Goal: Task Accomplishment & Management: Use online tool/utility

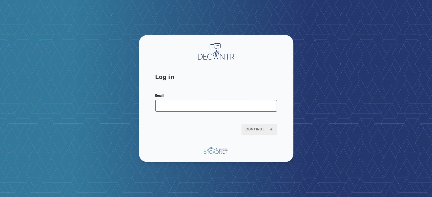
click at [203, 107] on input "Email" at bounding box center [216, 106] width 122 height 12
type input "**********"
click at [254, 129] on span "Continue" at bounding box center [259, 129] width 28 height 5
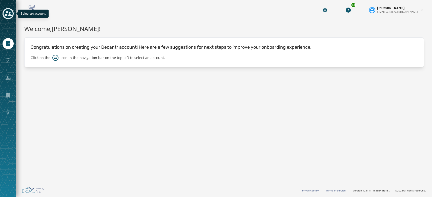
click at [9, 14] on icon "Toggle account select drawer" at bounding box center [8, 13] width 7 height 5
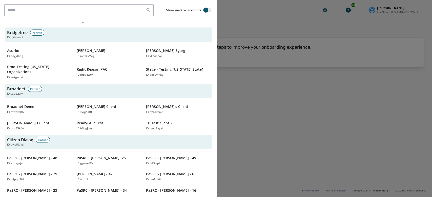
scroll to position [206, 0]
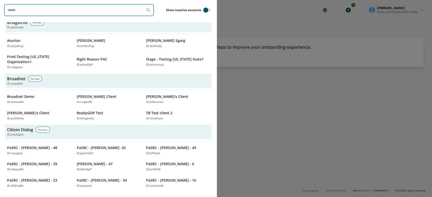
click at [56, 10] on input "search" at bounding box center [79, 10] width 150 height 12
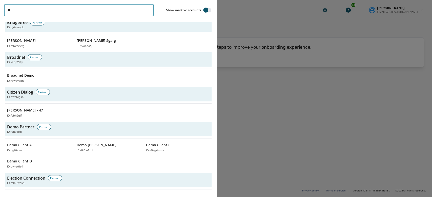
type input "****"
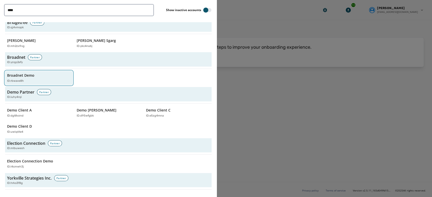
click at [42, 75] on div "Broadnet Demo ID: rbwave8h" at bounding box center [36, 78] width 58 height 10
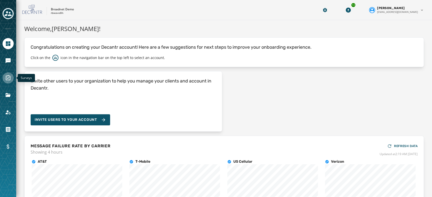
click at [8, 79] on icon "Navigate to Surveys" at bounding box center [8, 78] width 6 height 6
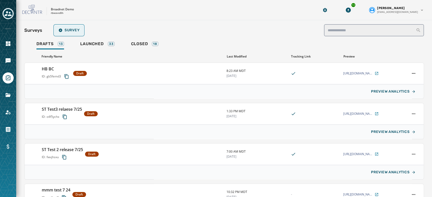
click at [67, 34] on button "Survey" at bounding box center [68, 30] width 29 height 10
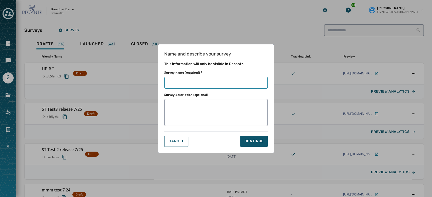
click at [186, 88] on input "Survey name (required) *" at bounding box center [215, 83] width 103 height 12
type input "*"
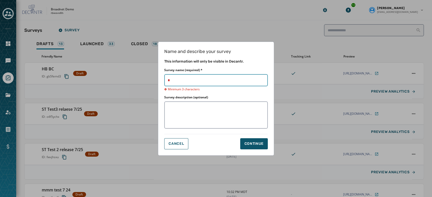
type input "**"
type input "****"
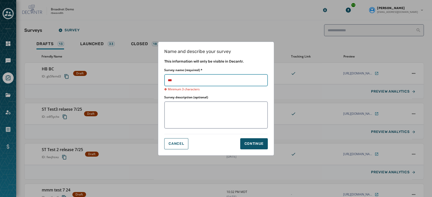
type input "****"
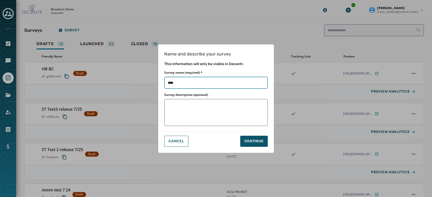
type input "*****"
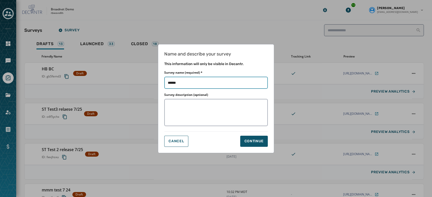
type input "*****"
type input "****"
type input "*****"
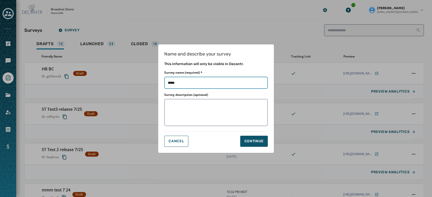
type input "******"
type input "*******"
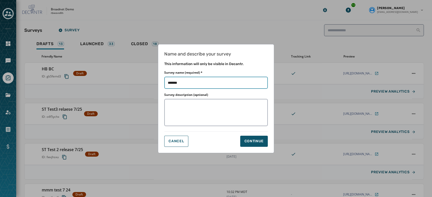
type input "*******"
type input "*********"
type input "**********"
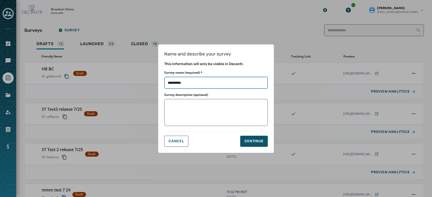
type input "**********"
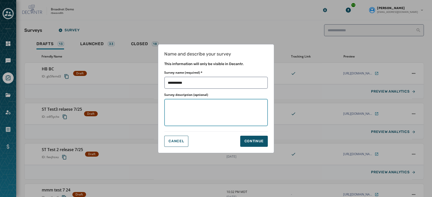
click at [191, 119] on textarea "Survey description (optional)" at bounding box center [215, 112] width 103 height 27
click at [254, 139] on button "Continue" at bounding box center [254, 141] width 28 height 11
type input "**********"
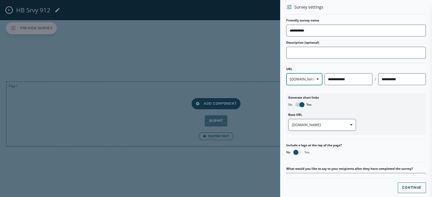
click at [309, 82] on span "button" at bounding box center [315, 79] width 12 height 10
click at [374, 100] on div "**********" at bounding box center [356, 126] width 140 height 217
click at [309, 81] on span "button" at bounding box center [315, 79] width 12 height 10
click at [376, 127] on div "**********" at bounding box center [356, 126] width 140 height 217
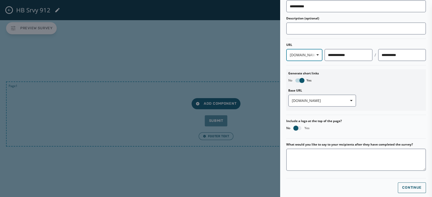
scroll to position [26, 0]
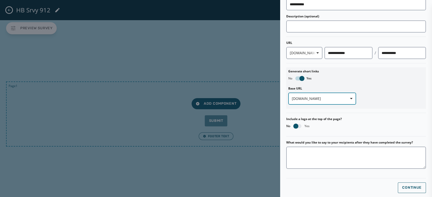
click at [330, 102] on button "[DOMAIN_NAME]" at bounding box center [322, 99] width 68 height 12
click at [397, 101] on div "Base URL [DOMAIN_NAME] [DOMAIN_NAME]" at bounding box center [355, 96] width 135 height 22
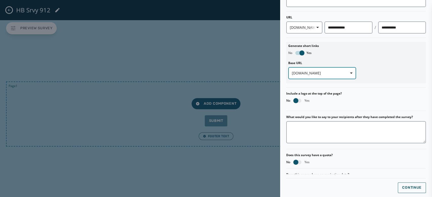
scroll to position [61, 0]
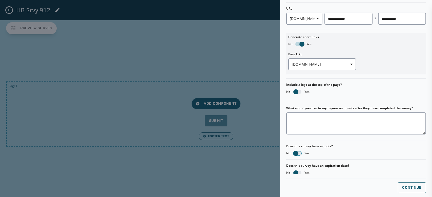
click at [298, 153] on button "button" at bounding box center [297, 154] width 8 height 4
click at [354, 154] on input "*" at bounding box center [362, 154] width 42 height 7
click at [300, 153] on span "button" at bounding box center [299, 153] width 5 height 5
click at [410, 185] on button "Continue" at bounding box center [411, 188] width 28 height 11
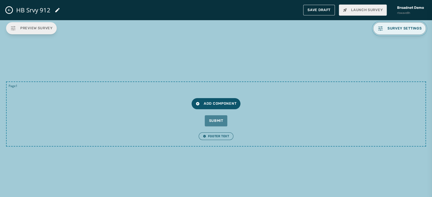
click at [411, 26] on span "Survey settings" at bounding box center [399, 29] width 44 height 6
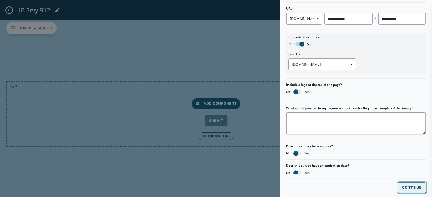
click at [414, 185] on button "Continue" at bounding box center [411, 188] width 28 height 11
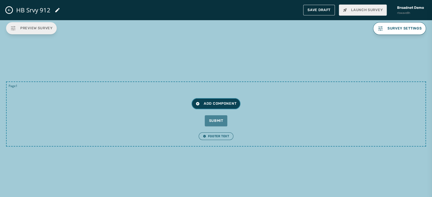
click at [222, 104] on span "Add Component" at bounding box center [215, 103] width 41 height 5
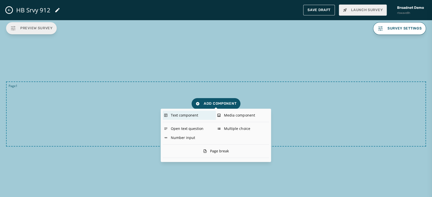
click at [182, 116] on div "Text component" at bounding box center [189, 115] width 53 height 9
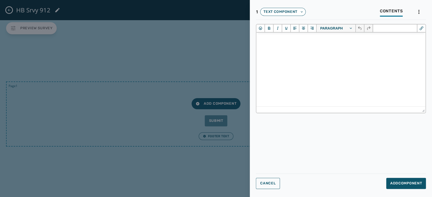
scroll to position [0, 0]
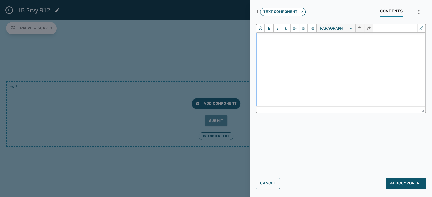
click at [283, 46] on html at bounding box center [340, 40] width 169 height 14
click at [419, 28] on icon "Insert/edit link" at bounding box center [420, 28] width 5 height 5
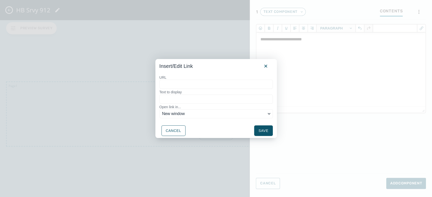
type input "*"
type input "**"
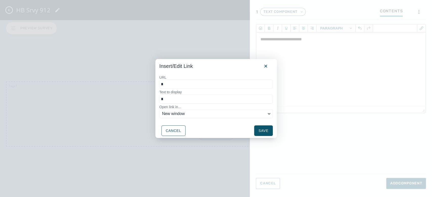
type input "**"
type input "***"
type input "****"
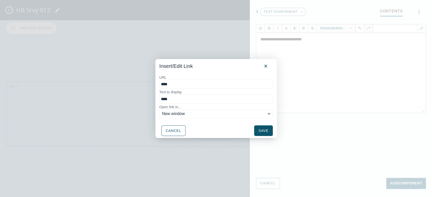
type input "*****"
type input "****"
type input "***"
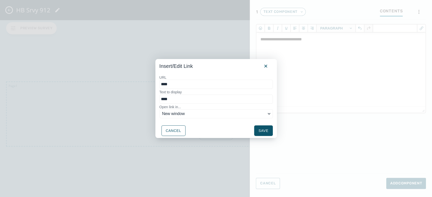
type input "***"
type input "****"
type input "*****"
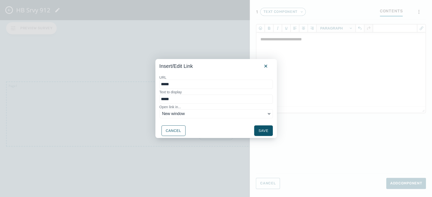
type input "******"
type input "*******"
type input "********"
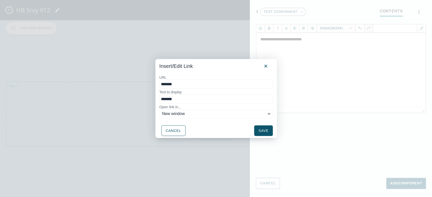
type input "********"
type input "*********"
type input "**********"
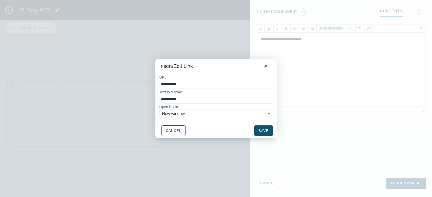
type input "**********"
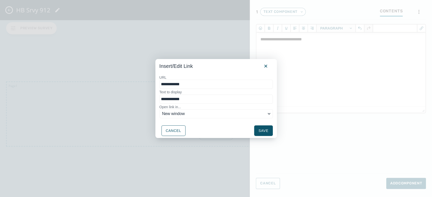
type input "**********"
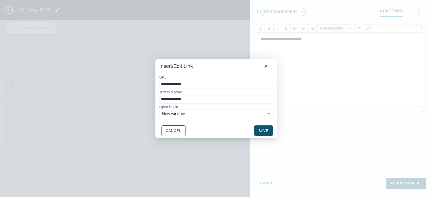
type input "**********"
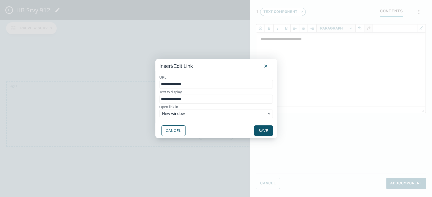
type input "**********"
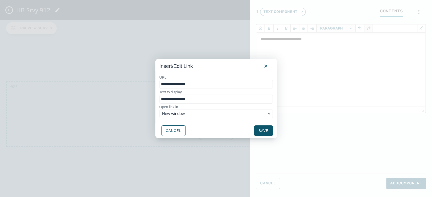
type input "**********"
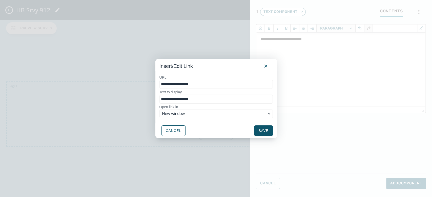
type input "**********"
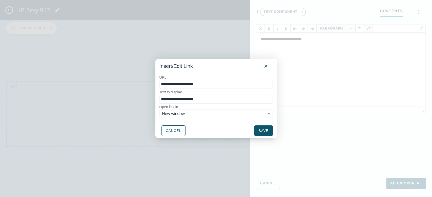
type input "**********"
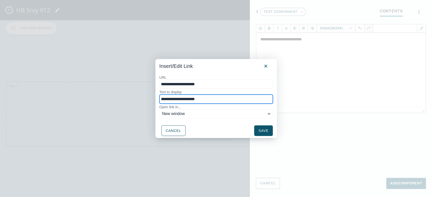
drag, startPoint x: 221, startPoint y: 102, endPoint x: 157, endPoint y: 107, distance: 64.4
click at [157, 107] on div "**********" at bounding box center [215, 97] width 121 height 52
type input "********"
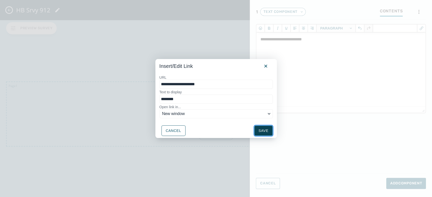
click at [265, 129] on button "Save" at bounding box center [263, 131] width 18 height 11
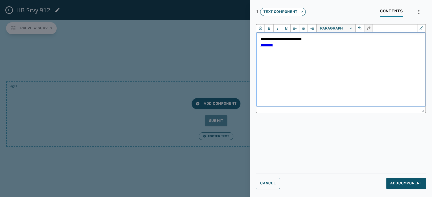
click at [282, 40] on p "**********" at bounding box center [340, 42] width 161 height 11
drag, startPoint x: 277, startPoint y: 47, endPoint x: 260, endPoint y: 46, distance: 17.0
click at [260, 46] on p "**********" at bounding box center [340, 42] width 161 height 11
click at [282, 39] on p "**********" at bounding box center [340, 42] width 161 height 11
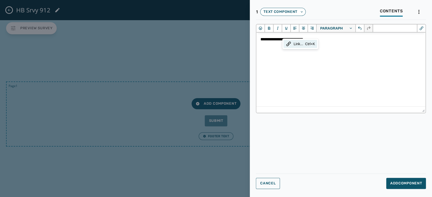
click at [291, 46] on div "Link... Ctrl+K" at bounding box center [300, 44] width 34 height 8
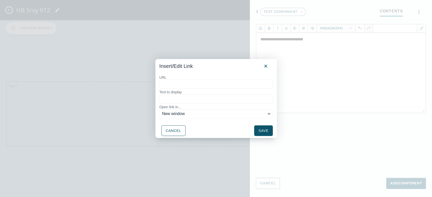
click at [193, 85] on input "URL" at bounding box center [215, 84] width 113 height 9
type input "*"
type input "**"
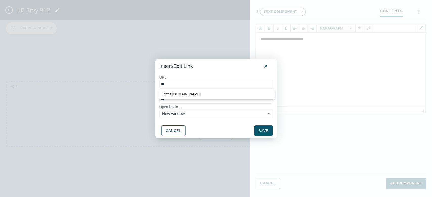
type input "***"
click at [192, 95] on div "https:[DOMAIN_NAME]" at bounding box center [217, 94] width 108 height 6
type input "**********"
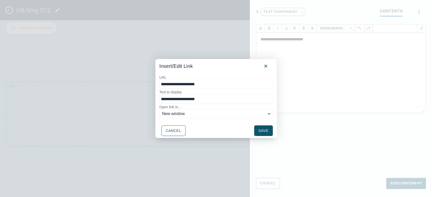
click at [171, 84] on input "**********" at bounding box center [215, 84] width 113 height 9
type input "**********"
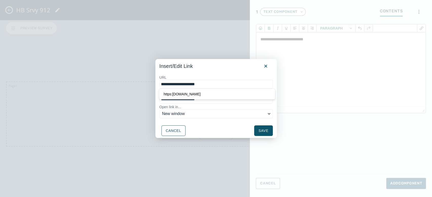
type input "**********"
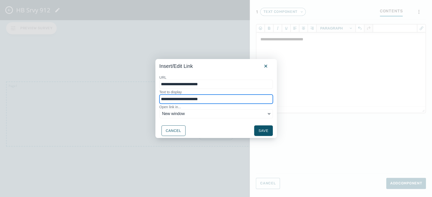
click at [182, 102] on input "**********" at bounding box center [215, 99] width 113 height 9
drag, startPoint x: 210, startPoint y: 100, endPoint x: 146, endPoint y: 101, distance: 64.5
click at [144, 103] on div "**********" at bounding box center [216, 98] width 432 height 197
type input "****"
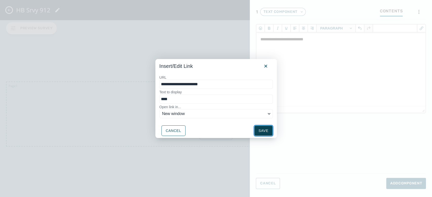
click at [261, 131] on button "Save" at bounding box center [263, 131] width 18 height 11
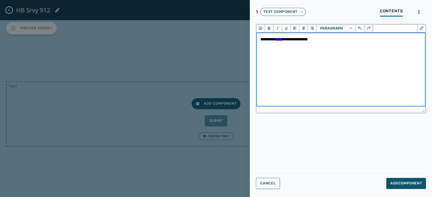
click at [281, 41] on link "****" at bounding box center [279, 39] width 6 height 4
click at [292, 52] on html "**********" at bounding box center [340, 42] width 169 height 19
click at [321, 40] on p "**********" at bounding box center [340, 42] width 161 height 11
click at [262, 28] on icon "Emojis" at bounding box center [260, 28] width 5 height 5
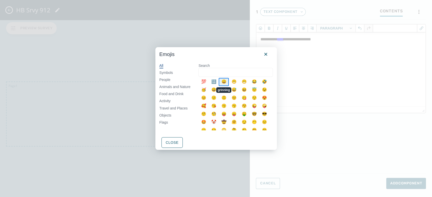
click at [224, 82] on div "😀" at bounding box center [223, 82] width 10 height 8
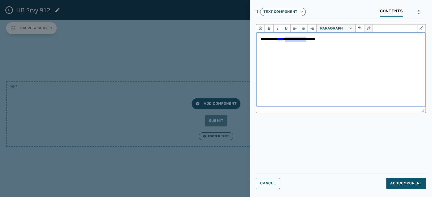
drag, startPoint x: 295, startPoint y: 41, endPoint x: 321, endPoint y: 42, distance: 25.8
click at [321, 42] on p "**********" at bounding box center [340, 42] width 161 height 11
click at [268, 27] on icon "Bold" at bounding box center [268, 28] width 5 height 5
click at [284, 52] on html "**********" at bounding box center [340, 42] width 169 height 19
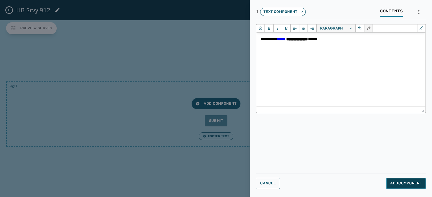
click at [395, 185] on span "Add Component" at bounding box center [406, 183] width 32 height 5
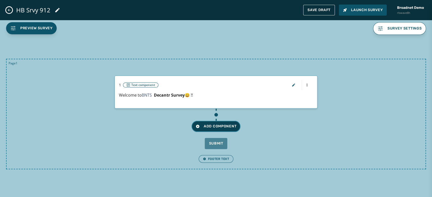
click at [221, 124] on span "Add Component" at bounding box center [215, 126] width 41 height 5
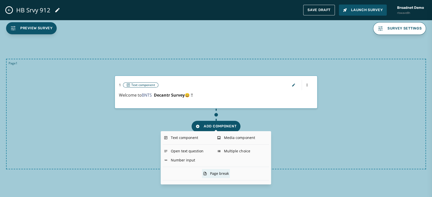
click at [216, 176] on div "Page break" at bounding box center [216, 173] width 28 height 9
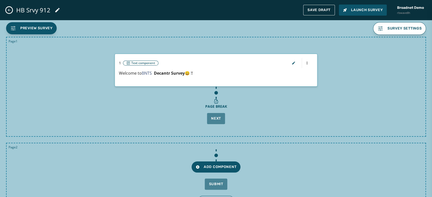
scroll to position [18, 0]
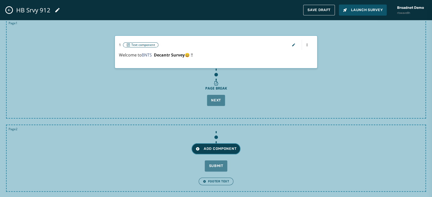
click at [229, 147] on span "Add Component" at bounding box center [215, 149] width 41 height 5
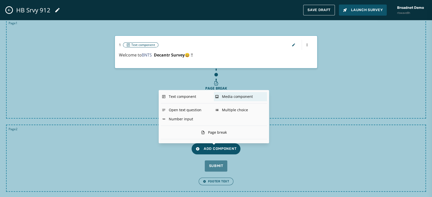
click at [241, 96] on div "Media component" at bounding box center [240, 96] width 53 height 9
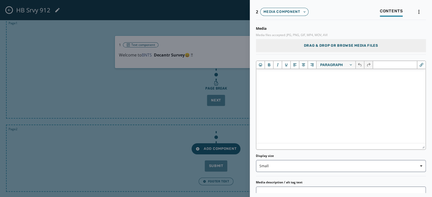
scroll to position [0, 0]
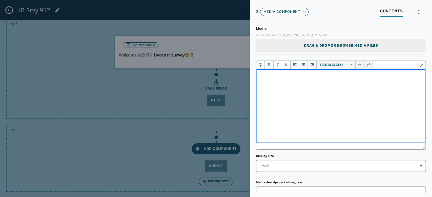
click at [288, 82] on html at bounding box center [340, 76] width 169 height 14
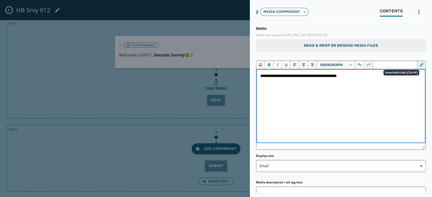
click at [418, 66] on icon "Insert/edit link" at bounding box center [420, 64] width 5 height 5
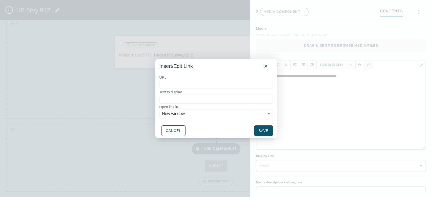
click at [194, 85] on input "URL" at bounding box center [215, 84] width 113 height 9
click at [200, 111] on span "New window" at bounding box center [214, 114] width 104 height 6
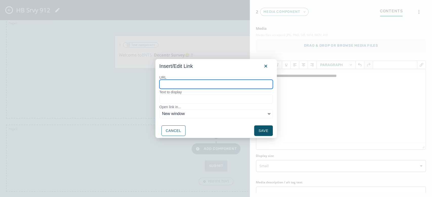
click at [188, 84] on input "URL" at bounding box center [215, 84] width 113 height 9
type input "*"
type input "**"
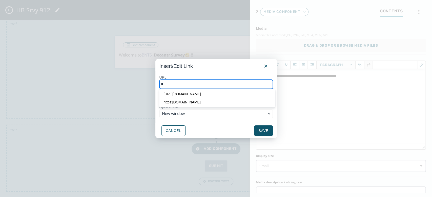
type input "**"
type input "***"
type input "****"
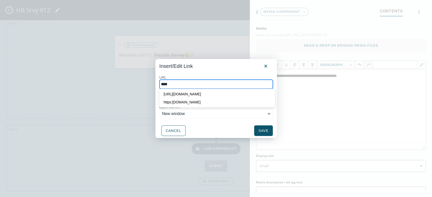
type input "*****"
type input "******"
type input "*******"
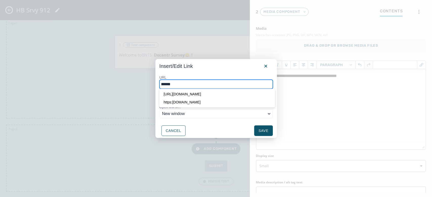
type input "*******"
type input "********"
type input "*********"
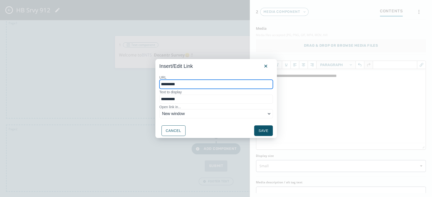
type input "**********"
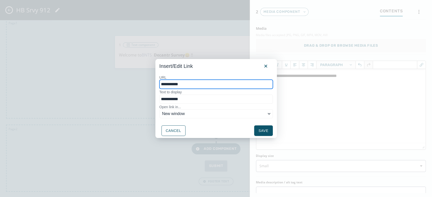
type input "**********"
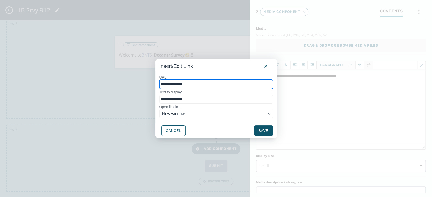
type input "**********"
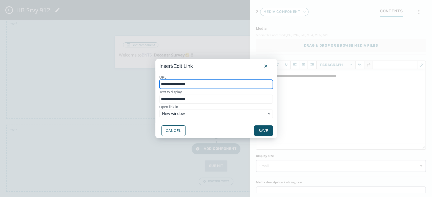
type input "**********"
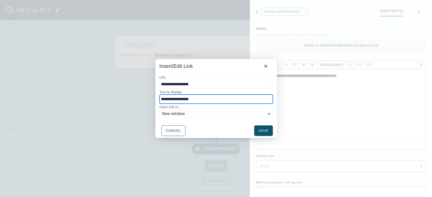
drag, startPoint x: 198, startPoint y: 101, endPoint x: 125, endPoint y: 117, distance: 74.6
click at [125, 117] on div "**********" at bounding box center [216, 98] width 432 height 197
type input "*"
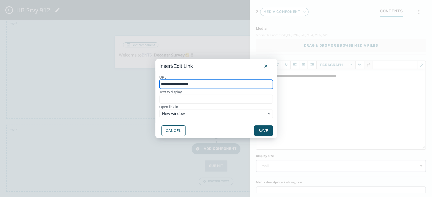
click at [218, 81] on input "**********" at bounding box center [215, 84] width 113 height 9
type input "**********"
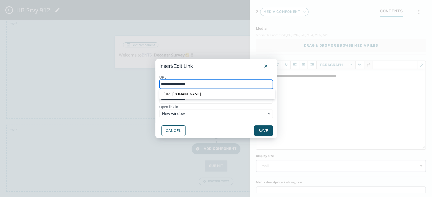
type input "**********"
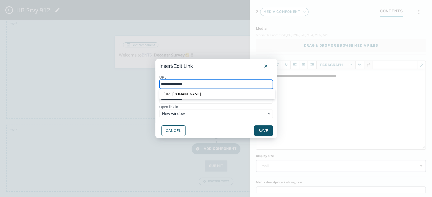
type input "**********"
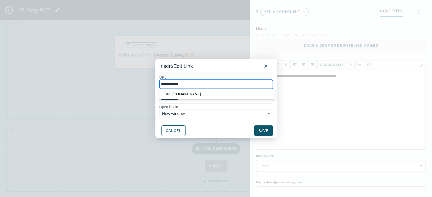
type input "**********"
type input "*********"
type input "********"
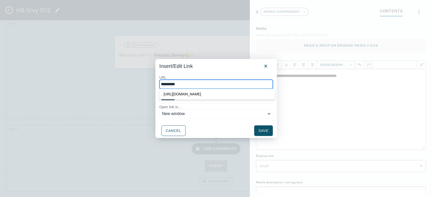
type input "********"
type input "*******"
type input "******"
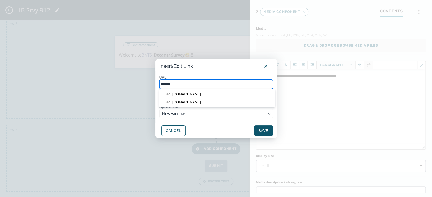
type input "*****"
type input "****"
type input "***"
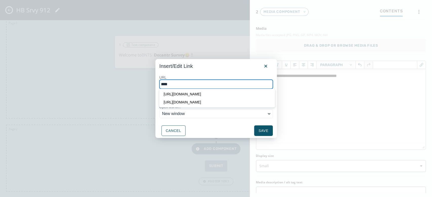
type input "***"
type input "**"
type input "*"
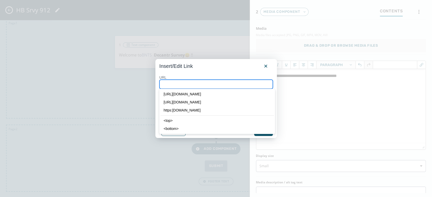
paste input "**********"
type input "**********"
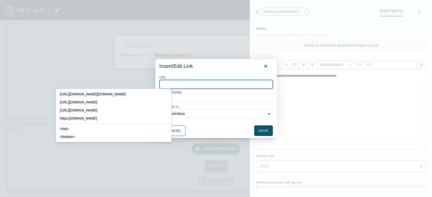
type input "*"
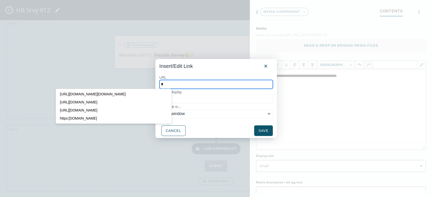
type input "**"
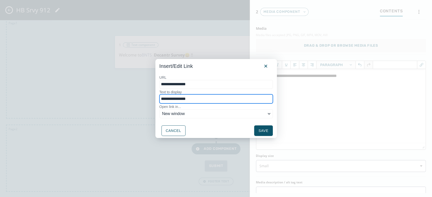
drag, startPoint x: 208, startPoint y: 101, endPoint x: 144, endPoint y: 107, distance: 64.7
click at [144, 107] on div "**********" at bounding box center [216, 98] width 432 height 197
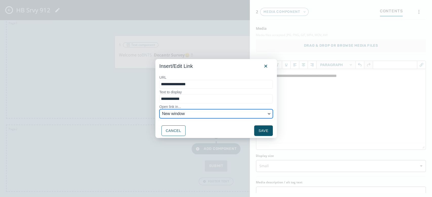
click at [167, 112] on span "New window" at bounding box center [214, 114] width 104 height 6
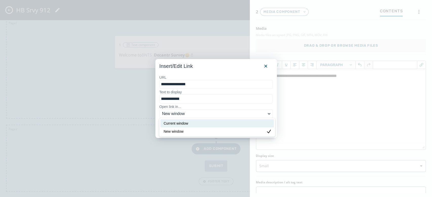
click at [172, 123] on div "Current window" at bounding box center [213, 124] width 100 height 6
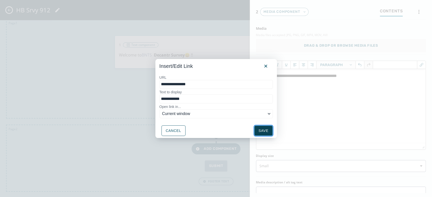
click at [262, 134] on button "Save" at bounding box center [263, 131] width 18 height 11
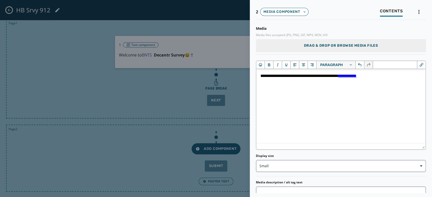
click at [354, 45] on span "Drag & Drop or browse media files" at bounding box center [340, 45] width 74 height 5
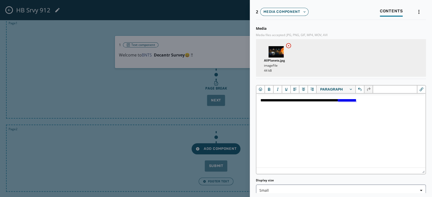
scroll to position [45, 0]
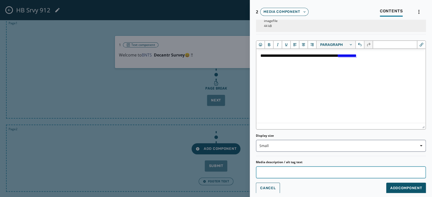
click at [307, 174] on input "Media description / alt tag text" at bounding box center [341, 173] width 170 height 12
click at [386, 187] on button "Add Component" at bounding box center [406, 188] width 40 height 11
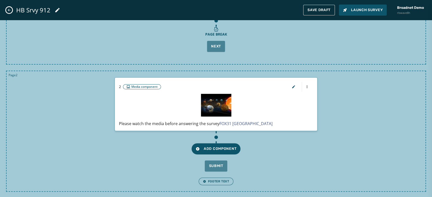
scroll to position [43, 0]
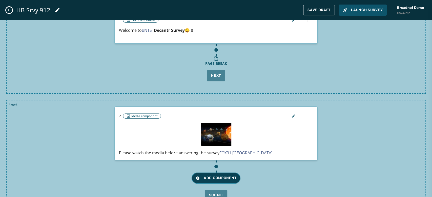
click at [227, 177] on span "Add Component" at bounding box center [215, 178] width 41 height 5
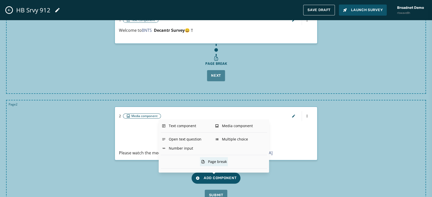
click at [216, 162] on div "Page break" at bounding box center [214, 161] width 28 height 9
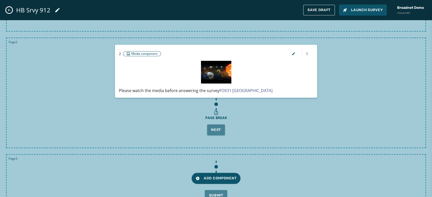
scroll to position [134, 0]
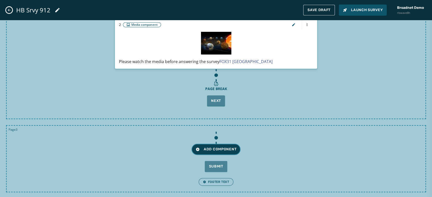
click at [232, 148] on span "Add Component" at bounding box center [215, 149] width 41 height 5
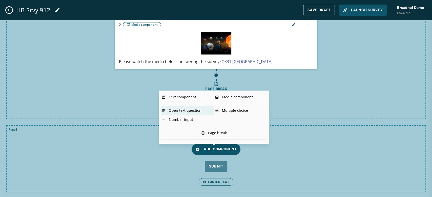
click at [186, 107] on div "Open text question" at bounding box center [187, 110] width 53 height 9
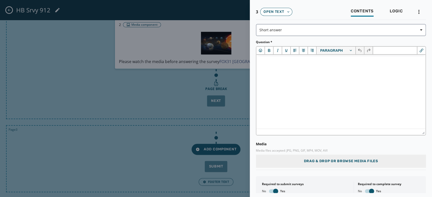
scroll to position [0, 0]
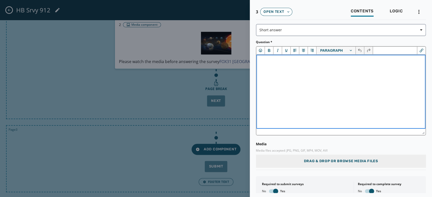
click at [274, 64] on p "Rich Text Area" at bounding box center [340, 62] width 161 height 6
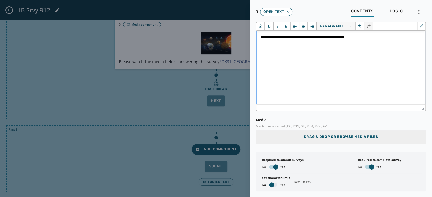
scroll to position [42, 0]
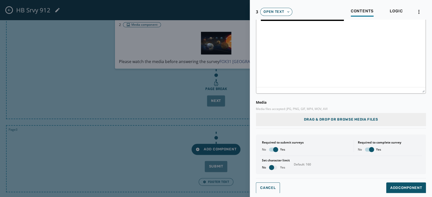
click at [275, 150] on span "button" at bounding box center [275, 149] width 5 height 5
click at [369, 149] on span "button" at bounding box center [371, 149] width 5 height 5
click at [271, 168] on span "button" at bounding box center [271, 167] width 5 height 5
click at [393, 190] on span "Add Component" at bounding box center [406, 188] width 32 height 5
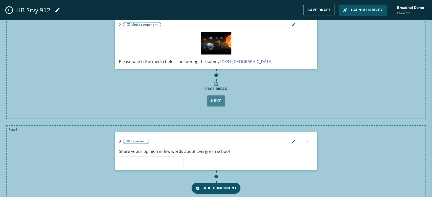
scroll to position [174, 0]
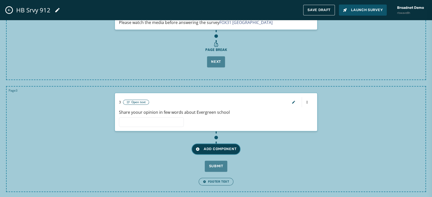
click at [212, 149] on span "Add Component" at bounding box center [215, 149] width 41 height 5
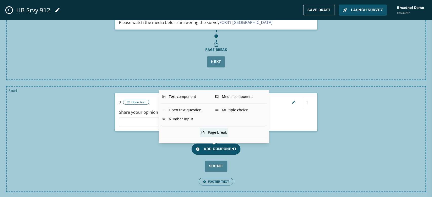
click at [225, 132] on div "Page break" at bounding box center [214, 132] width 28 height 9
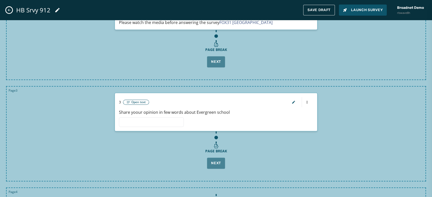
scroll to position [236, 0]
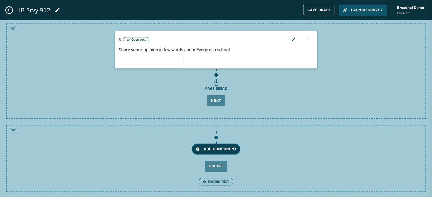
click at [207, 147] on span "Add Component" at bounding box center [215, 149] width 41 height 5
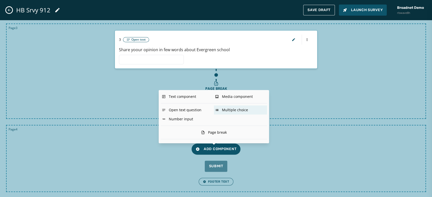
click at [227, 111] on div "Multiple choice" at bounding box center [240, 110] width 53 height 9
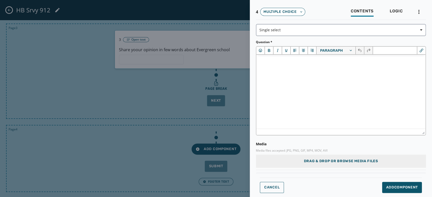
scroll to position [0, 0]
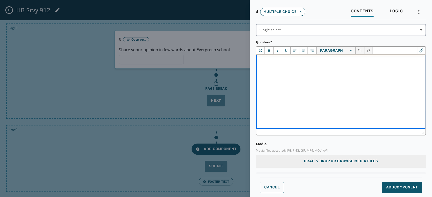
click at [273, 69] on html at bounding box center [340, 62] width 169 height 14
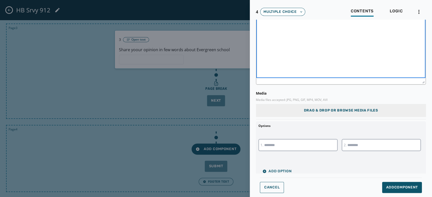
scroll to position [53, 0]
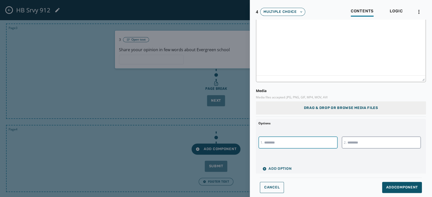
click at [311, 138] on input "text" at bounding box center [297, 143] width 79 height 12
click at [354, 140] on input "text" at bounding box center [380, 143] width 79 height 12
click at [279, 167] on span "Add Option" at bounding box center [276, 169] width 29 height 4
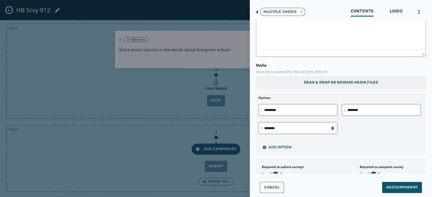
scroll to position [91, 0]
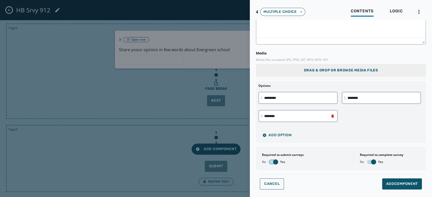
click at [273, 163] on span "button" at bounding box center [275, 162] width 5 height 5
click at [371, 162] on span "button" at bounding box center [373, 162] width 5 height 5
click at [386, 182] on span "Add Component" at bounding box center [402, 184] width 32 height 5
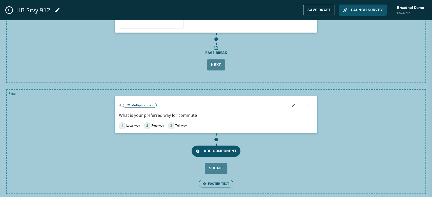
scroll to position [274, 0]
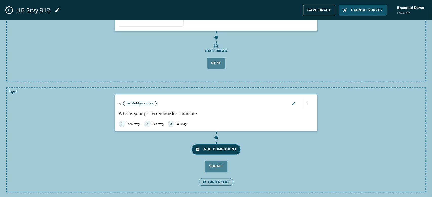
click at [227, 147] on span "Add Component" at bounding box center [215, 149] width 41 height 5
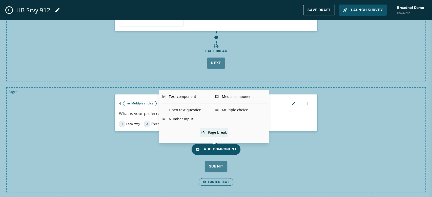
click at [224, 133] on div "Page break" at bounding box center [214, 132] width 28 height 9
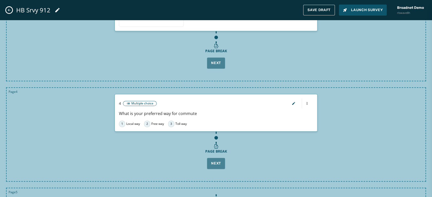
scroll to position [336, 0]
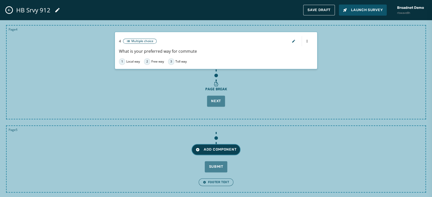
click at [216, 151] on button "Add Component" at bounding box center [215, 149] width 49 height 11
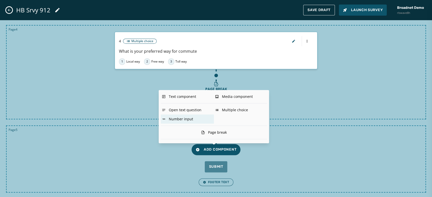
click at [187, 121] on div "Number input" at bounding box center [187, 119] width 53 height 9
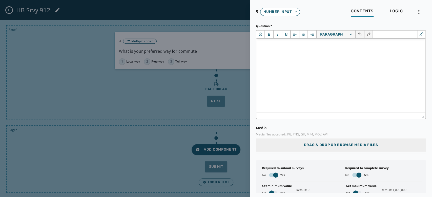
scroll to position [0, 0]
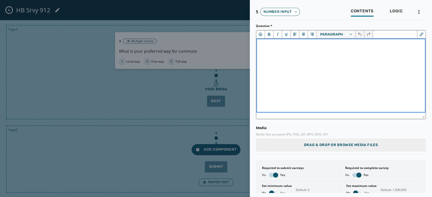
click at [281, 52] on html at bounding box center [340, 46] width 169 height 14
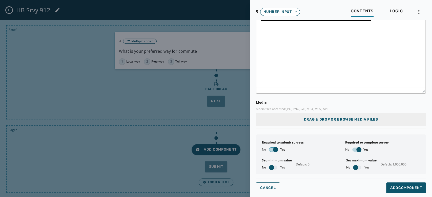
click at [276, 149] on span "button" at bounding box center [275, 149] width 5 height 5
click at [357, 149] on span "button" at bounding box center [358, 149] width 5 height 5
click at [270, 168] on span "button" at bounding box center [271, 167] width 5 height 5
click at [328, 163] on input "*" at bounding box center [316, 164] width 41 height 12
click at [355, 167] on span "button" at bounding box center [355, 167] width 5 height 5
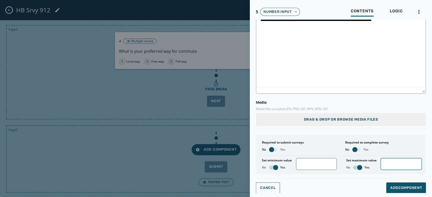
drag, startPoint x: 385, startPoint y: 164, endPoint x: 401, endPoint y: 162, distance: 16.5
click at [401, 162] on input "*******" at bounding box center [400, 164] width 41 height 12
click at [405, 188] on span "Add Component" at bounding box center [406, 188] width 32 height 5
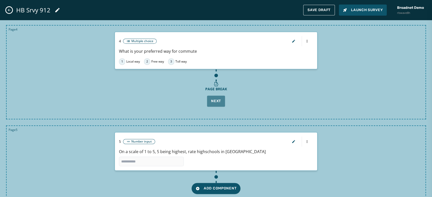
scroll to position [375, 0]
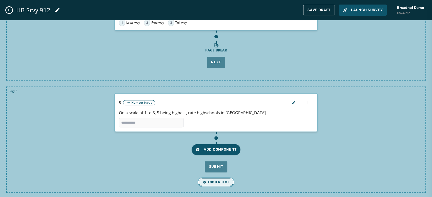
click at [211, 180] on span "Footer Text" at bounding box center [216, 182] width 26 height 4
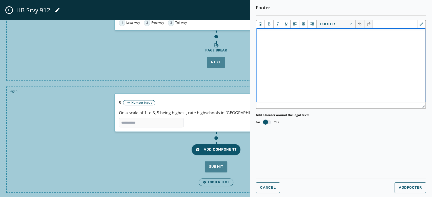
click at [323, 42] on html at bounding box center [340, 35] width 169 height 14
paste body "Rich Text Area"
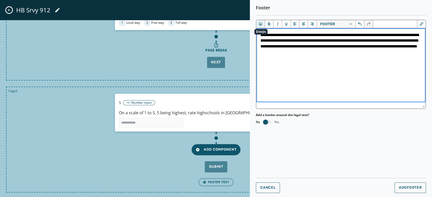
click at [261, 24] on icon "Emojis" at bounding box center [260, 23] width 5 height 5
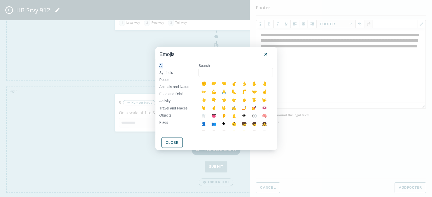
scroll to position [108, 0]
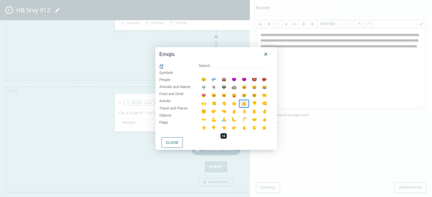
click at [239, 108] on div "👍" at bounding box center [244, 104] width 10 height 8
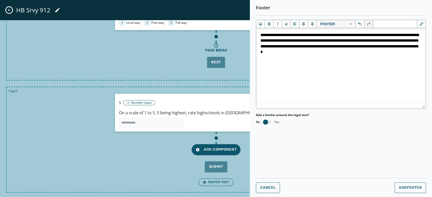
click at [266, 122] on span "button" at bounding box center [265, 122] width 5 height 5
click at [401, 186] on span "Add Footer" at bounding box center [409, 188] width 23 height 4
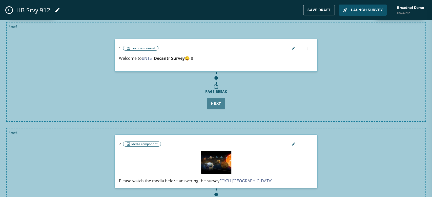
scroll to position [0, 0]
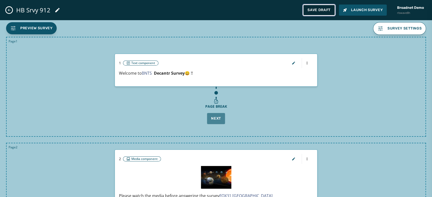
click at [322, 9] on span "Save Draft" at bounding box center [318, 10] width 23 height 4
click at [362, 8] on span "Launch Survey" at bounding box center [363, 10] width 40 height 5
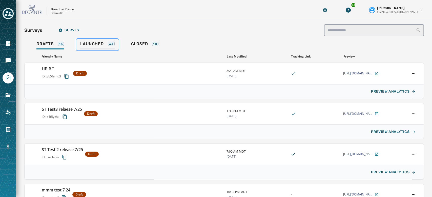
click at [92, 42] on span "Launched" at bounding box center [91, 43] width 23 height 5
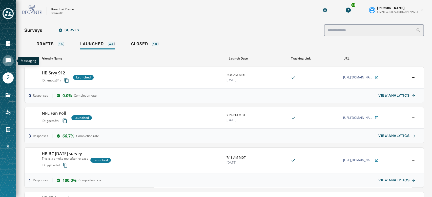
click at [6, 58] on icon "Navigate to Messaging" at bounding box center [8, 60] width 5 height 5
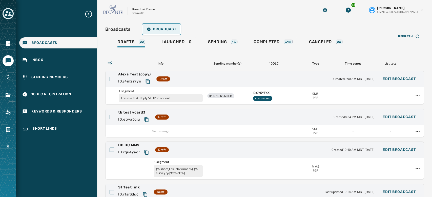
click at [147, 32] on button "Broadcast" at bounding box center [161, 29] width 37 height 10
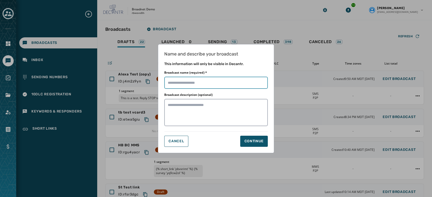
click at [186, 80] on input "Broadcast name (required) *" at bounding box center [215, 83] width 103 height 12
click at [247, 142] on div "Continue" at bounding box center [253, 141] width 19 height 5
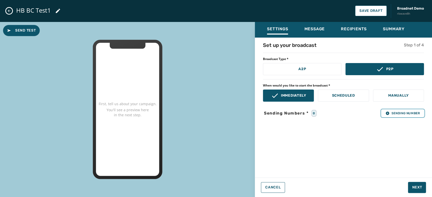
click at [396, 117] on button "Sending Number" at bounding box center [402, 113] width 42 height 7
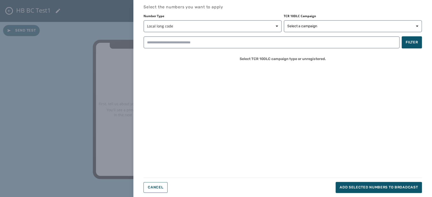
click at [396, 117] on div "Select the numbers you want to apply Number Type Local long code TCR 10DLC Camp…" at bounding box center [282, 98] width 278 height 189
click at [324, 28] on span "Select a campaign" at bounding box center [352, 26] width 131 height 5
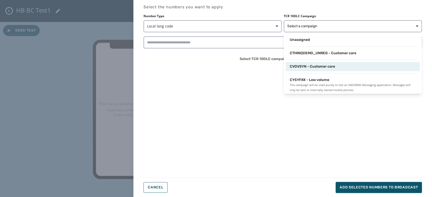
click at [323, 64] on span "CVDVSYN - Customer care" at bounding box center [311, 66] width 45 height 5
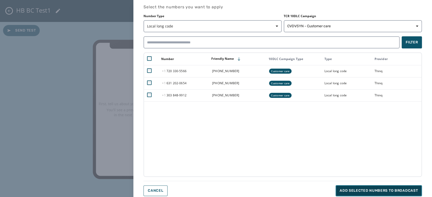
click at [369, 191] on span "Add selected numbers to broadcast" at bounding box center [378, 191] width 78 height 5
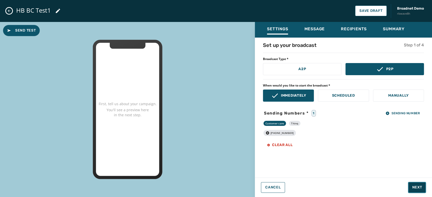
click at [419, 189] on span "Next" at bounding box center [417, 187] width 10 height 5
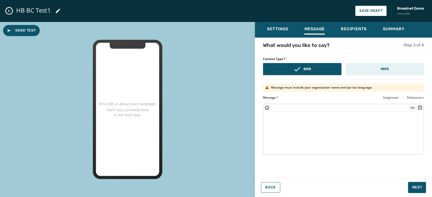
click at [385, 69] on p "MMS" at bounding box center [384, 69] width 8 height 5
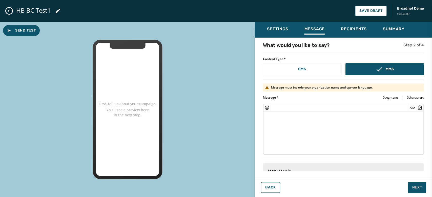
click at [410, 108] on icon "Insert Short Link" at bounding box center [412, 107] width 5 height 5
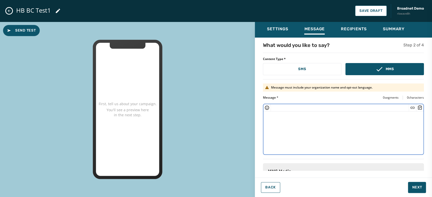
click at [315, 133] on textarea at bounding box center [343, 132] width 160 height 41
paste textarea "**********"
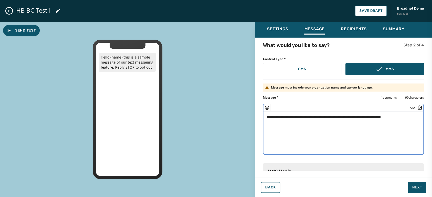
drag, startPoint x: 287, startPoint y: 116, endPoint x: 274, endPoint y: 116, distance: 12.9
click at [274, 116] on textarea "**********" at bounding box center [341, 132] width 156 height 41
click at [274, 115] on textarea "**********" at bounding box center [341, 132] width 156 height 41
click at [417, 117] on textarea "**********" at bounding box center [341, 132] width 156 height 41
click at [379, 118] on textarea "**********" at bounding box center [341, 132] width 156 height 41
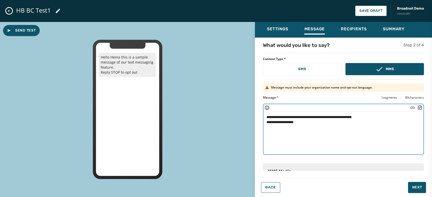
click at [378, 116] on textarea "**********" at bounding box center [341, 132] width 156 height 41
click at [410, 107] on icon "Insert Short Link" at bounding box center [412, 107] width 5 height 5
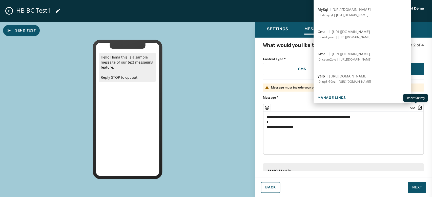
click at [417, 109] on icon "Insert Survey" at bounding box center [419, 107] width 5 height 5
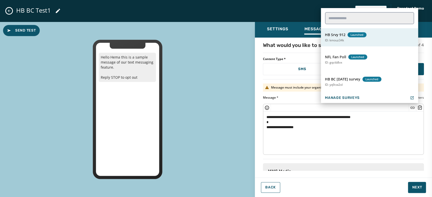
click at [337, 37] on span "HB Srvy 912" at bounding box center [335, 34] width 20 height 5
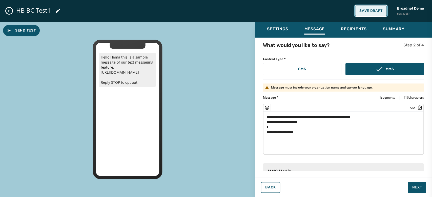
click at [368, 11] on span "Save Draft" at bounding box center [370, 11] width 23 height 4
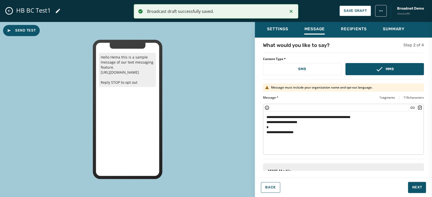
click at [10, 12] on icon "Close admin drawer" at bounding box center [9, 11] width 4 height 4
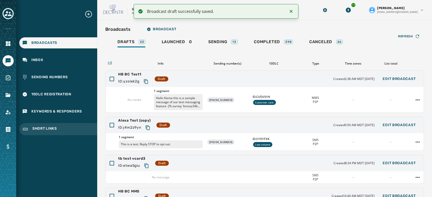
click at [42, 127] on span "Short Links" at bounding box center [44, 129] width 25 height 6
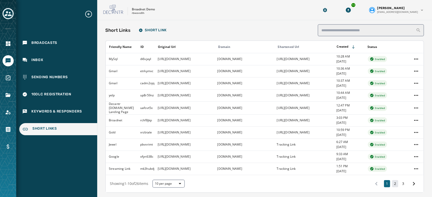
click at [392, 184] on button "2" at bounding box center [395, 183] width 6 height 7
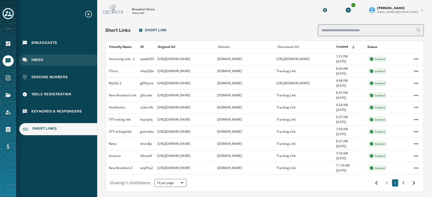
click at [35, 57] on div "Inbox" at bounding box center [58, 60] width 78 height 11
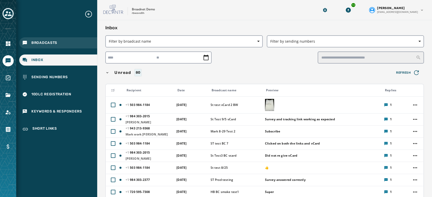
click at [46, 45] on span "Broadcasts" at bounding box center [44, 42] width 26 height 5
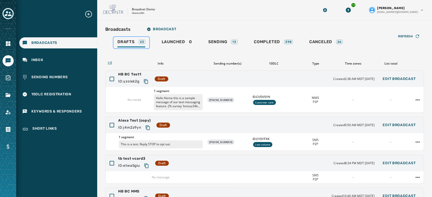
click at [126, 41] on span "Drafts" at bounding box center [125, 41] width 17 height 5
click at [131, 73] on span "HB BC Test1" at bounding box center [134, 74] width 32 height 5
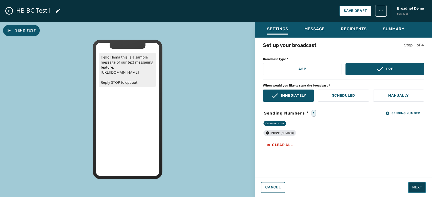
click at [414, 186] on span "Next" at bounding box center [417, 187] width 10 height 5
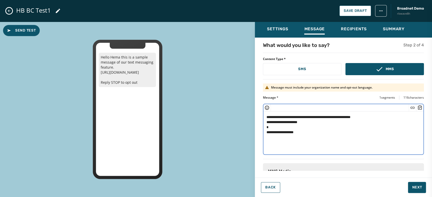
click at [288, 127] on textarea "**********" at bounding box center [341, 132] width 156 height 41
click at [410, 109] on icon "Insert Short Link" at bounding box center [412, 107] width 5 height 5
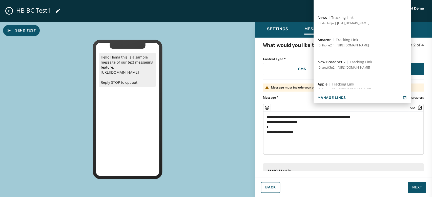
scroll to position [367, 0]
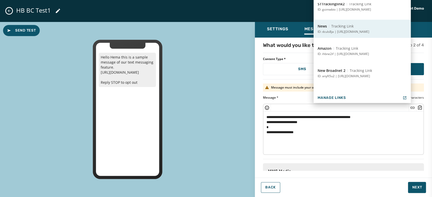
click at [373, 28] on button "News Tracking Link ID: dculs8ja | [URL][DOMAIN_NAME]" at bounding box center [361, 29] width 97 height 18
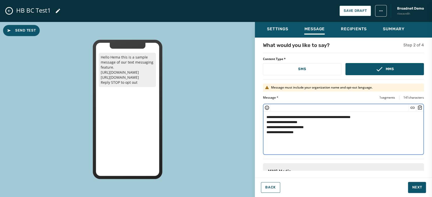
click at [266, 126] on textarea "**********" at bounding box center [341, 132] width 156 height 41
click at [312, 131] on textarea "**********" at bounding box center [341, 132] width 156 height 41
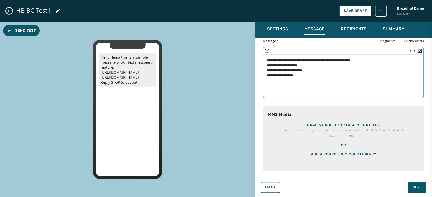
scroll to position [58, 0]
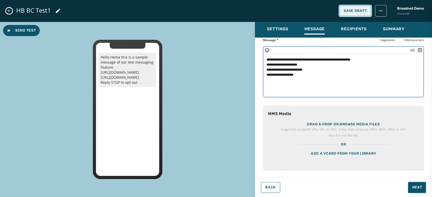
click at [348, 13] on button "Save Draft" at bounding box center [355, 11] width 32 height 11
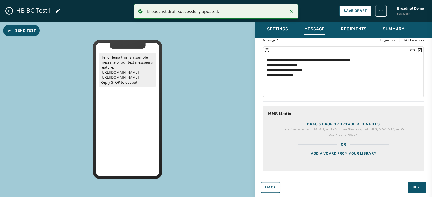
click at [343, 154] on div "Add a vCard from your library" at bounding box center [343, 159] width 161 height 25
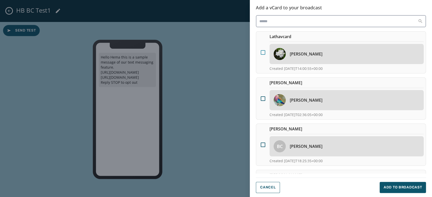
click at [263, 51] on div at bounding box center [262, 52] width 5 height 5
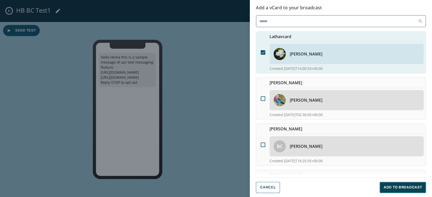
click at [386, 188] on span "Add to Broadcast" at bounding box center [402, 187] width 38 height 5
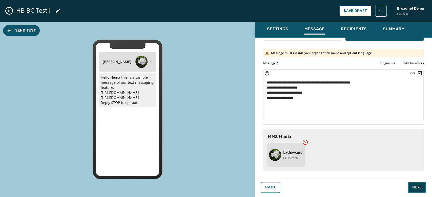
click at [414, 185] on button "Next" at bounding box center [417, 187] width 18 height 11
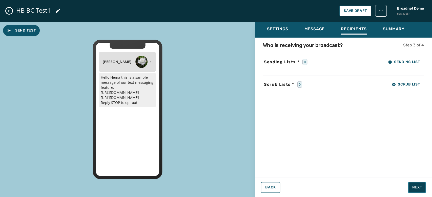
scroll to position [0, 0]
click at [389, 60] on icon "button" at bounding box center [390, 62] width 4 height 4
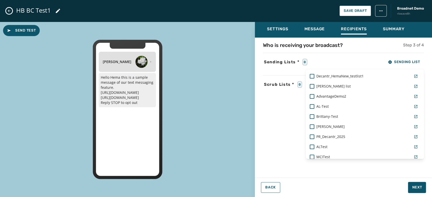
scroll to position [373, 0]
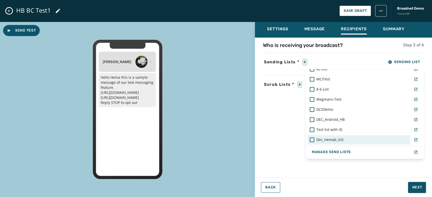
click at [350, 141] on div "Dec_Hemab_iOS" at bounding box center [358, 140] width 98 height 5
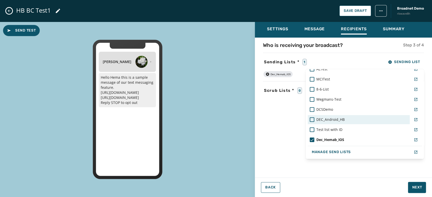
click at [337, 119] on span "DEC_Android_HB" at bounding box center [330, 119] width 28 height 5
click at [415, 188] on div "Settings Message Recipients Summary Who is receiving your broadcast? Step 3 of …" at bounding box center [343, 108] width 177 height 172
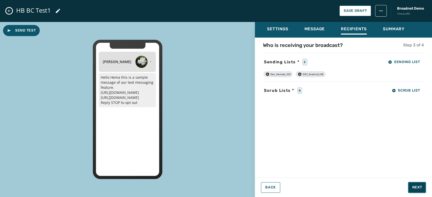
click at [415, 188] on span "Next" at bounding box center [417, 187] width 10 height 5
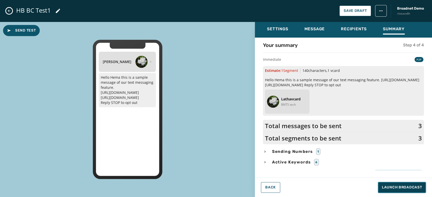
click at [415, 188] on span "Launch Broadcast" at bounding box center [401, 187] width 40 height 5
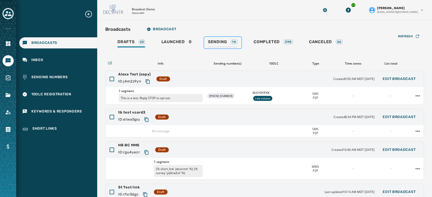
click at [219, 43] on span "Sending" at bounding box center [217, 41] width 19 height 5
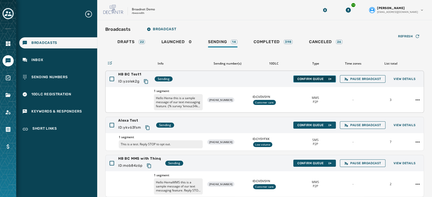
click at [299, 81] on button "Confirm Queue" at bounding box center [314, 79] width 42 height 7
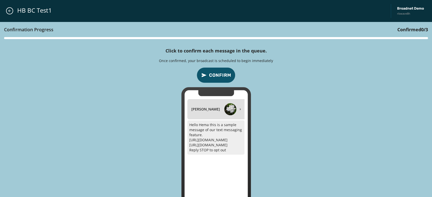
click at [213, 76] on span "Confirm" at bounding box center [220, 75] width 22 height 7
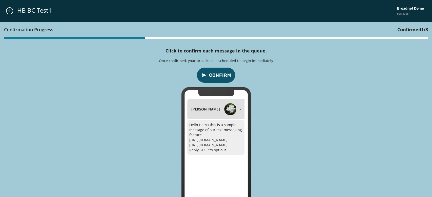
click at [213, 76] on span "Confirm" at bounding box center [220, 75] width 22 height 7
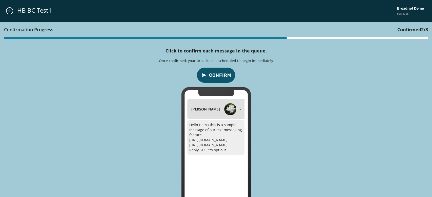
click at [213, 76] on span "Confirm" at bounding box center [220, 75] width 22 height 7
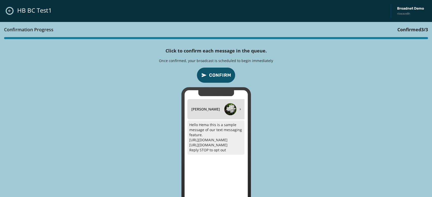
click at [9, 13] on icon "Close admin drawer" at bounding box center [10, 11] width 4 height 4
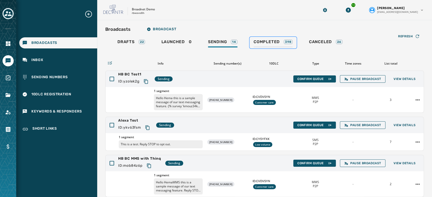
click at [263, 41] on span "Completed" at bounding box center [266, 41] width 26 height 5
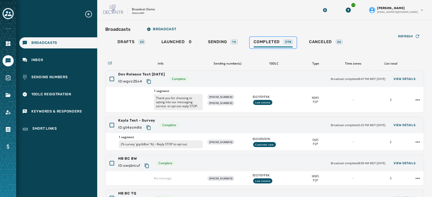
click at [263, 41] on span "Completed" at bounding box center [266, 41] width 26 height 5
click at [7, 81] on icon "Navigate to Surveys" at bounding box center [8, 78] width 6 height 6
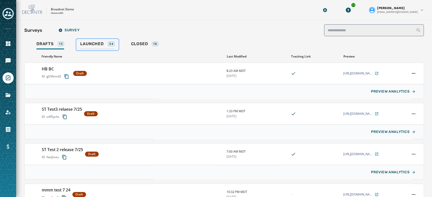
click at [88, 40] on link "Launched 34" at bounding box center [97, 45] width 42 height 12
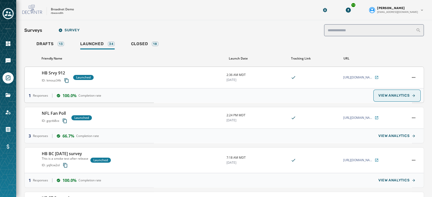
click at [381, 95] on span "VIEW ANALYTICS" at bounding box center [393, 96] width 31 height 4
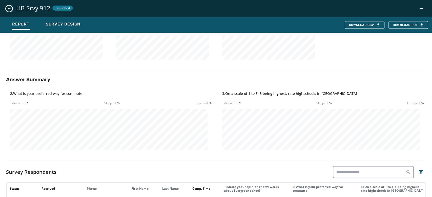
scroll to position [155, 0]
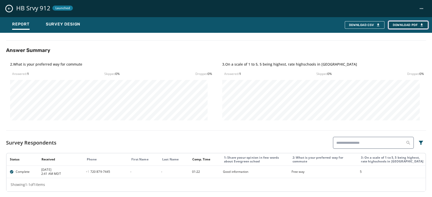
click at [408, 27] on span "Download PDF" at bounding box center [407, 25] width 31 height 4
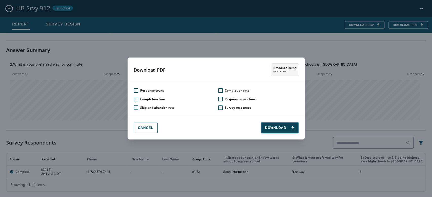
click at [280, 127] on span "Download" at bounding box center [280, 128] width 30 height 5
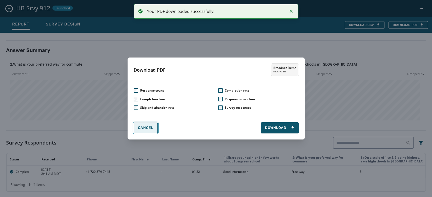
click at [142, 127] on span "Cancel" at bounding box center [145, 128] width 15 height 4
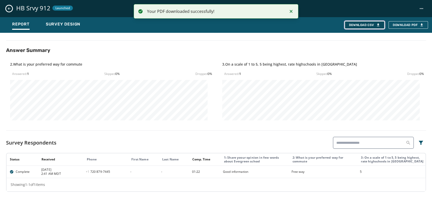
click at [364, 26] on div "Download CSV" at bounding box center [364, 25] width 31 height 4
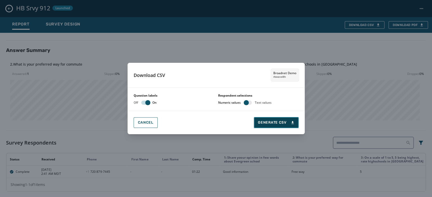
click at [282, 121] on span "Generate CSV" at bounding box center [276, 122] width 36 height 5
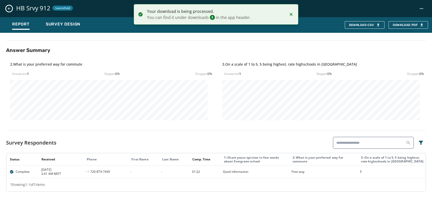
click at [289, 16] on icon "Notifications (F8)" at bounding box center [291, 14] width 6 height 6
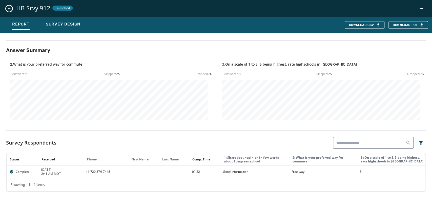
click at [8, 10] on icon "Close survey details drawer" at bounding box center [9, 9] width 4 height 4
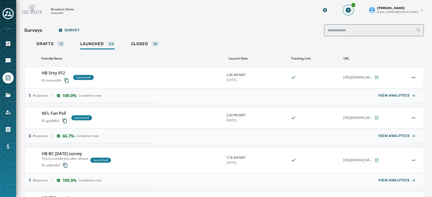
click at [355, 3] on div "14" at bounding box center [352, 5] width 5 height 5
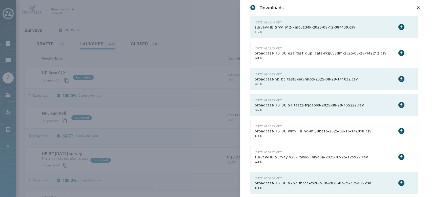
click at [400, 26] on icon at bounding box center [401, 27] width 2 height 3
click at [218, 70] on div "Downloads [DATE] 02:44:40 MDT survey-HB_Srvy_912-kmouz34k-2025-09-12-084439.csv…" at bounding box center [216, 98] width 432 height 197
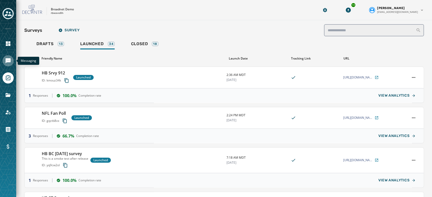
click at [8, 60] on icon "Navigate to Messaging" at bounding box center [8, 60] width 5 height 5
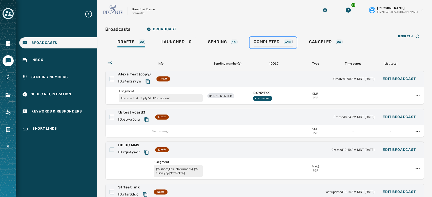
click at [265, 44] on span "Completed" at bounding box center [266, 41] width 26 height 5
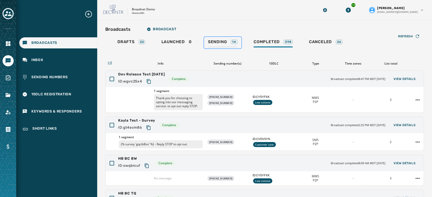
click at [222, 41] on span "Sending" at bounding box center [217, 41] width 19 height 5
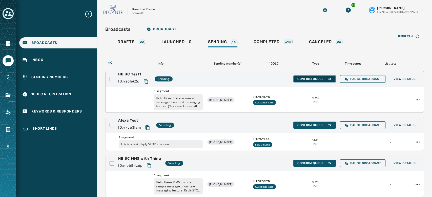
click at [305, 80] on span "Confirm Queue" at bounding box center [314, 79] width 34 height 4
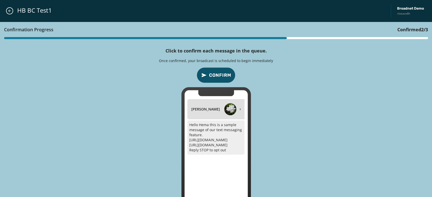
click at [218, 77] on span "Confirm" at bounding box center [220, 75] width 22 height 7
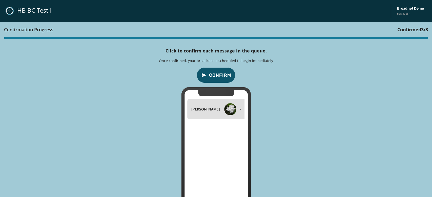
click at [7, 11] on button "Close admin drawer" at bounding box center [9, 10] width 7 height 7
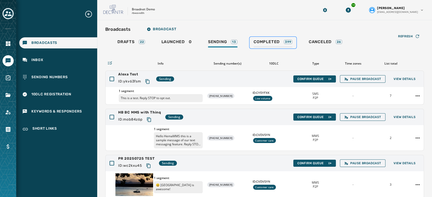
click at [270, 46] on div "Completed 399" at bounding box center [272, 43] width 39 height 8
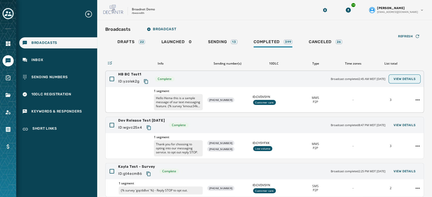
click at [397, 81] on button "View Details" at bounding box center [404, 79] width 30 height 7
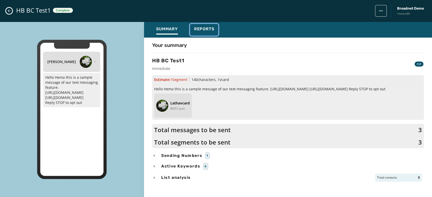
click at [198, 28] on span "Reports" at bounding box center [204, 29] width 20 height 5
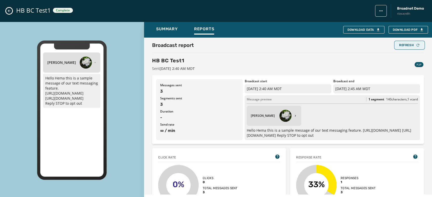
click at [402, 44] on div "Refresh" at bounding box center [409, 45] width 21 height 4
click at [411, 47] on div "Refresh" at bounding box center [409, 45] width 21 height 4
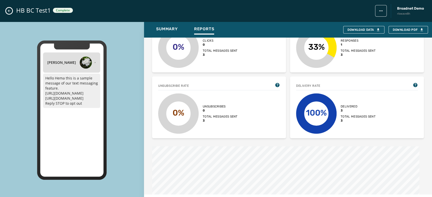
scroll to position [103, 0]
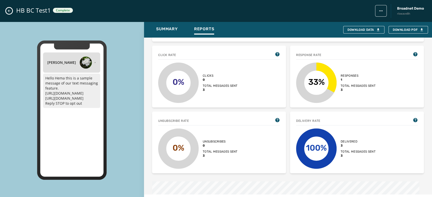
click at [8, 12] on icon "Close admin drawer" at bounding box center [9, 11] width 4 height 4
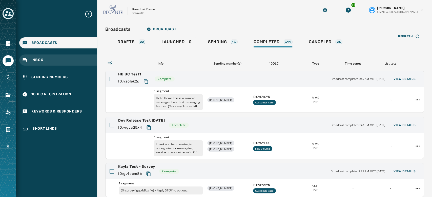
click at [40, 60] on span "Inbox" at bounding box center [37, 60] width 12 height 5
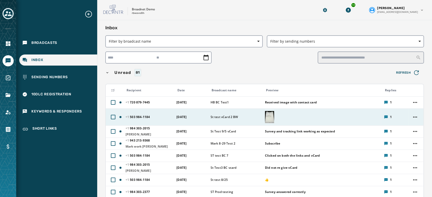
click at [267, 113] on img at bounding box center [269, 117] width 9 height 12
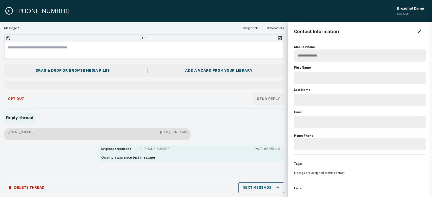
click at [8, 9] on icon "Close admin drawer" at bounding box center [9, 11] width 4 height 4
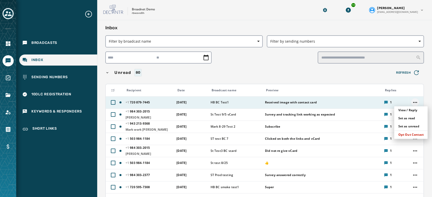
click at [412, 103] on html "Broadcasts Inbox Sending Numbers 10DLC Registration Keywords & Responders Short…" at bounding box center [216, 98] width 432 height 197
click at [411, 109] on div "View / Reply" at bounding box center [410, 110] width 33 height 8
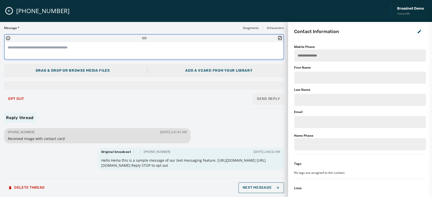
click at [9, 44] on textarea at bounding box center [144, 50] width 279 height 16
click at [6, 36] on icon "Insert Emoji" at bounding box center [8, 38] width 5 height 5
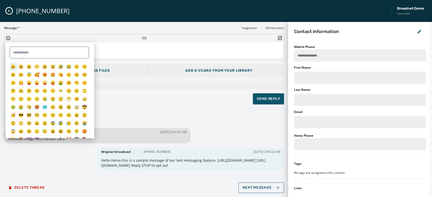
click at [15, 66] on span "😀" at bounding box center [13, 67] width 5 height 6
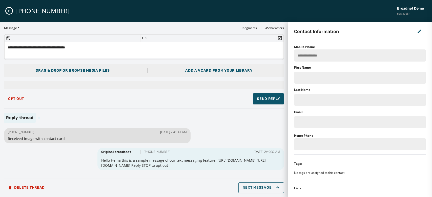
click at [115, 72] on div "Drag & Drop or browse media files Add a vCard from your library" at bounding box center [144, 70] width 280 height 13
click at [101, 71] on span "Drag & Drop or browse media files" at bounding box center [73, 71] width 74 height 4
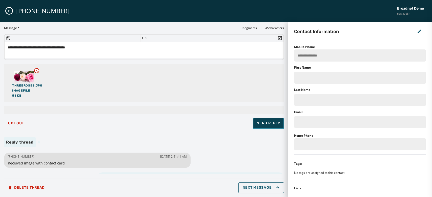
click at [270, 121] on span "Send Reply" at bounding box center [268, 123] width 23 height 5
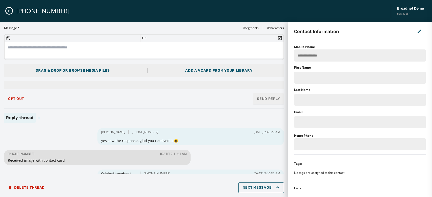
click at [11, 12] on icon "Close admin drawer" at bounding box center [9, 11] width 4 height 4
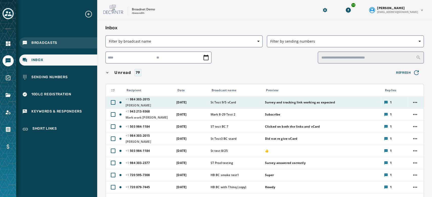
click at [51, 44] on span "Broadcasts" at bounding box center [44, 42] width 26 height 5
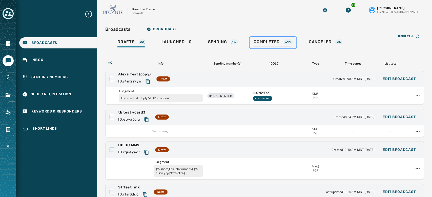
click at [262, 46] on div "Completed 399" at bounding box center [272, 43] width 39 height 8
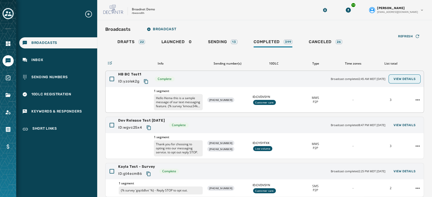
click at [398, 79] on span "View Details" at bounding box center [404, 79] width 22 height 4
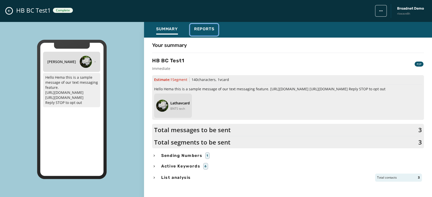
click at [195, 32] on div "Reports" at bounding box center [204, 31] width 20 height 8
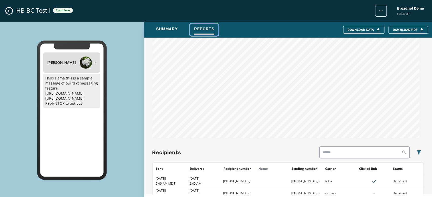
scroll to position [301, 0]
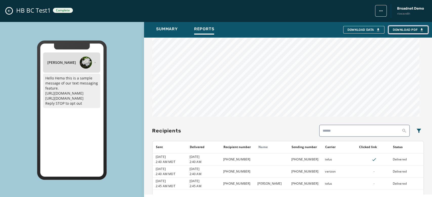
click at [402, 30] on span "Download PDF" at bounding box center [407, 30] width 31 height 4
click at [9, 13] on icon "Close admin drawer" at bounding box center [9, 11] width 4 height 4
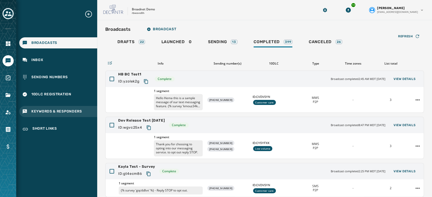
click at [44, 113] on span "Keywords & Responders" at bounding box center [56, 111] width 51 height 5
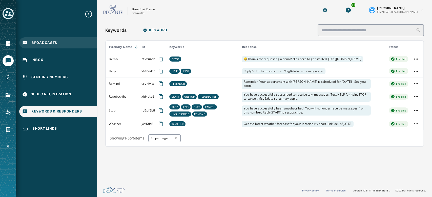
click at [45, 44] on span "Broadcasts" at bounding box center [44, 42] width 26 height 5
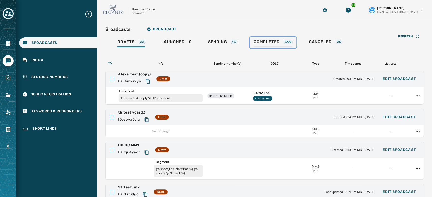
click at [283, 42] on div "Completed 399" at bounding box center [272, 43] width 39 height 8
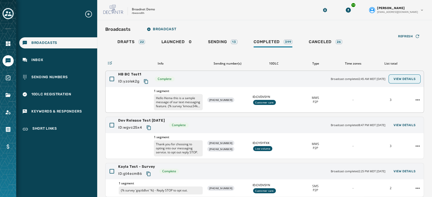
click at [401, 81] on span "View Details" at bounding box center [404, 79] width 22 height 4
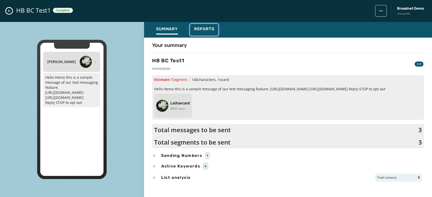
click at [202, 27] on span "Reports" at bounding box center [204, 29] width 20 height 5
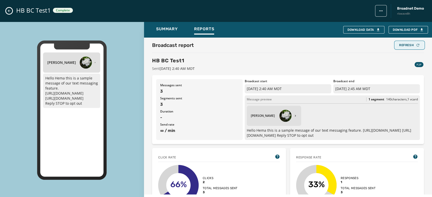
click at [399, 46] on div "Refresh" at bounding box center [409, 45] width 21 height 4
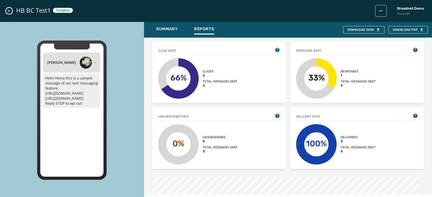
scroll to position [106, 0]
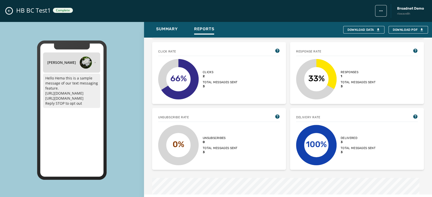
click at [9, 11] on icon "Close admin drawer" at bounding box center [9, 11] width 4 height 4
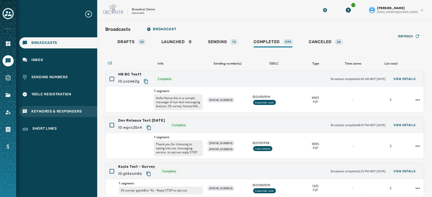
click at [45, 113] on span "Keywords & Responders" at bounding box center [56, 111] width 51 height 5
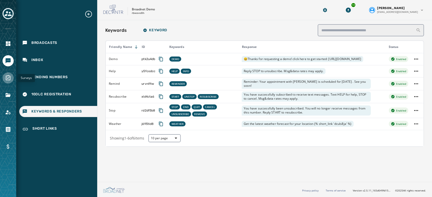
click at [11, 78] on link "Navigate to Surveys" at bounding box center [8, 78] width 11 height 11
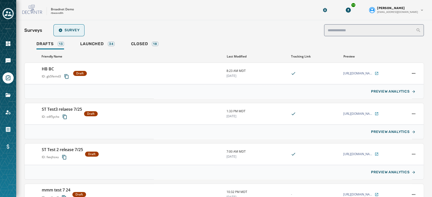
click at [65, 28] on span "Survey" at bounding box center [68, 30] width 21 height 4
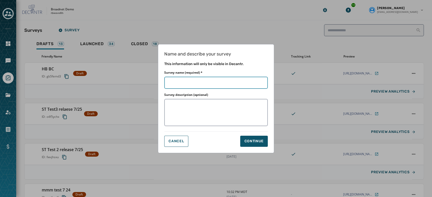
click at [183, 84] on input "Survey name (required) *" at bounding box center [215, 83] width 103 height 12
click at [244, 140] on div "Continue" at bounding box center [253, 141] width 19 height 5
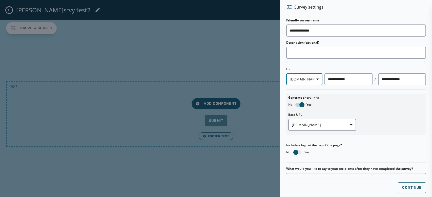
click at [309, 80] on span "button" at bounding box center [315, 79] width 12 height 10
click at [373, 149] on div "**********" at bounding box center [356, 126] width 140 height 217
click at [303, 105] on span "button" at bounding box center [301, 104] width 5 height 5
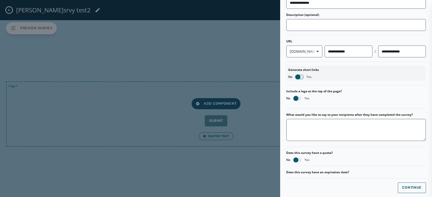
scroll to position [34, 0]
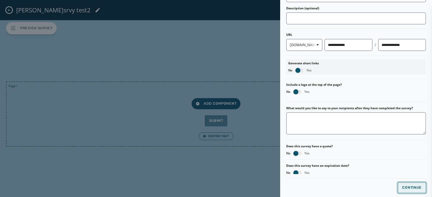
click at [404, 188] on span "Continue" at bounding box center [411, 188] width 19 height 4
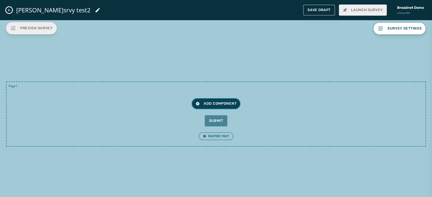
click at [217, 101] on button "Add Component" at bounding box center [215, 103] width 49 height 11
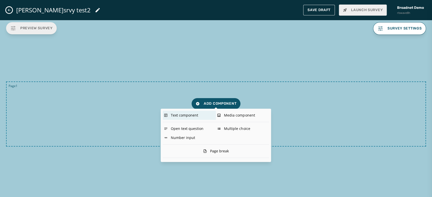
click at [192, 114] on div "Text component" at bounding box center [189, 115] width 53 height 9
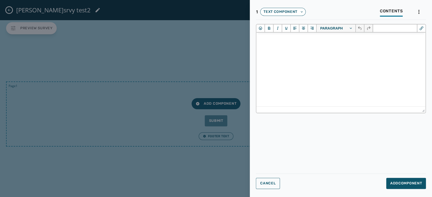
scroll to position [0, 0]
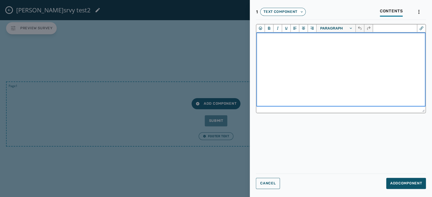
click at [275, 46] on html at bounding box center [340, 40] width 169 height 14
click at [419, 30] on icon "Insert/edit link" at bounding box center [420, 28] width 5 height 5
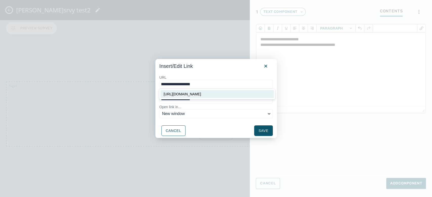
click at [214, 96] on div "[URL][DOMAIN_NAME]" at bounding box center [217, 94] width 108 height 6
click at [202, 100] on input "**********" at bounding box center [215, 99] width 113 height 9
drag, startPoint x: 202, startPoint y: 100, endPoint x: 153, endPoint y: 107, distance: 49.8
click at [153, 107] on div "**********" at bounding box center [216, 98] width 432 height 197
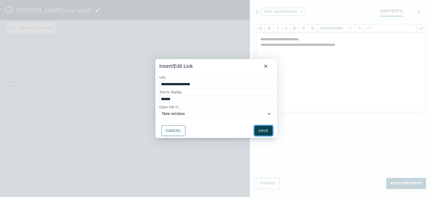
click at [264, 131] on button "Save" at bounding box center [263, 131] width 18 height 11
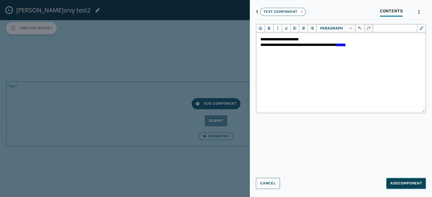
click at [401, 182] on span "Add Component" at bounding box center [406, 183] width 32 height 5
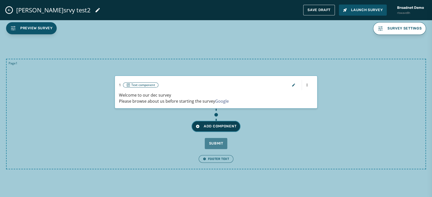
click at [220, 126] on span "Add Component" at bounding box center [215, 126] width 41 height 5
click at [291, 86] on button "button" at bounding box center [293, 85] width 12 height 10
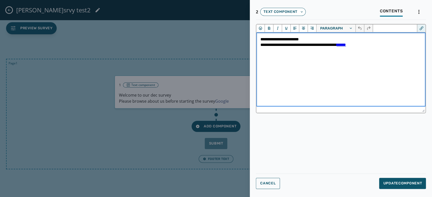
click at [365, 45] on p "**********" at bounding box center [340, 42] width 161 height 11
click at [369, 44] on p "**********" at bounding box center [340, 42] width 161 height 11
click at [257, 29] on span "Emojis" at bounding box center [260, 28] width 6 height 6
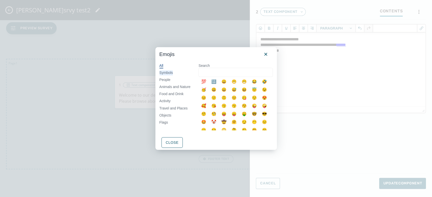
click at [172, 74] on div "Symbols" at bounding box center [166, 73] width 14 height 5
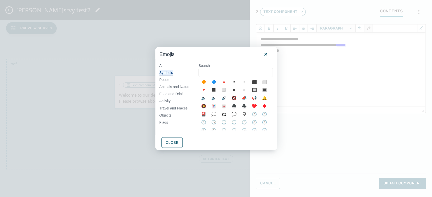
scroll to position [257, 0]
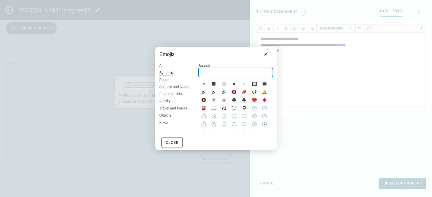
click at [208, 72] on input "Search" at bounding box center [235, 72] width 74 height 9
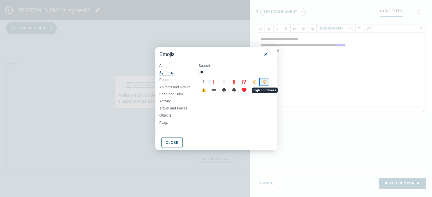
click at [268, 82] on div "🔆" at bounding box center [264, 82] width 10 height 8
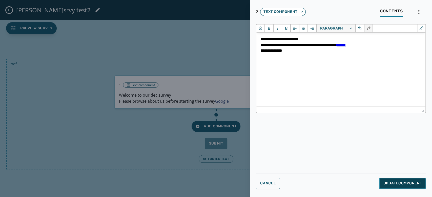
click at [395, 186] on button "Update Component" at bounding box center [402, 183] width 47 height 11
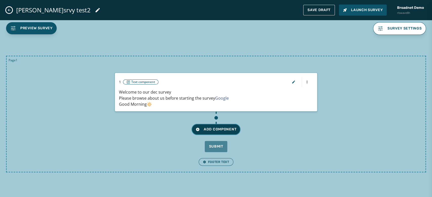
click at [222, 127] on span "Add Component" at bounding box center [215, 129] width 41 height 5
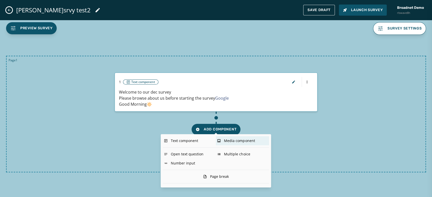
click at [238, 142] on div "Media component" at bounding box center [242, 141] width 53 height 9
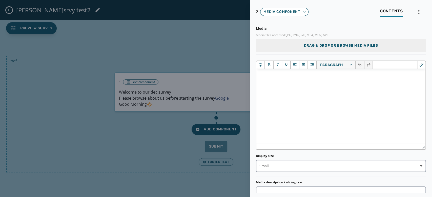
scroll to position [0, 0]
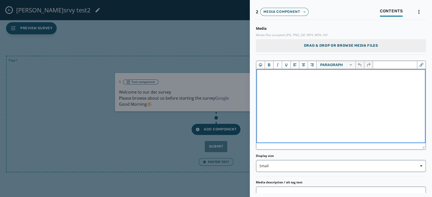
click at [301, 83] on html at bounding box center [340, 76] width 169 height 14
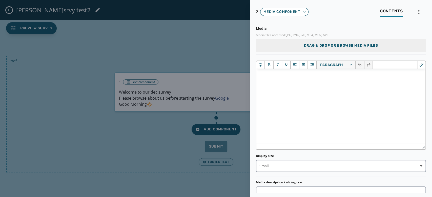
click at [316, 46] on span "Drag & Drop or browse media files" at bounding box center [340, 45] width 74 height 5
drag, startPoint x: 316, startPoint y: 46, endPoint x: 61, endPoint y: 51, distance: 254.9
click at [317, 145] on div at bounding box center [340, 147] width 169 height 6
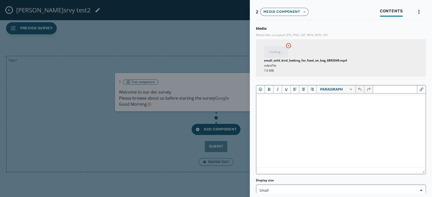
click at [317, 107] on html at bounding box center [340, 101] width 169 height 14
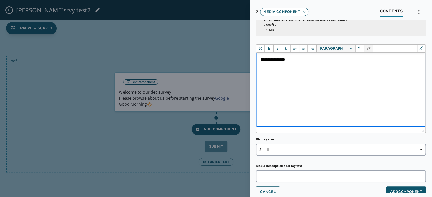
scroll to position [45, 0]
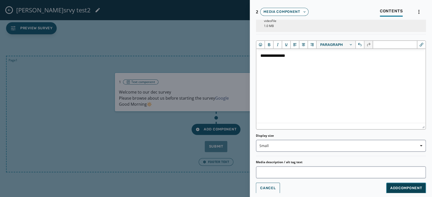
click at [412, 189] on span "Add Component" at bounding box center [406, 188] width 32 height 5
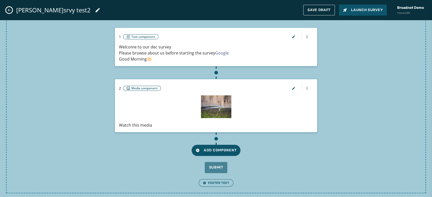
scroll to position [28, 0]
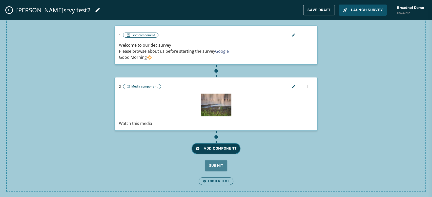
click at [231, 150] on span "Add Component" at bounding box center [215, 148] width 41 height 5
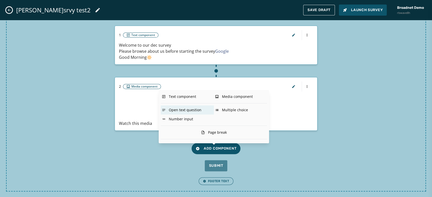
click at [185, 111] on div "Open text question" at bounding box center [187, 110] width 53 height 9
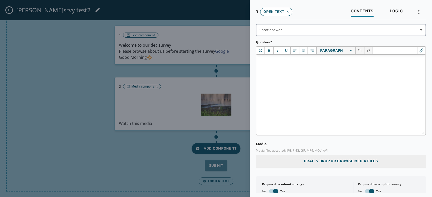
scroll to position [0, 0]
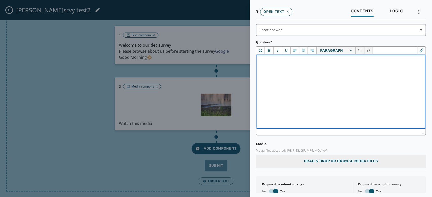
click at [278, 69] on html at bounding box center [340, 62] width 169 height 14
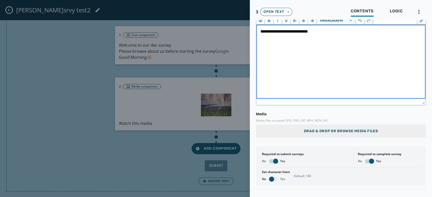
scroll to position [42, 0]
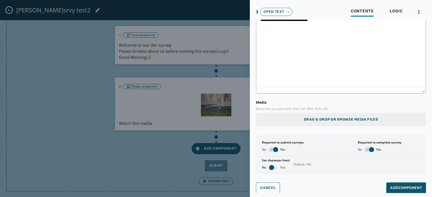
click at [274, 149] on span "button" at bounding box center [275, 149] width 5 height 5
click at [369, 148] on span "button" at bounding box center [371, 149] width 5 height 5
click at [269, 167] on span "button" at bounding box center [271, 167] width 5 height 5
click at [390, 190] on span "Add Component" at bounding box center [406, 188] width 32 height 5
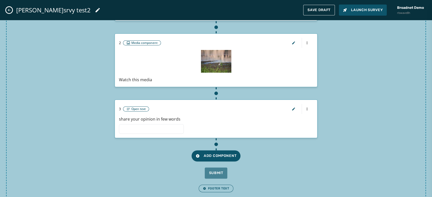
scroll to position [71, 0]
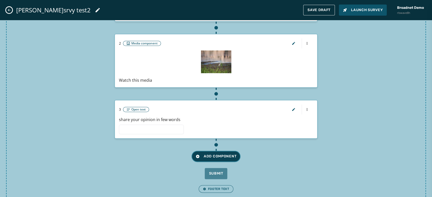
click at [225, 157] on span "Add Component" at bounding box center [215, 156] width 41 height 5
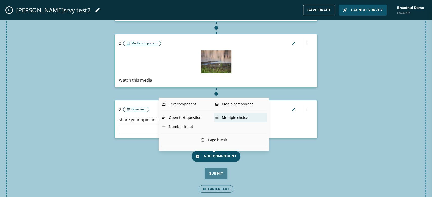
click at [232, 118] on div "Multiple choice" at bounding box center [240, 117] width 53 height 9
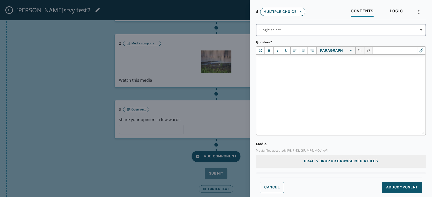
scroll to position [0, 0]
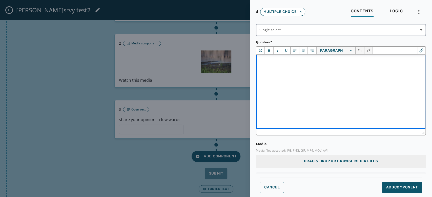
click at [282, 69] on html at bounding box center [340, 62] width 169 height 14
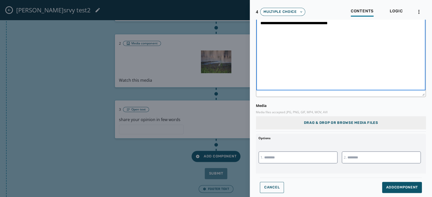
scroll to position [45, 0]
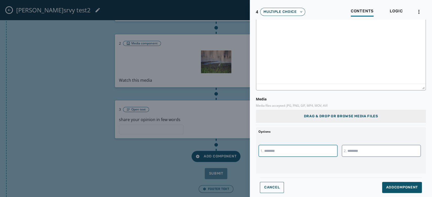
click at [284, 153] on input "text" at bounding box center [297, 151] width 79 height 12
click at [365, 152] on input "text" at bounding box center [380, 151] width 79 height 12
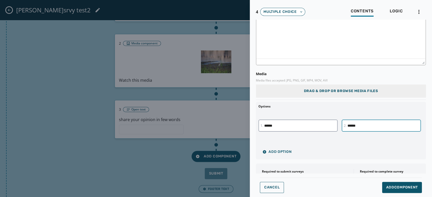
scroll to position [76, 0]
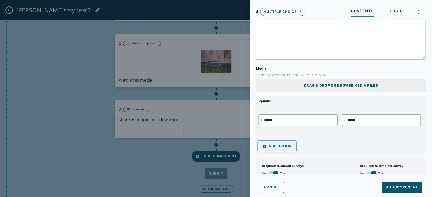
click at [276, 145] on span "Add Option" at bounding box center [276, 147] width 29 height 4
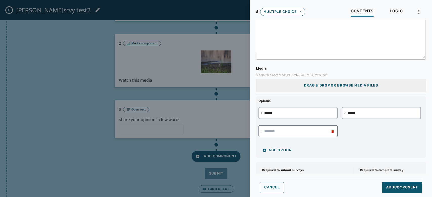
click at [271, 134] on input "text" at bounding box center [297, 131] width 79 height 12
click at [325, 82] on div "Drag & Drop or browse media files" at bounding box center [341, 85] width 170 height 13
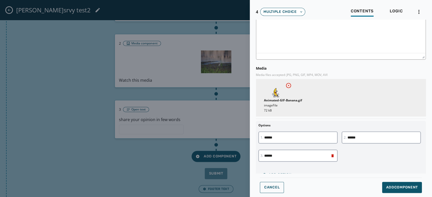
scroll to position [115, 0]
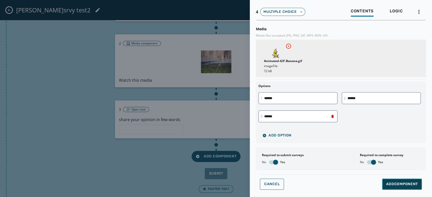
click at [395, 183] on span "Add Component" at bounding box center [402, 184] width 32 height 5
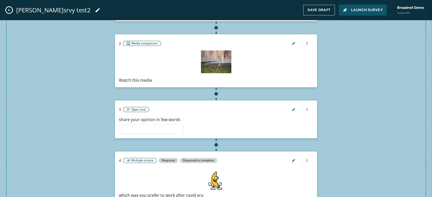
scroll to position [0, 0]
click at [289, 162] on button "button" at bounding box center [293, 161] width 12 height 10
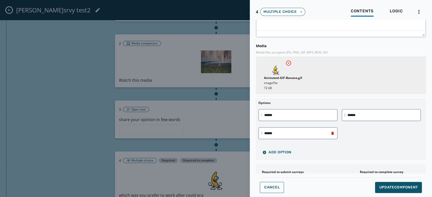
scroll to position [115, 0]
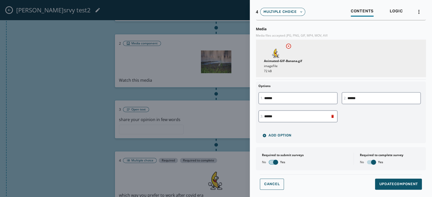
click at [277, 161] on span "button" at bounding box center [275, 162] width 5 height 5
click at [371, 164] on span "button" at bounding box center [373, 162] width 5 height 5
click at [379, 186] on span "Update Component" at bounding box center [398, 184] width 39 height 5
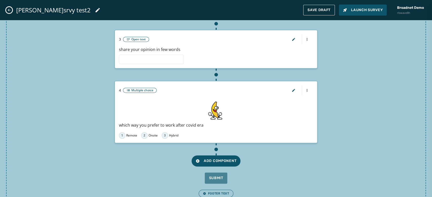
scroll to position [147, 0]
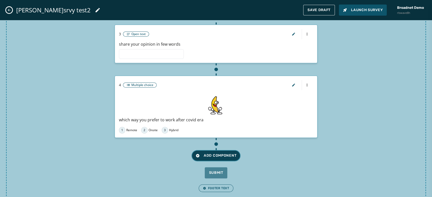
click at [220, 158] on button "Add Component" at bounding box center [215, 155] width 49 height 11
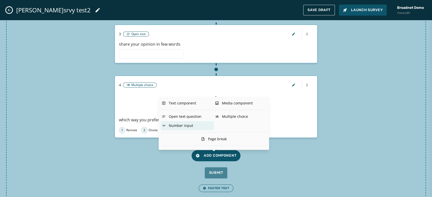
click at [178, 128] on div "Number input" at bounding box center [187, 125] width 53 height 9
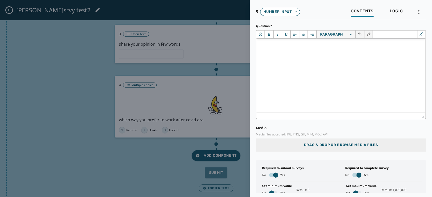
scroll to position [0, 0]
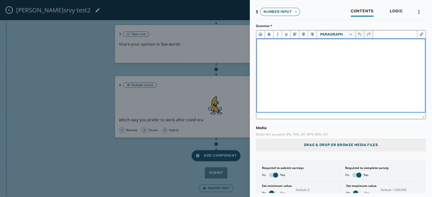
click at [264, 52] on html at bounding box center [340, 46] width 169 height 14
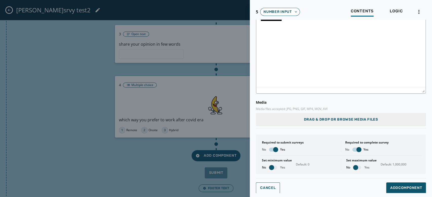
click at [273, 169] on span "button" at bounding box center [271, 167] width 5 height 5
drag, startPoint x: 307, startPoint y: 165, endPoint x: 295, endPoint y: 166, distance: 12.2
click at [295, 166] on div "Set minimum value No Yes *" at bounding box center [298, 164] width 77 height 12
click at [329, 162] on input "*" at bounding box center [316, 164] width 41 height 12
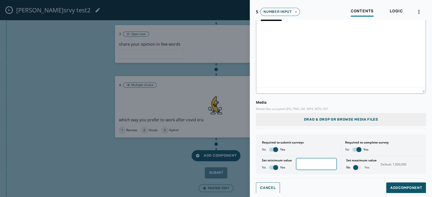
click at [329, 162] on input "*" at bounding box center [316, 164] width 41 height 12
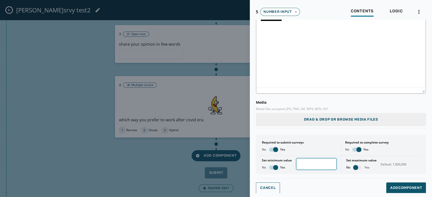
click at [329, 162] on input "*" at bounding box center [316, 164] width 41 height 12
click at [329, 162] on input "**" at bounding box center [316, 164] width 41 height 12
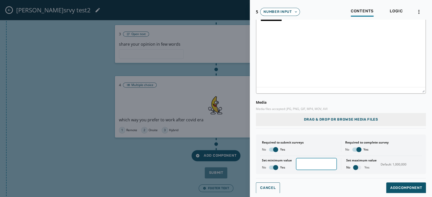
click at [329, 162] on input "**" at bounding box center [316, 164] width 41 height 12
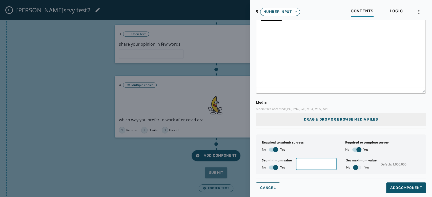
click at [329, 162] on input "**" at bounding box center [316, 164] width 41 height 12
click at [388, 164] on span "Default: 1,000,000" at bounding box center [393, 165] width 26 height 4
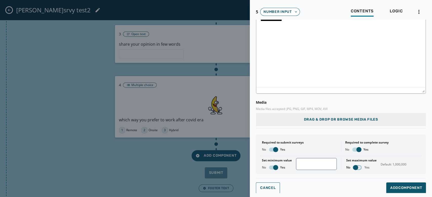
click at [354, 167] on span "button" at bounding box center [355, 167] width 5 height 5
drag, startPoint x: 381, startPoint y: 163, endPoint x: 412, endPoint y: 170, distance: 32.1
click at [412, 170] on div "Required to submit surveys No Yes Required to complete survey No Yes Set minimu…" at bounding box center [341, 155] width 170 height 40
click at [412, 165] on input "******" at bounding box center [400, 164] width 41 height 12
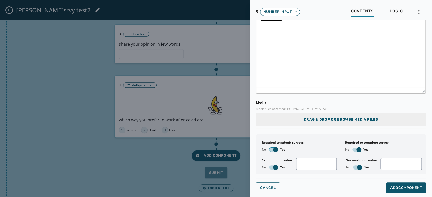
click at [277, 148] on span "button" at bounding box center [275, 149] width 5 height 5
click at [358, 150] on span "button" at bounding box center [358, 149] width 5 height 5
click at [392, 188] on span "Add Component" at bounding box center [406, 188] width 32 height 5
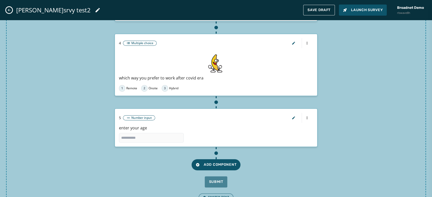
scroll to position [197, 0]
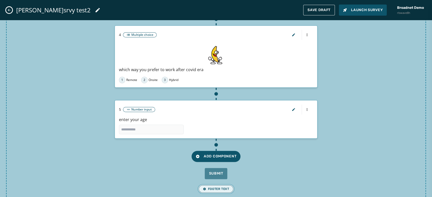
click at [215, 187] on span "Footer Text" at bounding box center [216, 189] width 26 height 4
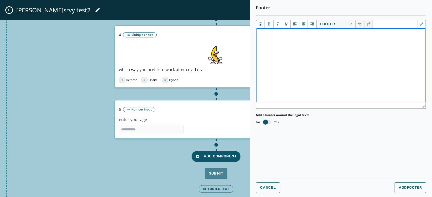
click at [292, 42] on html at bounding box center [340, 35] width 169 height 14
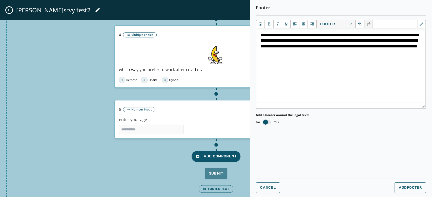
click at [267, 123] on span "button" at bounding box center [265, 122] width 5 height 5
click at [406, 188] on span "Add Footer" at bounding box center [409, 188] width 23 height 4
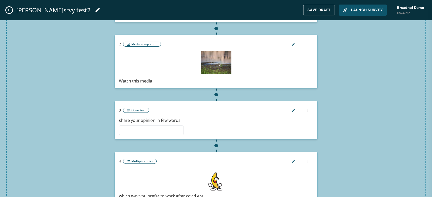
scroll to position [76, 0]
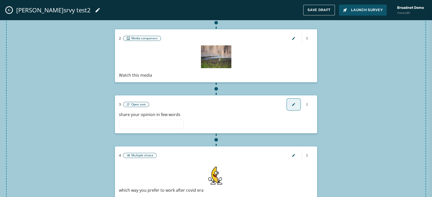
click at [291, 105] on icon "button" at bounding box center [293, 105] width 4 height 4
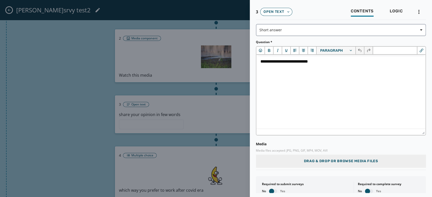
scroll to position [0, 0]
click at [310, 160] on span "Drag & Drop or browse media files" at bounding box center [340, 161] width 74 height 5
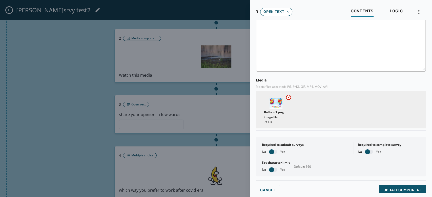
scroll to position [66, 0]
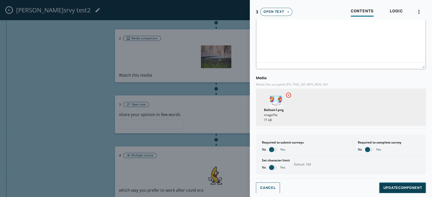
click at [413, 188] on span "Update Component" at bounding box center [402, 188] width 39 height 5
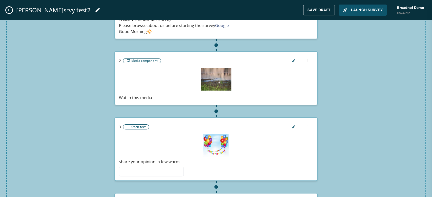
scroll to position [0, 0]
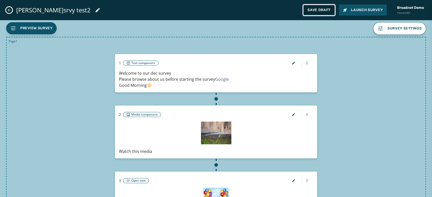
click at [310, 8] on span "Save Draft" at bounding box center [318, 10] width 23 height 4
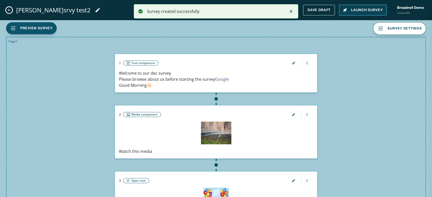
click at [353, 14] on button "Launch Survey" at bounding box center [362, 10] width 48 height 11
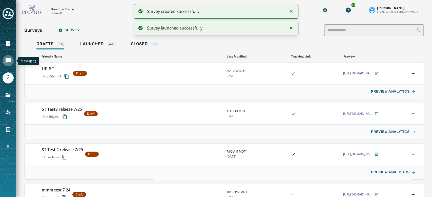
click at [10, 62] on icon "Navigate to Messaging" at bounding box center [8, 60] width 5 height 5
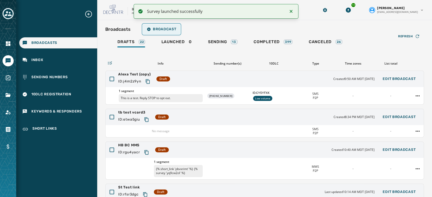
click at [159, 33] on button "Broadcast" at bounding box center [161, 29] width 37 height 10
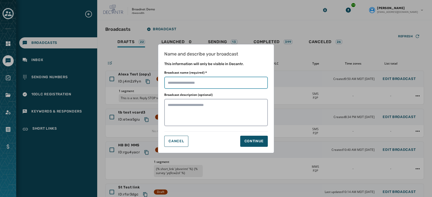
click at [196, 81] on input "Broadcast name (required) *" at bounding box center [215, 83] width 103 height 12
click at [254, 139] on div "Continue" at bounding box center [253, 141] width 19 height 5
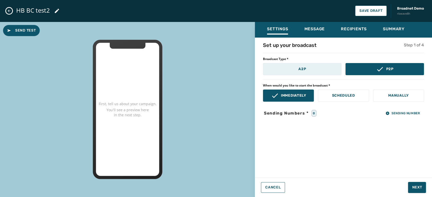
click at [301, 66] on button "A2P" at bounding box center [302, 69] width 78 height 12
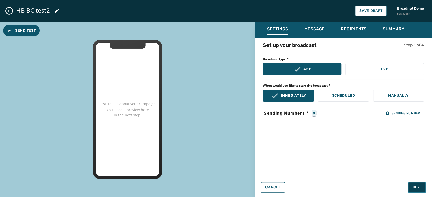
click at [414, 191] on button "Next" at bounding box center [417, 187] width 18 height 11
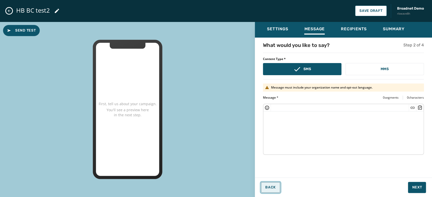
click at [272, 187] on span "Back" at bounding box center [270, 188] width 11 height 4
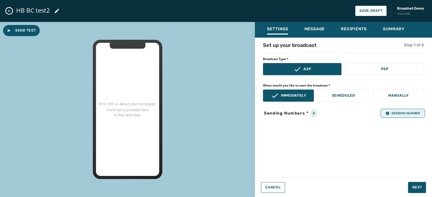
click at [406, 111] on button "Sending Number" at bounding box center [402, 113] width 42 height 7
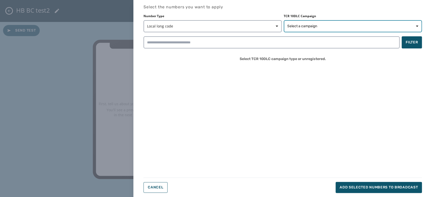
click at [307, 29] on button "Select a campaign" at bounding box center [352, 26] width 138 height 12
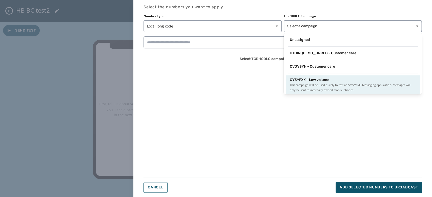
scroll to position [1, 0]
click at [308, 83] on span "This campaign will be used purely to test an SMS/MMS Messaging application. Mes…" at bounding box center [352, 87] width 126 height 10
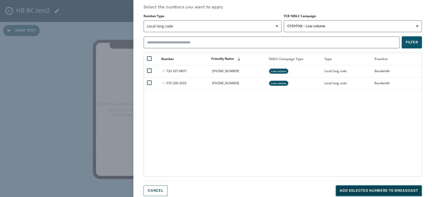
click at [385, 193] on span "Add selected numbers to broadcast" at bounding box center [378, 191] width 78 height 5
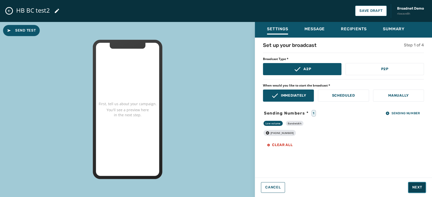
click at [414, 190] on span "Next" at bounding box center [417, 187] width 10 height 5
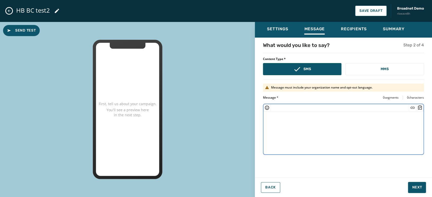
click at [285, 127] on textarea at bounding box center [343, 132] width 160 height 41
paste textarea "**********"
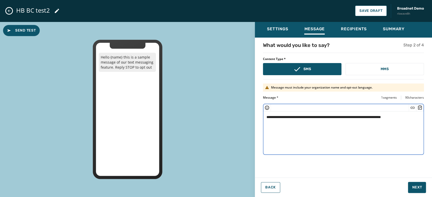
drag, startPoint x: 287, startPoint y: 115, endPoint x: 277, endPoint y: 115, distance: 9.6
click at [277, 115] on textarea "**********" at bounding box center [343, 132] width 160 height 41
click at [377, 119] on textarea "**********" at bounding box center [343, 132] width 160 height 41
click at [383, 117] on textarea "**********" at bounding box center [343, 132] width 160 height 41
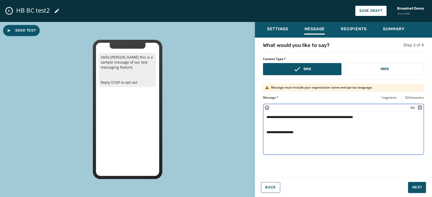
click at [420, 109] on icon "Insert Survey" at bounding box center [419, 107] width 5 height 5
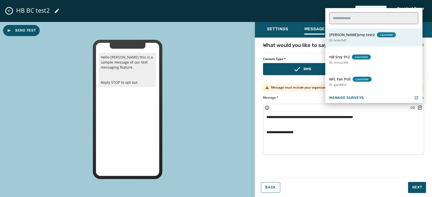
click at [352, 45] on button "[PERSON_NAME]srvy test2 Launched ID: hnikc9d2" at bounding box center [373, 37] width 97 height 18
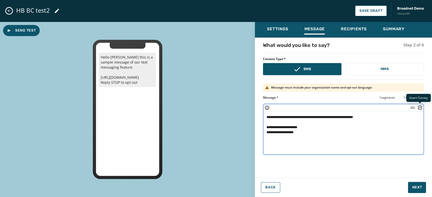
click at [420, 107] on icon "Insert Survey" at bounding box center [419, 107] width 5 height 5
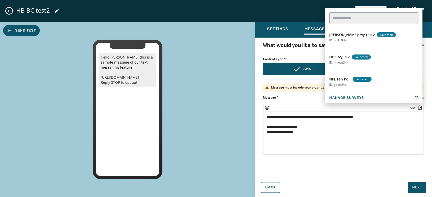
click at [323, 124] on textarea "**********" at bounding box center [343, 132] width 160 height 41
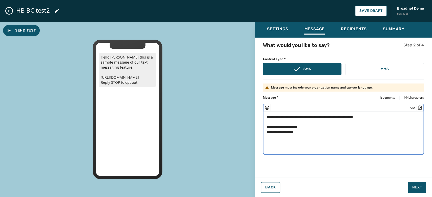
click at [313, 127] on textarea "**********" at bounding box center [343, 132] width 160 height 41
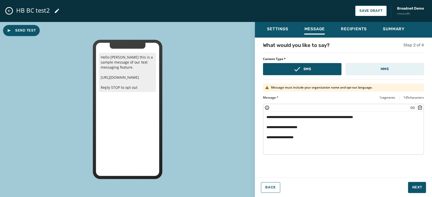
click at [385, 70] on p "MMS" at bounding box center [384, 69] width 8 height 5
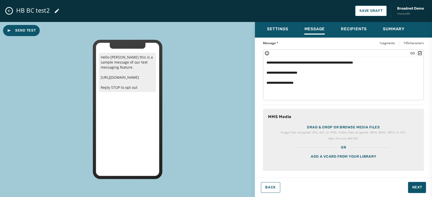
scroll to position [55, 0]
click at [355, 155] on div "Add a vCard from your library" at bounding box center [343, 162] width 161 height 25
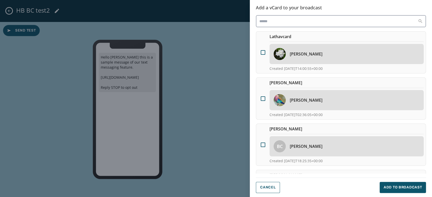
click at [262, 55] on div at bounding box center [262, 53] width 9 height 38
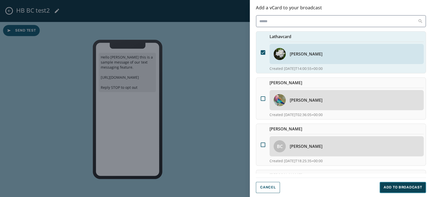
click at [408, 190] on button "Add to Broadcast" at bounding box center [402, 187] width 46 height 11
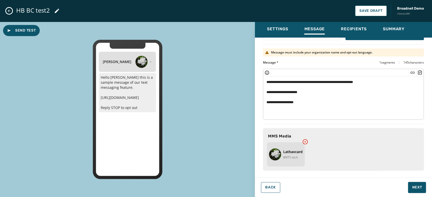
scroll to position [35, 0]
click at [412, 186] on span "Next" at bounding box center [417, 187] width 10 height 5
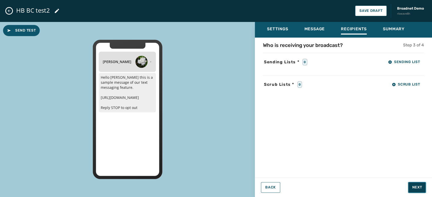
scroll to position [0, 0]
click at [399, 65] on button "Sending List" at bounding box center [403, 62] width 40 height 10
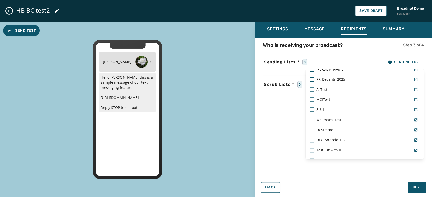
scroll to position [373, 0]
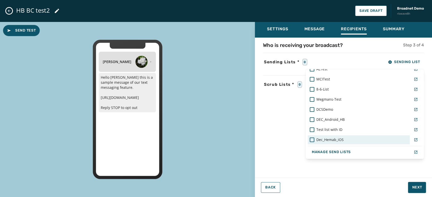
click at [351, 142] on div "Dec_Hemab_iOS" at bounding box center [358, 139] width 102 height 9
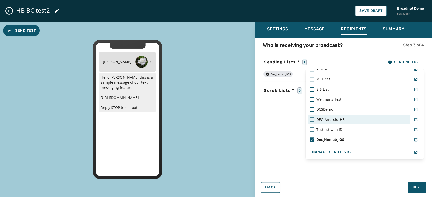
click at [336, 120] on span "DEC_Android_HB" at bounding box center [330, 119] width 28 height 5
click at [311, 118] on icon at bounding box center [311, 120] width 5 height 5
click at [417, 190] on div "Settings Message Recipients Summary Who is receiving your broadcast? Step 3 of …" at bounding box center [343, 108] width 177 height 172
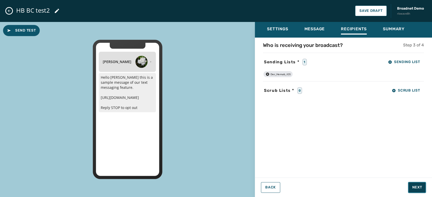
click at [417, 190] on span "Next" at bounding box center [417, 187] width 10 height 5
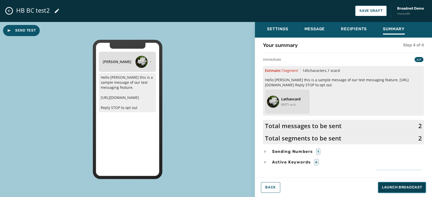
click at [417, 190] on span "Launch Broadcast" at bounding box center [401, 187] width 40 height 5
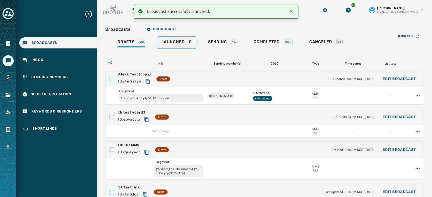
click at [174, 45] on div "Launched 0" at bounding box center [176, 43] width 30 height 8
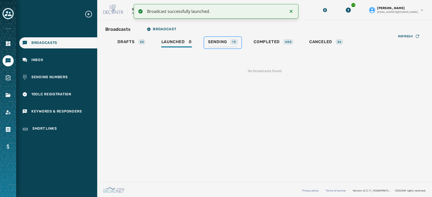
click at [213, 44] on span "Sending" at bounding box center [217, 41] width 19 height 5
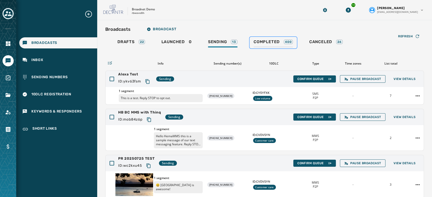
click at [264, 43] on span "Completed" at bounding box center [266, 41] width 26 height 5
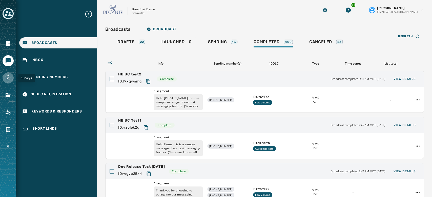
click at [11, 75] on link "Navigate to Surveys" at bounding box center [8, 78] width 11 height 11
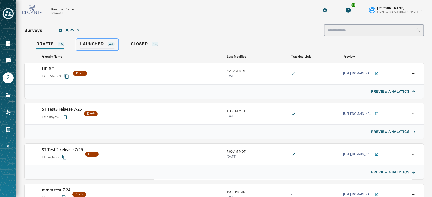
click at [99, 42] on span "Launched" at bounding box center [91, 43] width 23 height 5
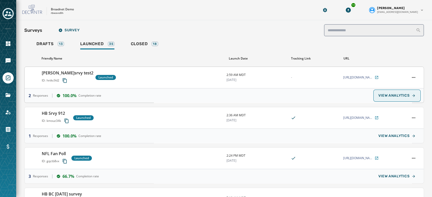
click at [393, 93] on button "VIEW ANALYTICS" at bounding box center [396, 96] width 45 height 10
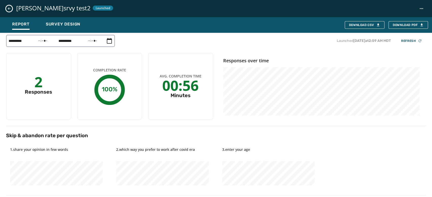
click at [11, 9] on icon "Close survey details drawer" at bounding box center [9, 9] width 4 height 4
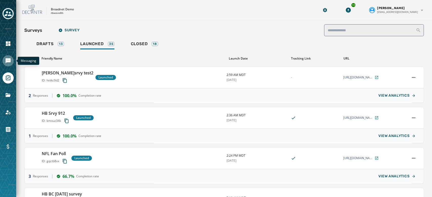
click at [12, 60] on link "Navigate to Messaging" at bounding box center [8, 60] width 11 height 11
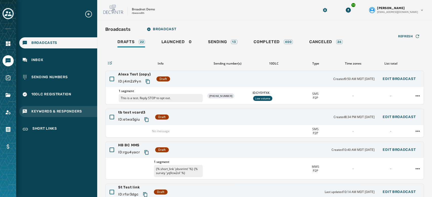
click at [59, 113] on span "Keywords & Responders" at bounding box center [56, 111] width 51 height 5
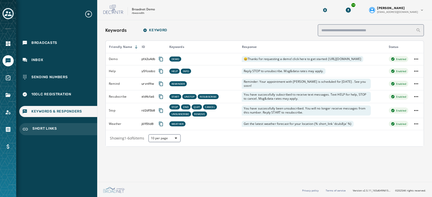
click at [53, 129] on span "Short Links" at bounding box center [44, 129] width 25 height 6
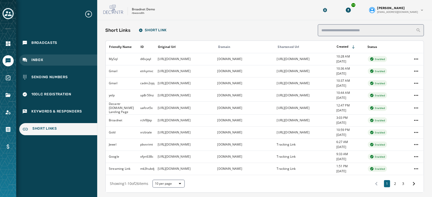
click at [46, 64] on div "Inbox" at bounding box center [58, 60] width 78 height 11
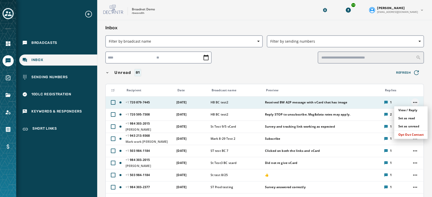
click at [413, 102] on html "Broadcasts Inbox Sending Numbers 10DLC Registration Keywords & Responders Short…" at bounding box center [216, 98] width 432 height 197
click at [410, 109] on div "View / Reply" at bounding box center [410, 110] width 33 height 8
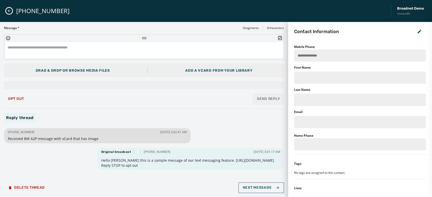
click at [144, 38] on icon "Insert Short Link" at bounding box center [144, 38] width 4 height 2
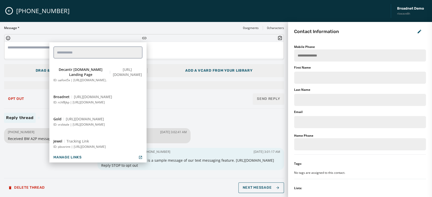
scroll to position [90, 0]
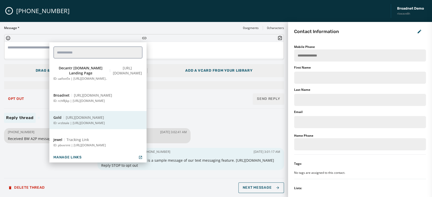
click at [107, 116] on button "Gold [URL][DOMAIN_NAME] ID: vrzbtale | [URL][DOMAIN_NAME]" at bounding box center [97, 120] width 97 height 18
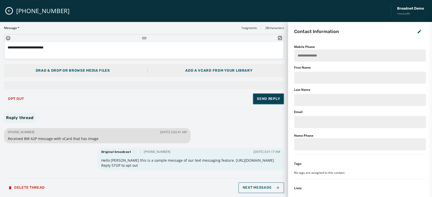
click at [266, 100] on span "Send Reply" at bounding box center [268, 99] width 23 height 5
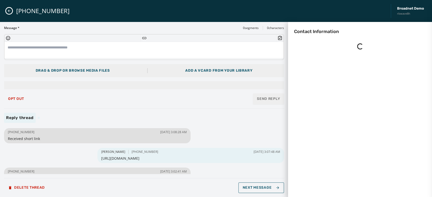
click at [8, 13] on icon "Close admin drawer" at bounding box center [9, 11] width 4 height 4
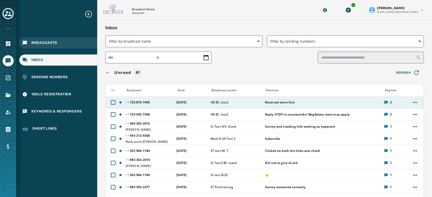
click at [52, 42] on span "Broadcasts" at bounding box center [44, 42] width 26 height 5
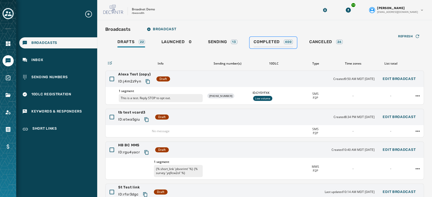
click at [261, 46] on div "Completed 400" at bounding box center [272, 43] width 39 height 8
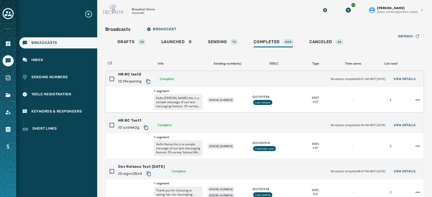
click at [394, 84] on div "HB BC test2 ID: l9xqwnmg Complete Broadcast completed 3:01 AM MDT [DATE] View D…" at bounding box center [264, 79] width 318 height 16
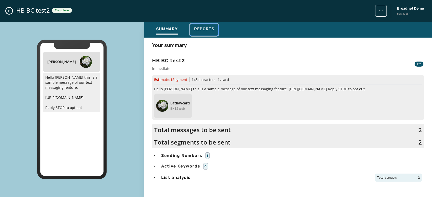
click at [209, 30] on span "Reports" at bounding box center [204, 29] width 20 height 5
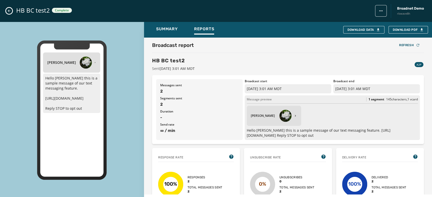
click at [11, 12] on icon "Close admin drawer" at bounding box center [9, 11] width 4 height 4
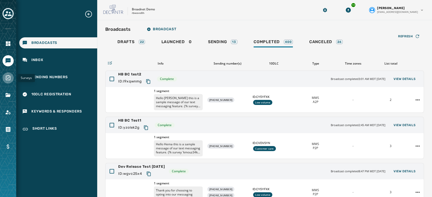
click at [7, 80] on icon "Navigate to Surveys" at bounding box center [8, 78] width 6 height 6
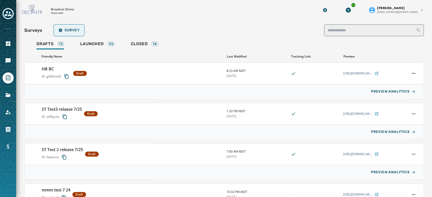
click at [67, 32] on button "Survey" at bounding box center [68, 30] width 29 height 10
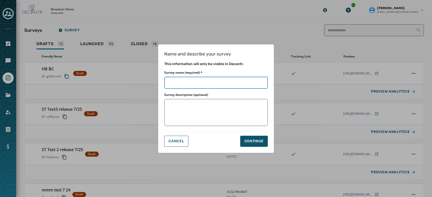
click at [180, 81] on input "Survey name (required) *" at bounding box center [215, 83] width 103 height 12
click at [257, 136] on button "Continue" at bounding box center [254, 141] width 28 height 11
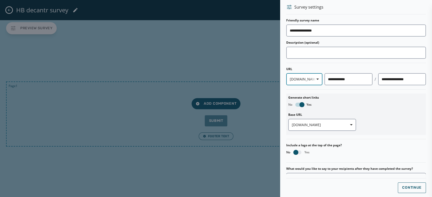
click at [309, 80] on span "button" at bounding box center [315, 79] width 12 height 10
click at [302, 108] on span "[DOMAIN_NAME]" at bounding box center [307, 109] width 30 height 5
click at [402, 190] on span "Continue" at bounding box center [411, 188] width 19 height 4
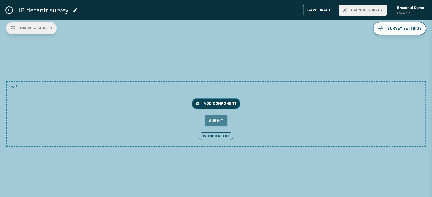
click at [229, 103] on span "Add Component" at bounding box center [215, 103] width 41 height 5
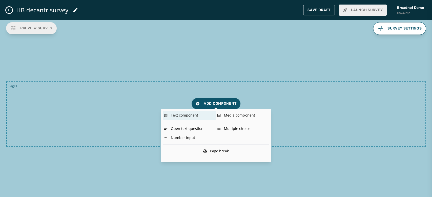
click at [182, 113] on div "Text component" at bounding box center [189, 115] width 53 height 9
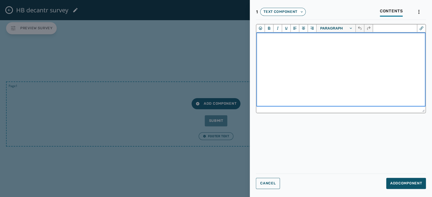
click at [286, 46] on html at bounding box center [340, 40] width 169 height 14
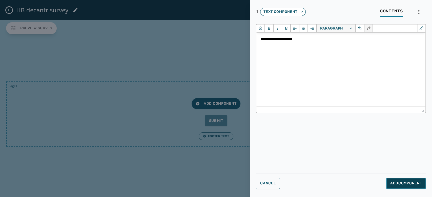
click at [405, 183] on span "Add Component" at bounding box center [406, 183] width 32 height 5
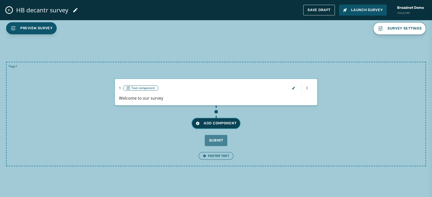
click at [229, 123] on span "Add Component" at bounding box center [215, 123] width 41 height 5
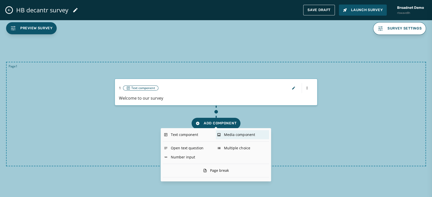
click at [237, 138] on div "Media component" at bounding box center [242, 134] width 53 height 9
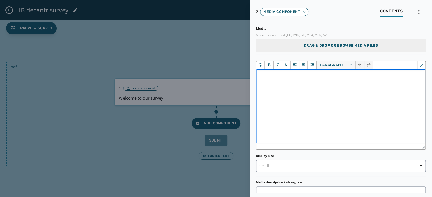
click at [296, 83] on html at bounding box center [340, 76] width 169 height 14
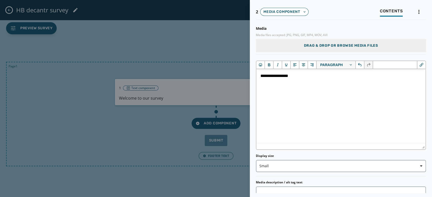
click at [327, 45] on span "Drag & Drop or browse media files" at bounding box center [340, 45] width 74 height 5
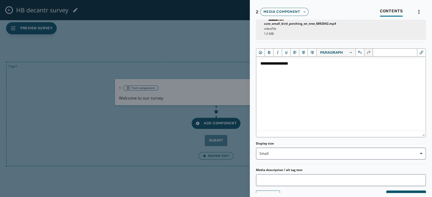
scroll to position [45, 0]
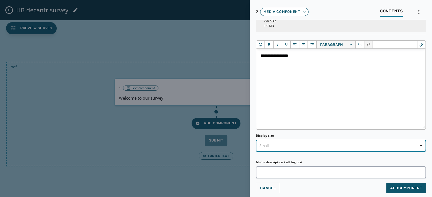
click at [359, 147] on span "Small" at bounding box center [340, 146] width 163 height 5
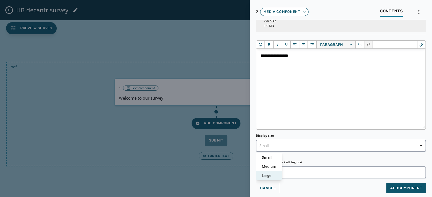
click at [263, 175] on span "Large" at bounding box center [269, 175] width 14 height 5
click at [390, 186] on span "Add Component" at bounding box center [406, 188] width 32 height 5
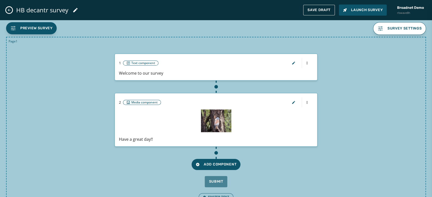
scroll to position [0, 0]
click at [287, 100] on button "button" at bounding box center [293, 103] width 12 height 10
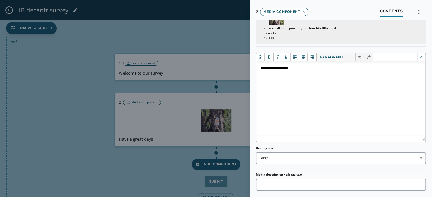
scroll to position [45, 0]
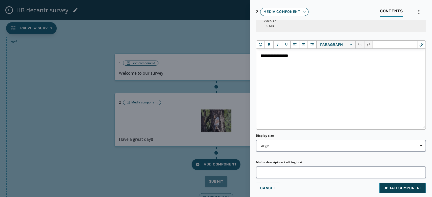
click at [409, 189] on span "Update Component" at bounding box center [402, 188] width 39 height 5
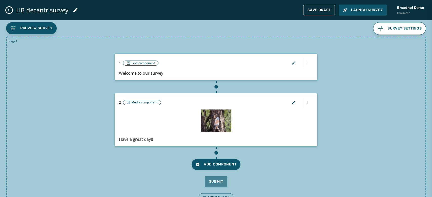
scroll to position [0, 0]
click at [208, 162] on button "Add Component" at bounding box center [215, 164] width 49 height 11
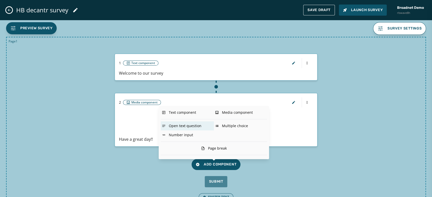
click at [184, 128] on div "Open text question" at bounding box center [187, 126] width 53 height 9
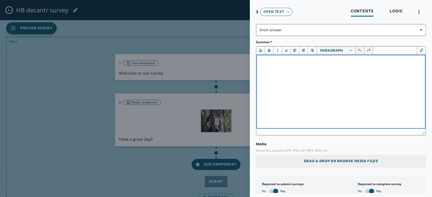
click at [270, 69] on html at bounding box center [340, 62] width 169 height 14
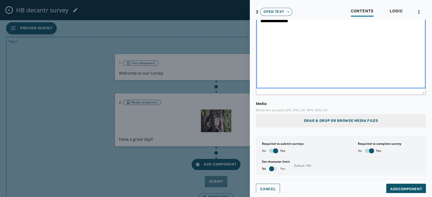
scroll to position [42, 0]
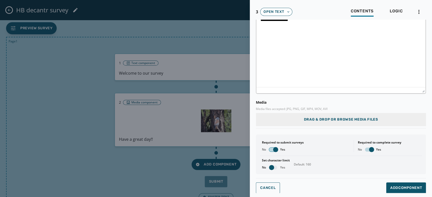
click at [277, 150] on span "button" at bounding box center [275, 149] width 5 height 5
click at [369, 149] on span "button" at bounding box center [371, 149] width 5 height 5
click at [271, 165] on span "button" at bounding box center [271, 167] width 5 height 5
click at [396, 189] on span "Add Component" at bounding box center [406, 188] width 32 height 5
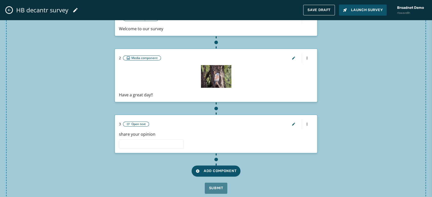
scroll to position [49, 0]
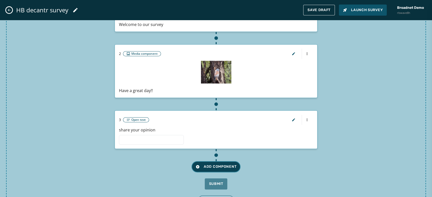
click at [211, 168] on span "Add Component" at bounding box center [215, 167] width 41 height 5
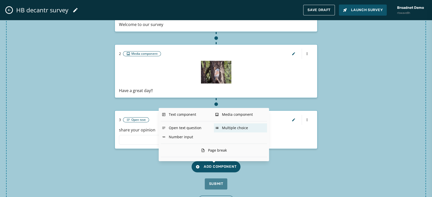
click at [229, 127] on div "Multiple choice" at bounding box center [240, 128] width 53 height 9
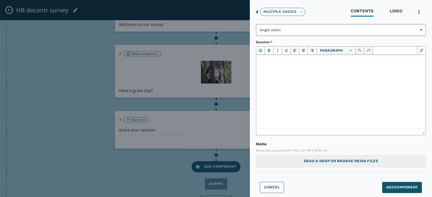
scroll to position [0, 0]
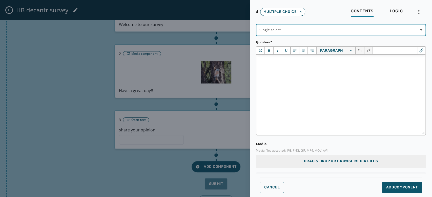
click at [299, 28] on span "Single select" at bounding box center [340, 30] width 163 height 5
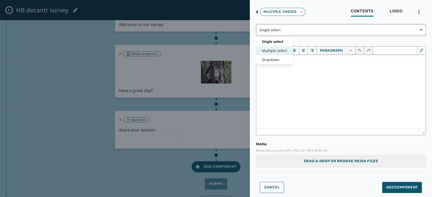
click at [284, 49] on span "Multiple select" at bounding box center [274, 50] width 25 height 5
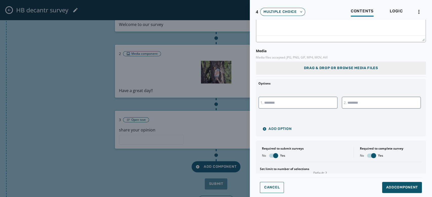
scroll to position [95, 0]
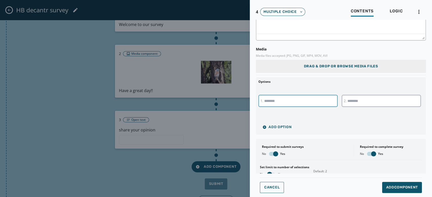
click at [303, 100] on input "text" at bounding box center [297, 101] width 79 height 12
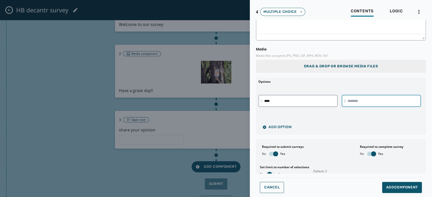
click at [364, 100] on input "text" at bounding box center [380, 101] width 79 height 12
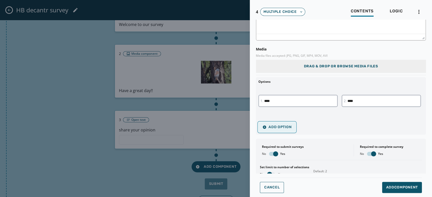
click at [290, 125] on span "Add Option" at bounding box center [276, 127] width 29 height 4
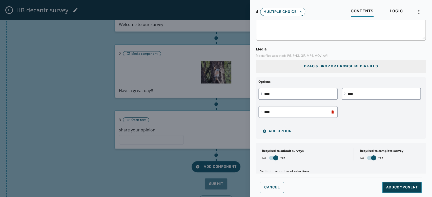
click at [390, 191] on button "Add Component" at bounding box center [402, 187] width 40 height 11
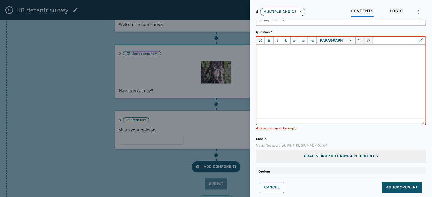
scroll to position [0, 0]
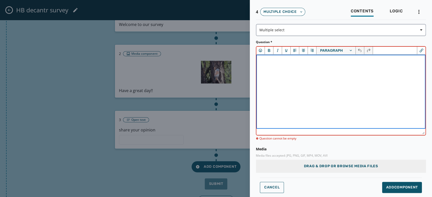
click at [304, 69] on html at bounding box center [340, 62] width 169 height 14
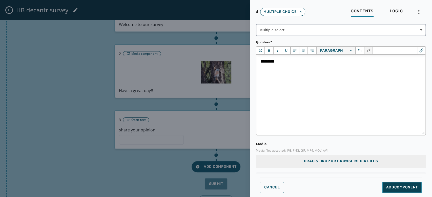
click at [397, 189] on span "Add Component" at bounding box center [402, 187] width 32 height 5
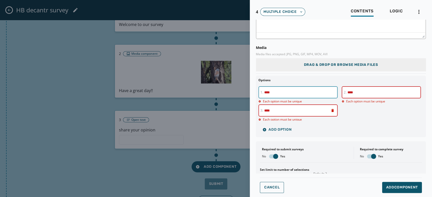
scroll to position [97, 0]
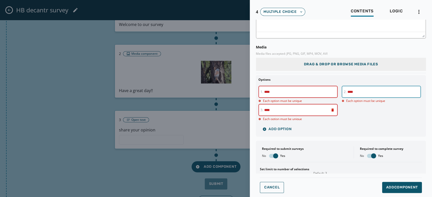
click at [365, 91] on input "****" at bounding box center [380, 92] width 79 height 12
click at [311, 110] on input "****" at bounding box center [297, 110] width 79 height 12
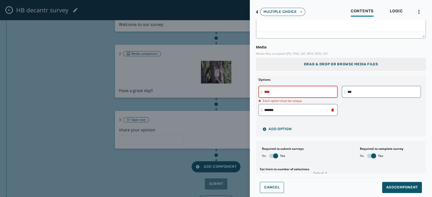
click at [374, 124] on div "Add Option" at bounding box center [340, 129] width 165 height 10
click at [403, 188] on span "Add Component" at bounding box center [402, 187] width 32 height 5
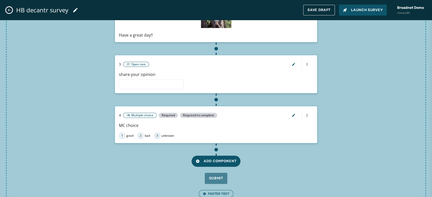
scroll to position [107, 0]
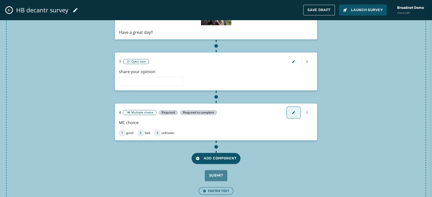
click at [291, 113] on icon "button" at bounding box center [293, 113] width 4 height 4
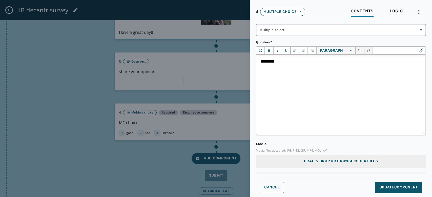
scroll to position [0, 0]
click at [278, 187] on span "Cancel" at bounding box center [271, 188] width 15 height 4
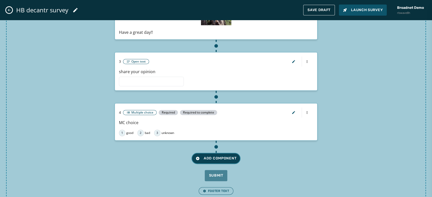
click at [226, 159] on span "Add Component" at bounding box center [215, 158] width 41 height 5
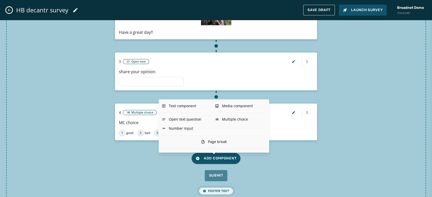
click at [212, 192] on span "Footer Text" at bounding box center [216, 191] width 26 height 4
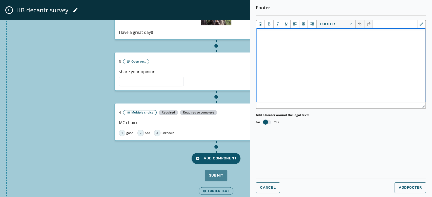
click at [278, 42] on html at bounding box center [340, 35] width 169 height 14
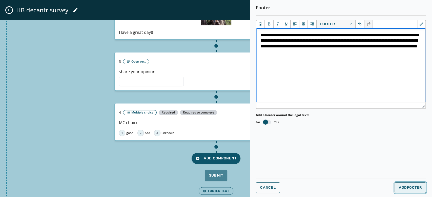
click at [419, 186] on span "Add Footer" at bounding box center [409, 188] width 23 height 4
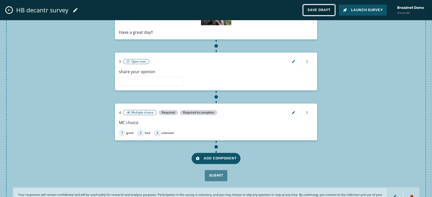
click at [319, 13] on button "Save Draft" at bounding box center [319, 10] width 32 height 11
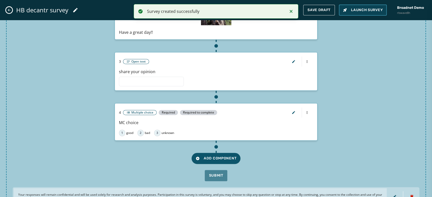
click at [351, 11] on span "Launch Survey" at bounding box center [363, 10] width 40 height 5
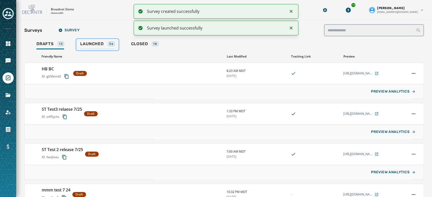
click at [94, 46] on span "Launched" at bounding box center [91, 43] width 23 height 5
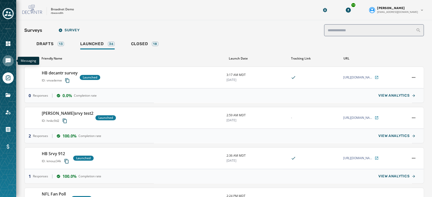
click at [11, 60] on link "Navigate to Messaging" at bounding box center [8, 60] width 11 height 11
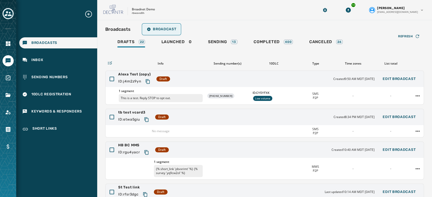
click at [172, 29] on span "Broadcast" at bounding box center [161, 29] width 29 height 4
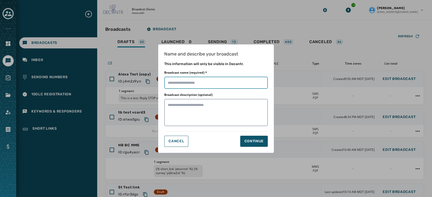
click at [206, 82] on input "Broadcast name (required) *" at bounding box center [215, 83] width 103 height 12
click at [251, 141] on div "Continue" at bounding box center [253, 141] width 19 height 5
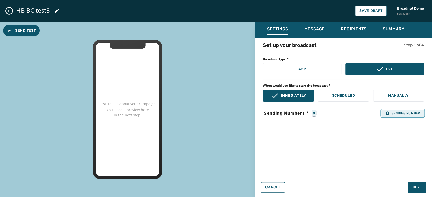
click at [395, 112] on span "Sending Number" at bounding box center [402, 113] width 34 height 4
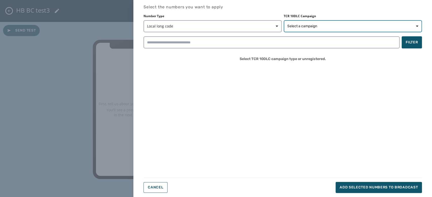
click at [329, 26] on span "Select a campaign" at bounding box center [352, 26] width 131 height 5
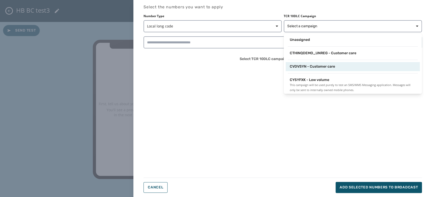
click at [322, 68] on span "CVDVSYN - Customer care" at bounding box center [311, 66] width 45 height 5
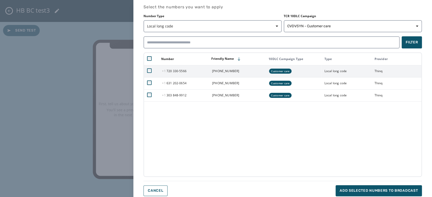
click at [151, 68] on td at bounding box center [151, 71] width 15 height 12
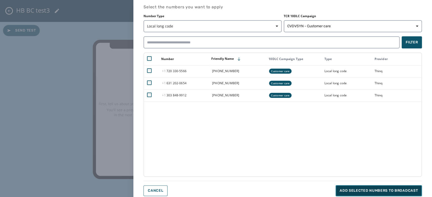
click at [363, 191] on span "Add selected numbers to broadcast" at bounding box center [378, 191] width 78 height 5
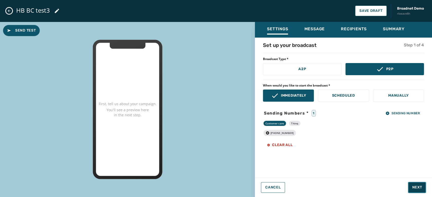
click at [410, 188] on button "Next" at bounding box center [417, 187] width 18 height 11
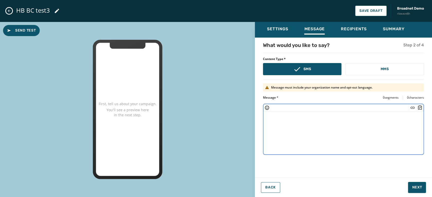
click at [333, 121] on textarea at bounding box center [343, 132] width 160 height 41
paste textarea "**********"
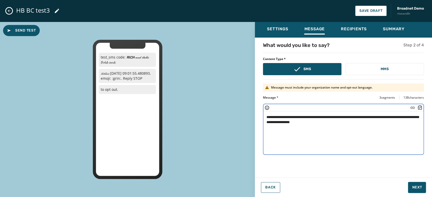
click at [276, 123] on textarea "**********" at bounding box center [343, 132] width 160 height 41
drag, startPoint x: 401, startPoint y: 116, endPoint x: 407, endPoint y: 122, distance: 8.1
click at [407, 122] on textarea "**********" at bounding box center [343, 132] width 160 height 41
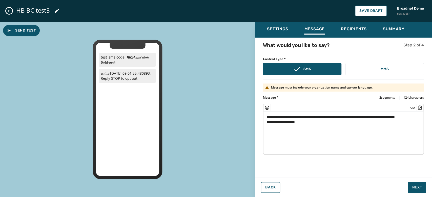
click at [267, 110] on div at bounding box center [266, 107] width 7 height 7
click at [266, 109] on icon "Insert Emoji" at bounding box center [266, 107] width 5 height 5
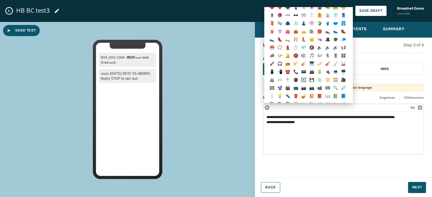
scroll to position [841, 0]
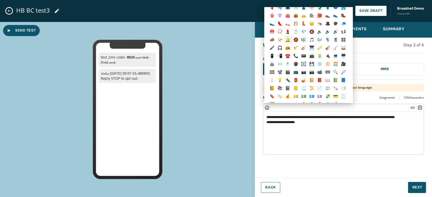
click at [289, 40] on span "🔔" at bounding box center [287, 40] width 5 height 6
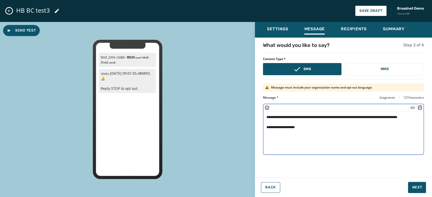
click at [418, 106] on icon "Insert Survey" at bounding box center [419, 107] width 5 height 5
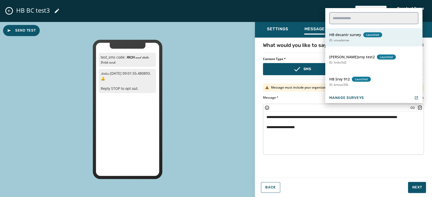
click at [347, 34] on span "HB decantr survey" at bounding box center [345, 34] width 32 height 5
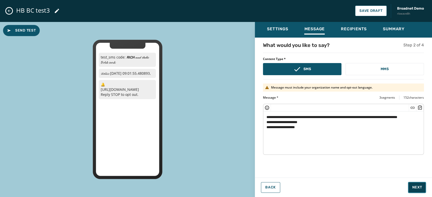
click at [419, 187] on span "Next" at bounding box center [417, 187] width 10 height 5
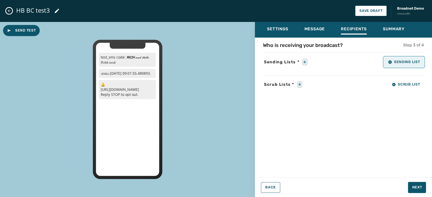
click at [389, 61] on icon "button" at bounding box center [389, 61] width 3 height 3
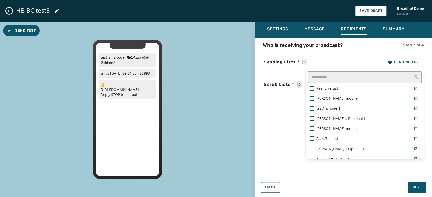
scroll to position [373, 0]
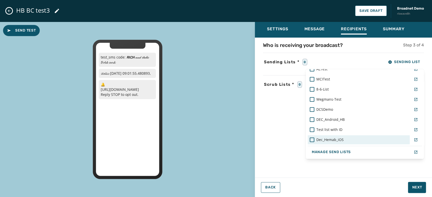
click at [335, 141] on span "Dec_Hemab_iOS" at bounding box center [329, 140] width 27 height 5
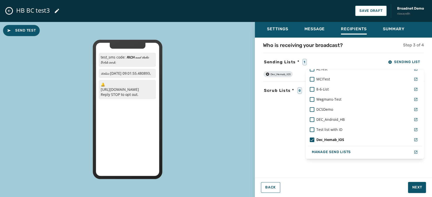
click at [413, 187] on div "Settings Message Recipients Summary Who is receiving your broadcast? Step 3 of …" at bounding box center [343, 108] width 177 height 172
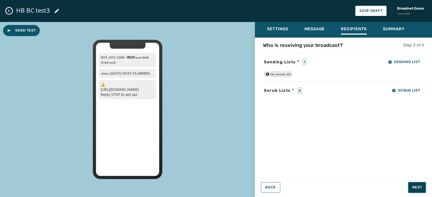
click at [413, 187] on span "Next" at bounding box center [417, 187] width 10 height 5
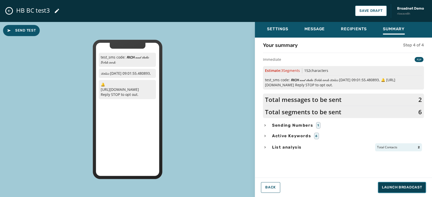
click at [413, 187] on span "Launch Broadcast" at bounding box center [401, 187] width 40 height 5
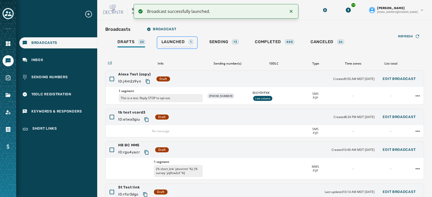
click at [171, 42] on span "Launched" at bounding box center [172, 41] width 23 height 5
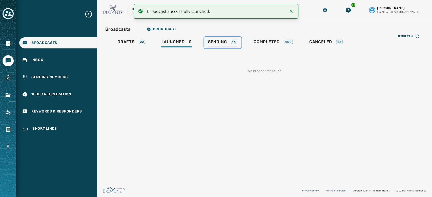
click at [218, 41] on span "Sending" at bounding box center [217, 41] width 19 height 5
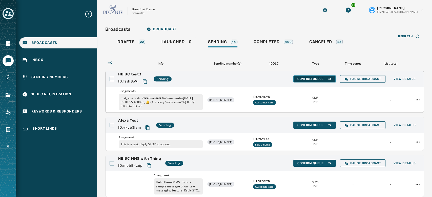
click at [304, 77] on span "Confirm Queue" at bounding box center [314, 79] width 34 height 4
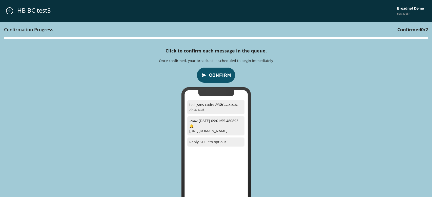
click at [218, 77] on span "Confirm" at bounding box center [220, 75] width 22 height 7
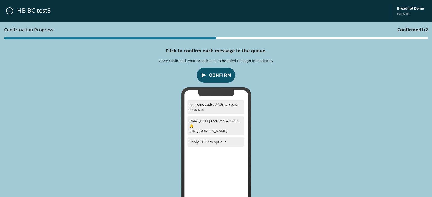
click at [218, 77] on span "Confirm" at bounding box center [220, 75] width 22 height 7
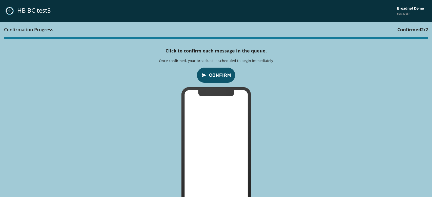
click at [11, 12] on icon "Close admin drawer" at bounding box center [10, 11] width 4 height 4
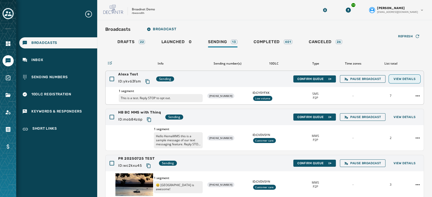
click at [406, 80] on span "View Details" at bounding box center [404, 79] width 22 height 4
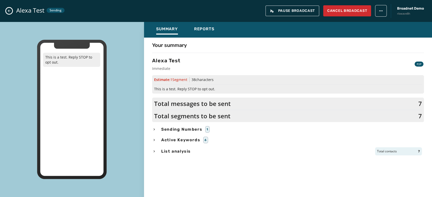
click at [12, 10] on button "Close admin drawer" at bounding box center [9, 11] width 6 height 6
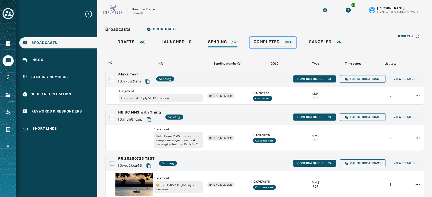
click at [263, 39] on span "Completed" at bounding box center [266, 41] width 26 height 5
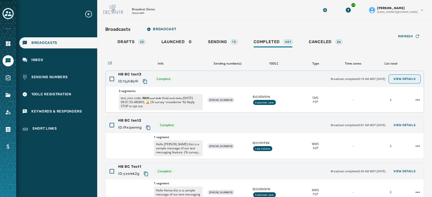
click at [406, 78] on span "View Details" at bounding box center [404, 79] width 22 height 4
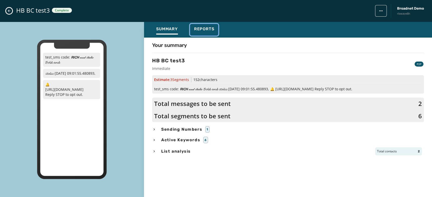
click at [196, 31] on span "Reports" at bounding box center [204, 29] width 20 height 5
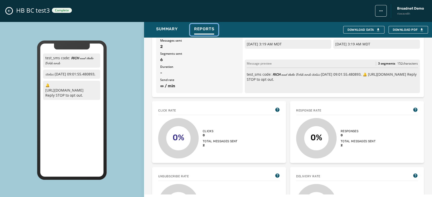
scroll to position [34, 0]
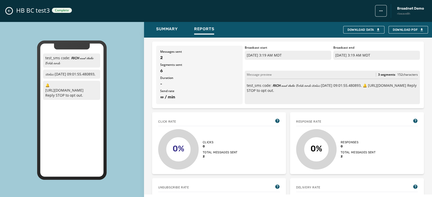
click at [12, 9] on button "Close admin drawer" at bounding box center [9, 11] width 6 height 6
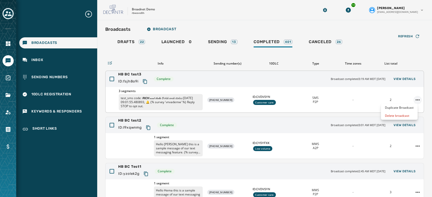
click at [410, 101] on html "Broadcasts Inbox Sending Numbers 10DLC Registration Keywords & Responders Short…" at bounding box center [216, 98] width 432 height 197
click at [404, 106] on div "Duplicate Broadcast" at bounding box center [398, 108] width 37 height 8
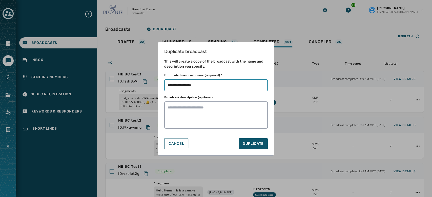
drag, startPoint x: 186, startPoint y: 86, endPoint x: 211, endPoint y: 87, distance: 24.8
click at [211, 87] on input "Duplicate broadcast name (required) *" at bounding box center [215, 85] width 103 height 12
click at [255, 146] on span "DUPLICATE" at bounding box center [252, 144] width 21 height 5
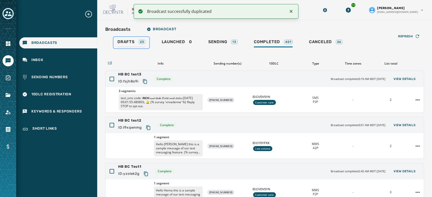
click at [127, 40] on span "Drafts" at bounding box center [125, 41] width 17 height 5
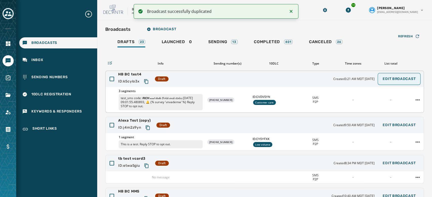
click at [383, 81] on button "Edit Broadcast" at bounding box center [398, 79] width 41 height 10
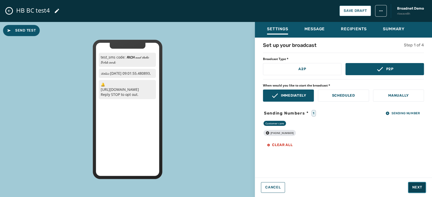
click at [412, 186] on span "Next" at bounding box center [417, 187] width 10 height 5
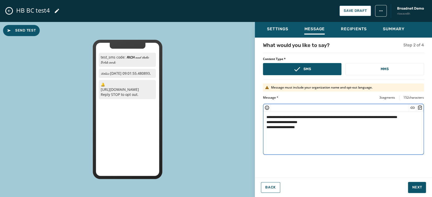
drag, startPoint x: 409, startPoint y: 118, endPoint x: 265, endPoint y: 113, distance: 143.9
click at [265, 113] on textarea "**********" at bounding box center [343, 132] width 160 height 41
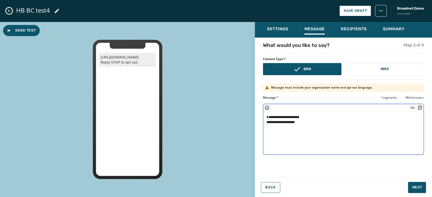
paste textarea "**********"
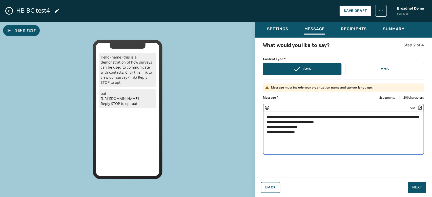
drag, startPoint x: 287, startPoint y: 117, endPoint x: 275, endPoint y: 117, distance: 11.6
click at [275, 117] on textarea "**********" at bounding box center [343, 132] width 160 height 41
drag, startPoint x: 310, startPoint y: 126, endPoint x: 265, endPoint y: 127, distance: 45.5
click at [265, 127] on textarea "**********" at bounding box center [343, 132] width 160 height 41
drag, startPoint x: 343, startPoint y: 121, endPoint x: 334, endPoint y: 121, distance: 8.3
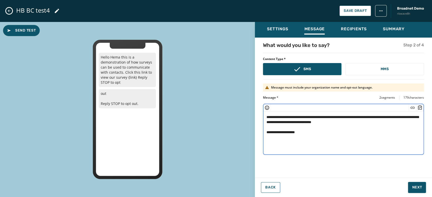
click at [334, 121] on textarea "**********" at bounding box center [343, 132] width 160 height 41
paste textarea "**********"
click at [334, 121] on textarea "**********" at bounding box center [343, 132] width 160 height 41
drag, startPoint x: 378, startPoint y: 121, endPoint x: 421, endPoint y: 125, distance: 43.9
click at [421, 125] on textarea "**********" at bounding box center [343, 132] width 160 height 41
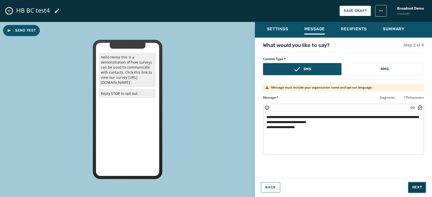
click at [414, 186] on span "Next" at bounding box center [417, 187] width 10 height 5
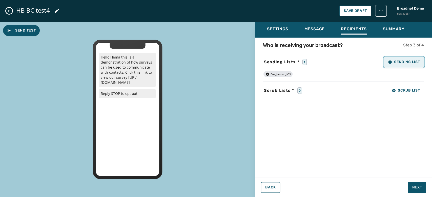
click at [393, 63] on span "Sending List" at bounding box center [404, 62] width 32 height 4
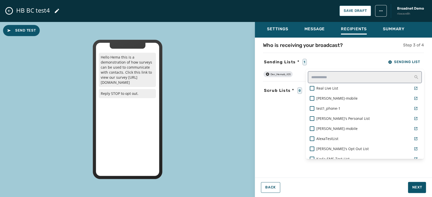
scroll to position [358, 0]
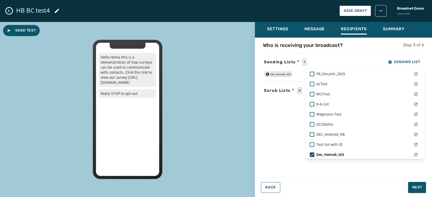
click at [412, 185] on div "Settings Message Recipients Summary Who is receiving your broadcast? Step 3 of …" at bounding box center [343, 108] width 177 height 172
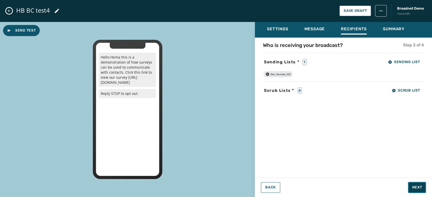
click at [412, 185] on button "Next" at bounding box center [417, 187] width 18 height 11
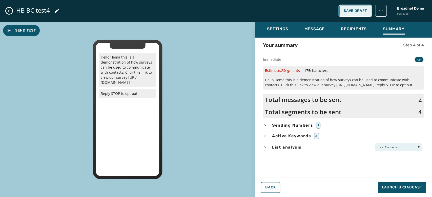
click at [358, 9] on span "Save Draft" at bounding box center [354, 11] width 23 height 4
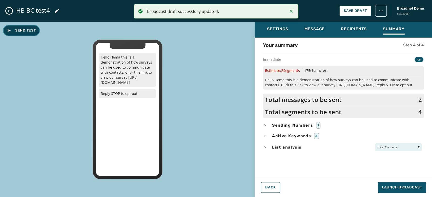
click at [30, 31] on span "Send Test" at bounding box center [21, 30] width 29 height 5
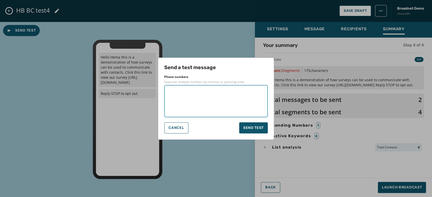
click at [185, 105] on textarea at bounding box center [216, 101] width 96 height 25
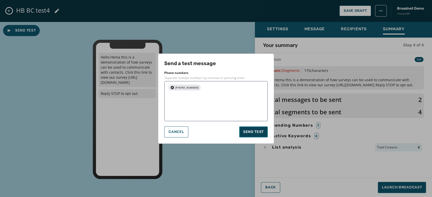
click at [253, 130] on span "Send test" at bounding box center [253, 132] width 20 height 5
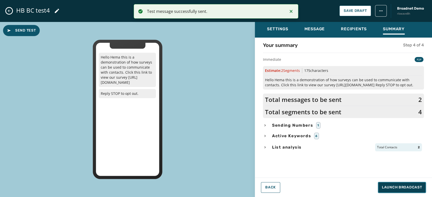
click at [404, 191] on button "Launch Broadcast" at bounding box center [401, 187] width 48 height 11
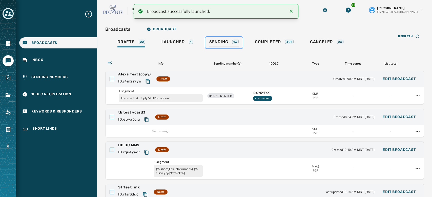
click at [222, 41] on span "Sending" at bounding box center [218, 41] width 19 height 5
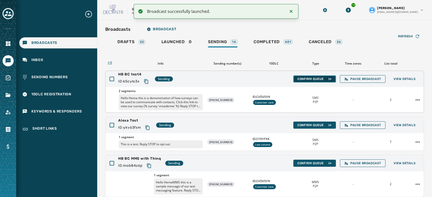
click at [309, 80] on span "Confirm Queue" at bounding box center [314, 79] width 34 height 4
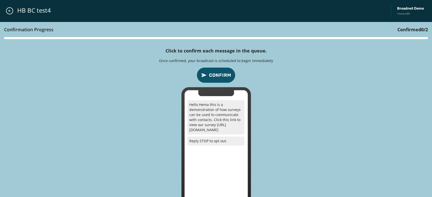
click at [222, 76] on span "Confirm" at bounding box center [220, 75] width 22 height 7
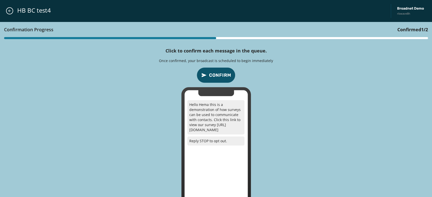
click at [222, 76] on span "Confirm" at bounding box center [220, 75] width 22 height 7
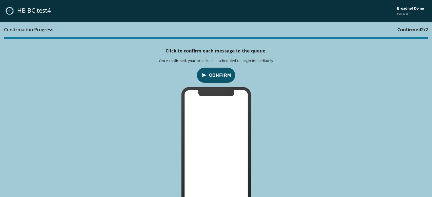
click at [12, 10] on button "Close admin drawer" at bounding box center [9, 10] width 7 height 7
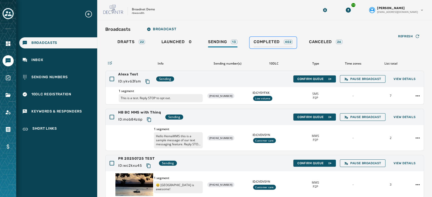
click at [260, 46] on div "Completed 402" at bounding box center [272, 43] width 39 height 8
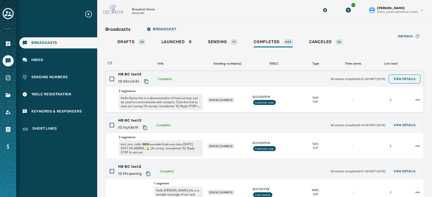
click at [394, 82] on button "View Details" at bounding box center [404, 79] width 30 height 7
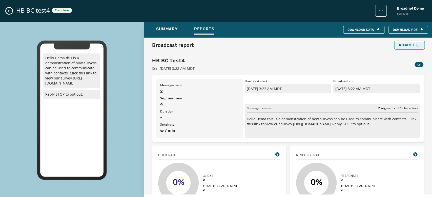
click at [404, 46] on div "Refresh" at bounding box center [409, 45] width 21 height 4
click at [9, 11] on icon "Close admin drawer" at bounding box center [9, 11] width 4 height 4
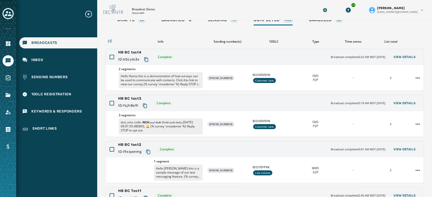
scroll to position [24, 0]
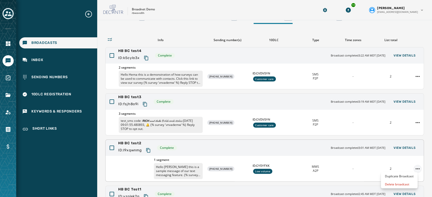
click at [411, 169] on html "Broadcasts Inbox Sending Numbers 10DLC Registration Keywords & Responders Short…" at bounding box center [216, 98] width 432 height 197
click at [10, 81] on html "Surveys Broadcasts Inbox Sending Numbers 10DLC Registration Keywords & Responde…" at bounding box center [216, 98] width 432 height 197
click at [10, 81] on icon "Navigate to Surveys" at bounding box center [8, 78] width 6 height 6
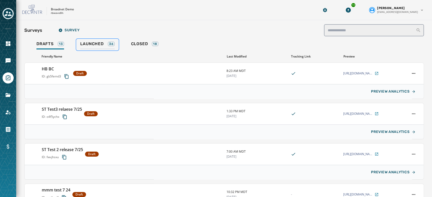
click at [97, 46] on span "Launched" at bounding box center [91, 43] width 23 height 5
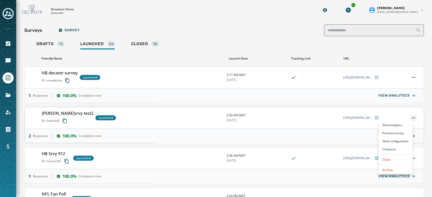
click at [409, 118] on html "Skip To Main Content Broadnet Demo rbwave8h 14 [PERSON_NAME] [EMAIL_ADDRESS][DO…" at bounding box center [216, 98] width 432 height 197
click at [343, 129] on html "Skip To Main Content Broadnet Demo rbwave8h 14 [PERSON_NAME] [EMAIL_ADDRESS][DO…" at bounding box center [216, 98] width 432 height 197
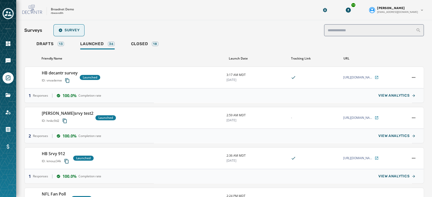
click at [63, 34] on button "Survey" at bounding box center [68, 30] width 29 height 10
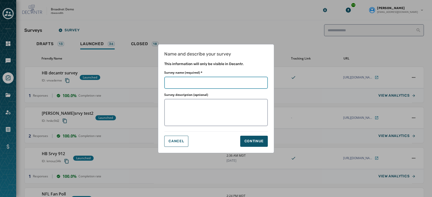
click at [171, 85] on input "Survey name (required) *" at bounding box center [215, 83] width 103 height 12
click at [257, 144] on button "Continue" at bounding box center [254, 141] width 28 height 11
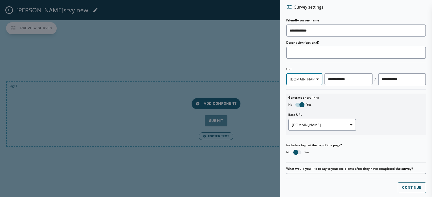
click at [316, 79] on icon "button" at bounding box center [317, 79] width 3 height 1
click at [296, 98] on span "[DOMAIN_NAME]" at bounding box center [307, 100] width 30 height 5
click at [418, 186] on button "Continue" at bounding box center [411, 188] width 28 height 11
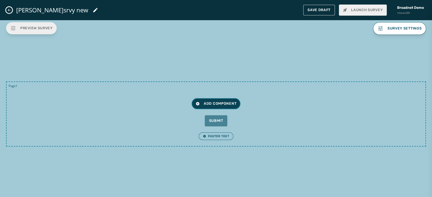
click at [207, 101] on button "Add Component" at bounding box center [215, 103] width 49 height 11
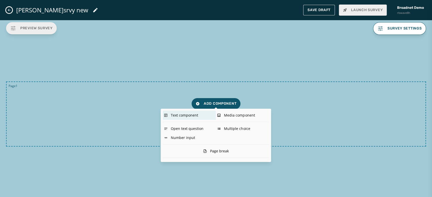
click at [174, 114] on div "Text component" at bounding box center [189, 115] width 53 height 9
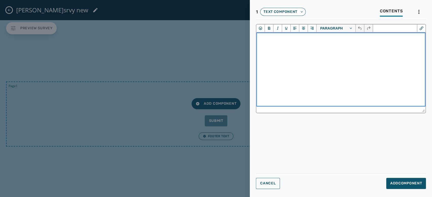
click at [284, 46] on html at bounding box center [340, 40] width 169 height 14
click at [404, 181] on span "Add Component" at bounding box center [406, 183] width 32 height 5
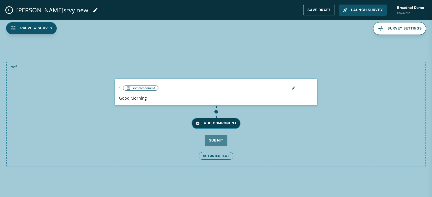
click at [235, 119] on button "Add Component" at bounding box center [215, 123] width 49 height 11
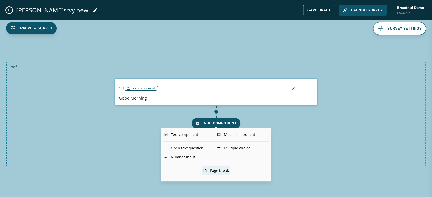
click at [221, 169] on div "Page break" at bounding box center [216, 170] width 28 height 9
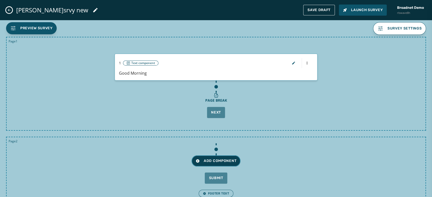
click at [211, 163] on span "Add Component" at bounding box center [215, 161] width 41 height 5
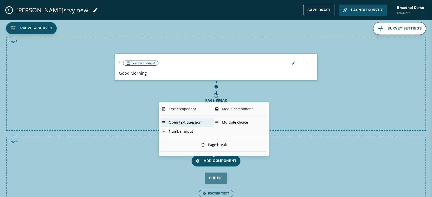
click at [194, 122] on div "Open text question" at bounding box center [187, 122] width 53 height 9
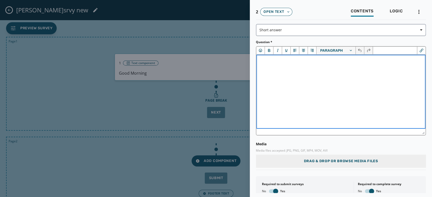
click at [281, 69] on html at bounding box center [340, 62] width 169 height 14
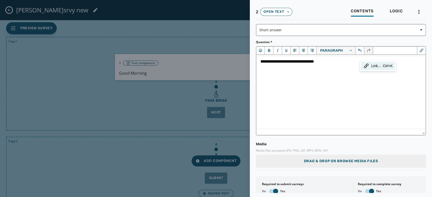
click at [368, 68] on icon "Link..." at bounding box center [366, 66] width 6 height 6
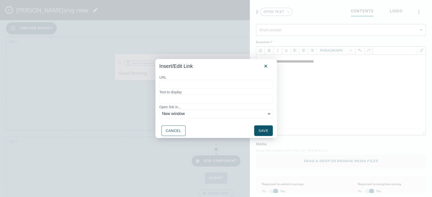
click at [217, 84] on input "URL" at bounding box center [215, 84] width 113 height 9
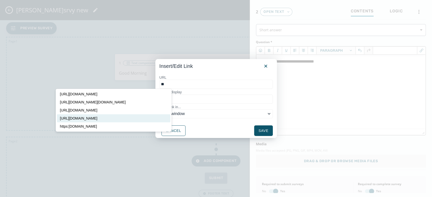
click at [119, 122] on div "[URL][DOMAIN_NAME]" at bounding box center [114, 119] width 108 height 6
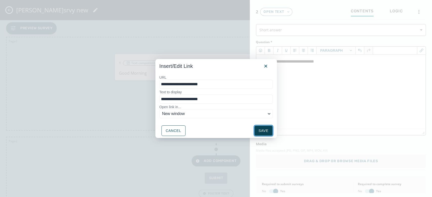
click at [262, 130] on button "Save" at bounding box center [263, 131] width 18 height 11
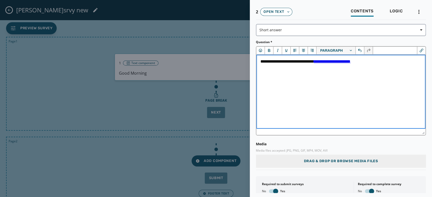
click at [321, 60] on p "**********" at bounding box center [338, 62] width 157 height 6
click at [322, 61] on link "**********" at bounding box center [331, 62] width 37 height 4
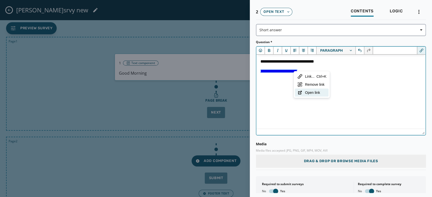
click at [318, 91] on div "Open link" at bounding box center [315, 93] width 21 height 6
click at [297, 74] on div "Link..." at bounding box center [299, 76] width 9 height 6
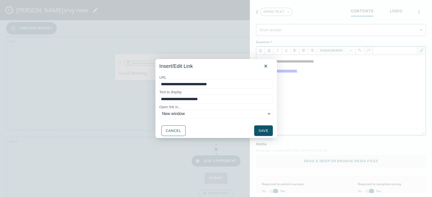
drag, startPoint x: 172, startPoint y: 85, endPoint x: 152, endPoint y: 85, distance: 19.5
click at [152, 85] on div "**********" at bounding box center [216, 98] width 432 height 197
click at [171, 113] on span "New window" at bounding box center [214, 114] width 104 height 6
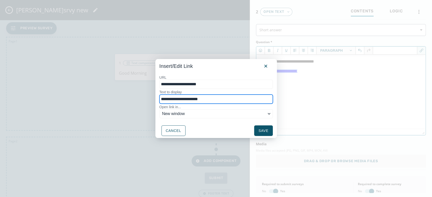
click at [238, 101] on input "**********" at bounding box center [215, 99] width 113 height 9
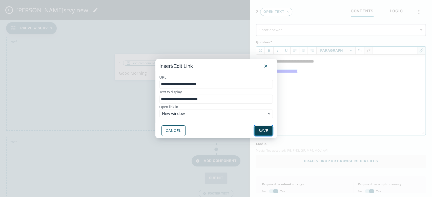
click at [263, 129] on button "Save" at bounding box center [263, 131] width 18 height 11
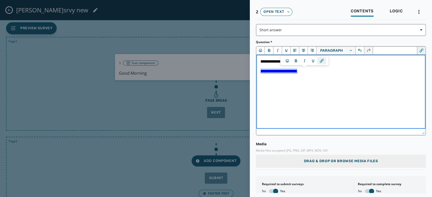
drag, startPoint x: 313, startPoint y: 73, endPoint x: 510, endPoint y: 129, distance: 205.4
click at [256, 74] on html "**********" at bounding box center [340, 67] width 169 height 24
click at [268, 78] on html "**********" at bounding box center [340, 67] width 169 height 24
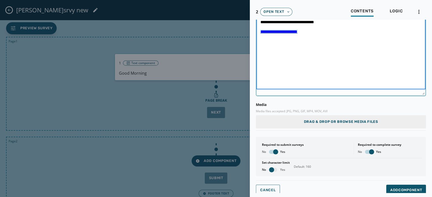
scroll to position [42, 0]
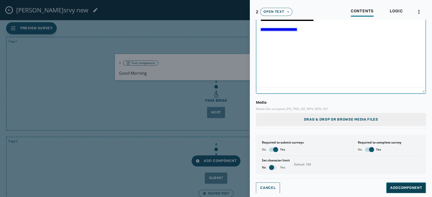
click at [398, 188] on span "Add Component" at bounding box center [406, 188] width 32 height 5
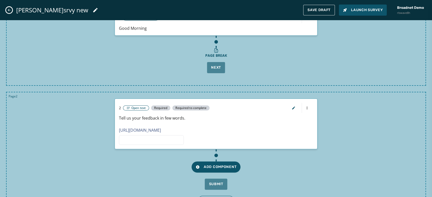
scroll to position [45, 0]
click at [139, 139] on input at bounding box center [151, 140] width 65 height 10
click at [287, 108] on button "button" at bounding box center [293, 108] width 12 height 10
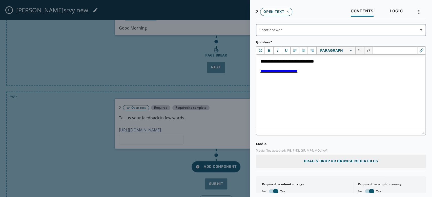
scroll to position [42, 0]
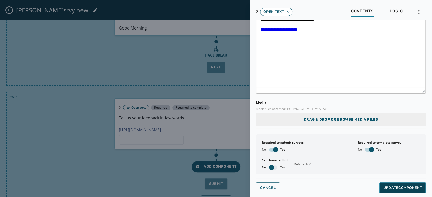
click at [404, 190] on span "Update Component" at bounding box center [402, 188] width 39 height 5
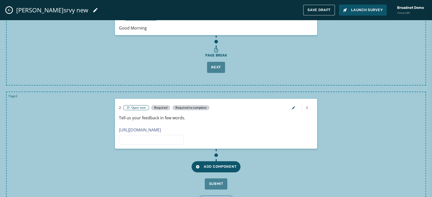
scroll to position [0, 0]
click at [220, 165] on span "Add Component" at bounding box center [215, 167] width 41 height 5
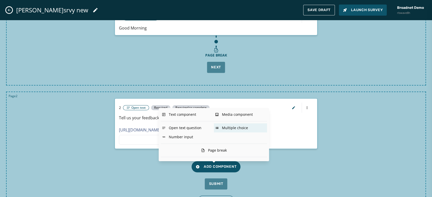
click at [231, 129] on div "Multiple choice" at bounding box center [240, 128] width 53 height 9
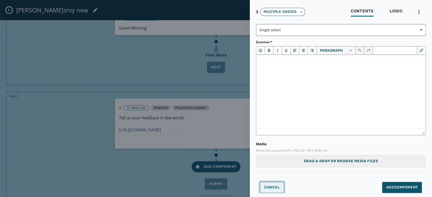
click at [270, 191] on button "Cancel" at bounding box center [272, 187] width 24 height 11
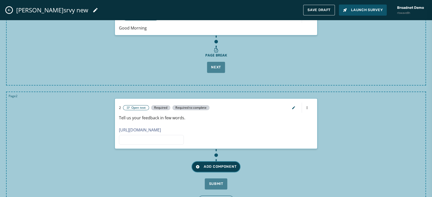
click at [235, 166] on button "Add Component" at bounding box center [215, 167] width 49 height 11
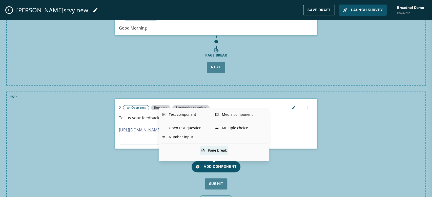
click at [214, 153] on div "Page break" at bounding box center [214, 150] width 28 height 9
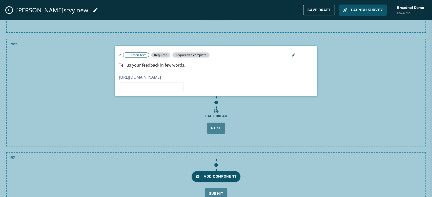
scroll to position [126, 0]
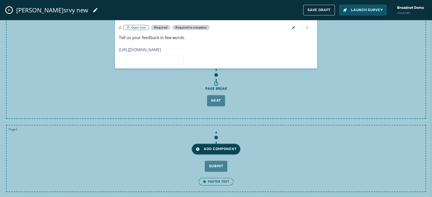
click at [222, 147] on span "Add Component" at bounding box center [215, 149] width 41 height 5
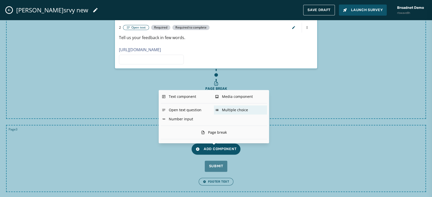
click at [233, 111] on div "Multiple choice" at bounding box center [240, 110] width 53 height 9
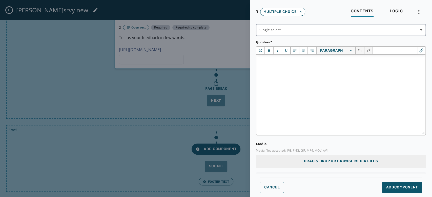
scroll to position [0, 0]
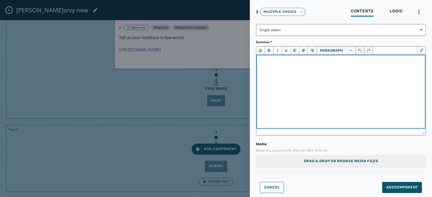
click at [278, 69] on html at bounding box center [340, 62] width 169 height 14
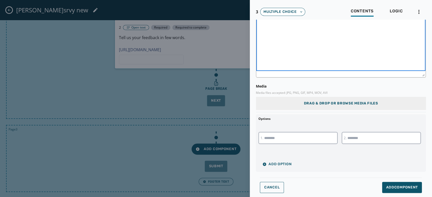
scroll to position [63, 0]
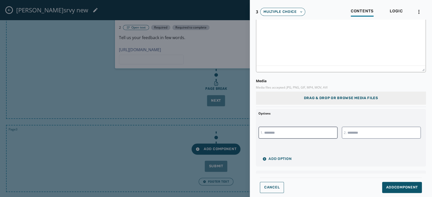
click at [283, 131] on input "text" at bounding box center [297, 133] width 79 height 12
click at [352, 136] on input "text" at bounding box center [380, 133] width 79 height 12
click at [283, 159] on span "Add Option" at bounding box center [276, 159] width 29 height 4
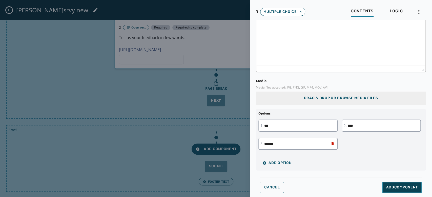
click at [393, 184] on button "Add Component" at bounding box center [402, 187] width 40 height 11
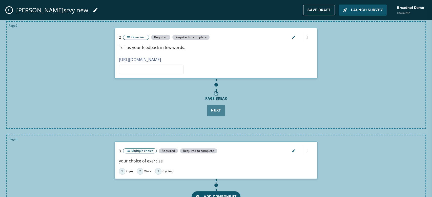
scroll to position [112, 0]
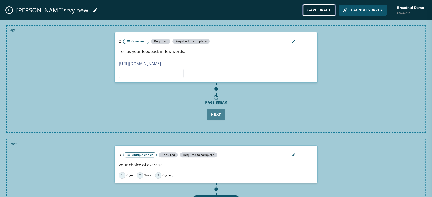
click at [324, 14] on button "Save Draft" at bounding box center [319, 10] width 32 height 11
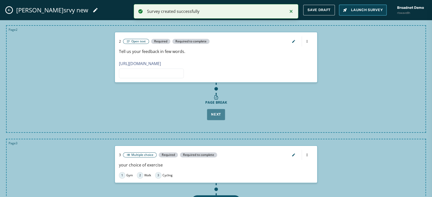
click at [355, 12] on span "Launch Survey" at bounding box center [363, 10] width 40 height 5
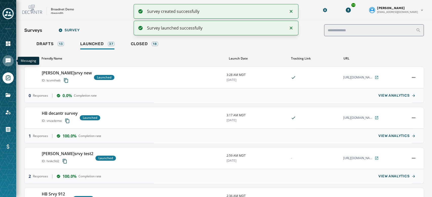
click at [3, 62] on link "Navigate to Messaging" at bounding box center [8, 60] width 11 height 11
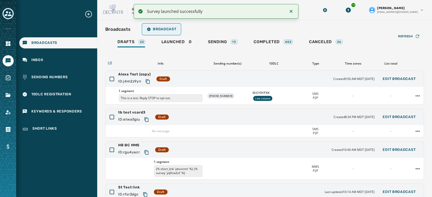
click at [157, 30] on span "Broadcast" at bounding box center [161, 29] width 29 height 4
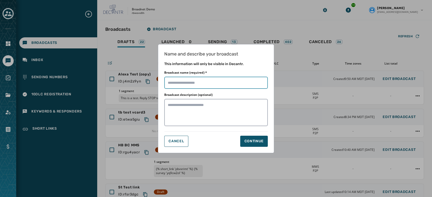
click at [186, 81] on input "Broadcast name (required) *" at bounding box center [215, 83] width 103 height 12
click at [251, 139] on button "Continue" at bounding box center [254, 141] width 28 height 11
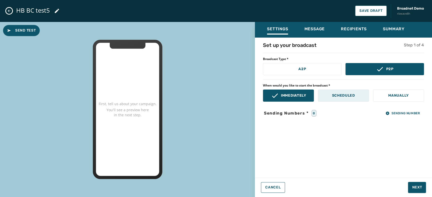
click at [346, 96] on p "Scheduled" at bounding box center [342, 95] width 23 height 5
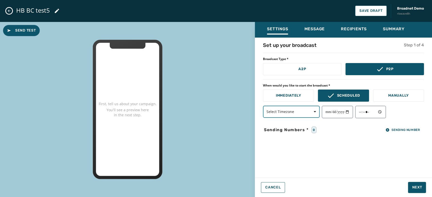
click at [313, 113] on span "button" at bounding box center [313, 112] width 12 height 10
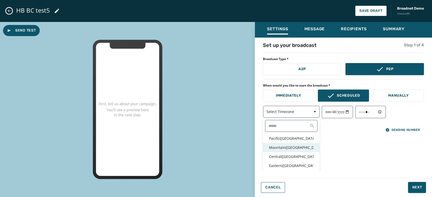
click at [292, 148] on p "Mountain ( [GEOGRAPHIC_DATA] / [GEOGRAPHIC_DATA] )" at bounding box center [291, 147] width 44 height 5
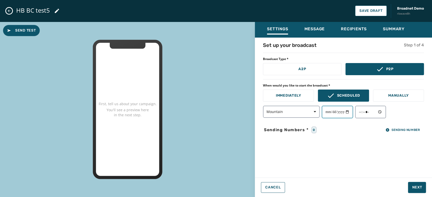
click at [351, 111] on input "date" at bounding box center [336, 112] width 31 height 13
click at [383, 112] on input "time" at bounding box center [370, 112] width 31 height 13
click at [349, 170] on div "**********" at bounding box center [343, 106] width 177 height 129
click at [420, 188] on span "Next" at bounding box center [417, 187] width 10 height 5
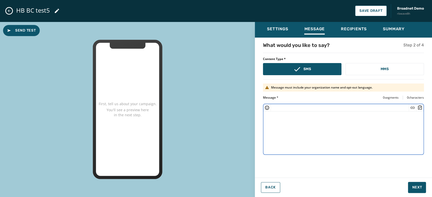
click at [347, 142] on textarea at bounding box center [343, 132] width 160 height 41
click at [383, 72] on button "MMS" at bounding box center [384, 69] width 78 height 12
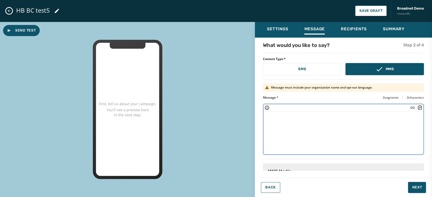
click at [319, 117] on textarea at bounding box center [343, 132] width 160 height 41
paste textarea "**********"
drag, startPoint x: 322, startPoint y: 118, endPoint x: 263, endPoint y: 119, distance: 59.4
click at [263, 119] on textarea "**********" at bounding box center [341, 132] width 156 height 41
paste textarea "**********"
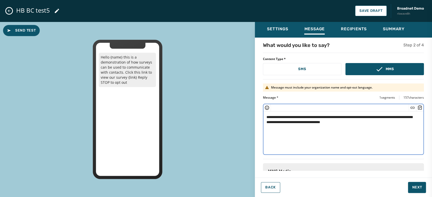
drag, startPoint x: 288, startPoint y: 117, endPoint x: 275, endPoint y: 116, distance: 13.2
click at [275, 116] on textarea "**********" at bounding box center [341, 132] width 156 height 41
click at [282, 122] on textarea "**********" at bounding box center [341, 132] width 156 height 41
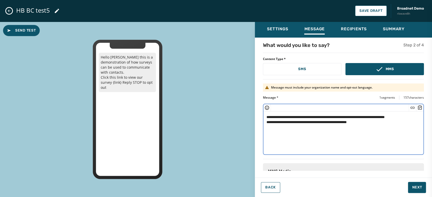
drag, startPoint x: 321, startPoint y: 127, endPoint x: 328, endPoint y: 127, distance: 7.1
click at [328, 127] on textarea "**********" at bounding box center [341, 132] width 156 height 41
click at [417, 109] on icon "Insert Survey" at bounding box center [419, 107] width 5 height 5
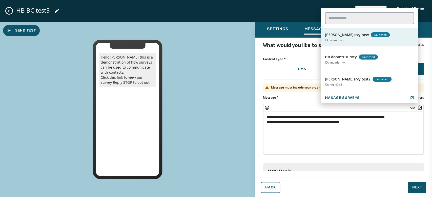
click at [342, 44] on button "[PERSON_NAME]srvy new Launched ID: kcvmihwb" at bounding box center [369, 37] width 97 height 18
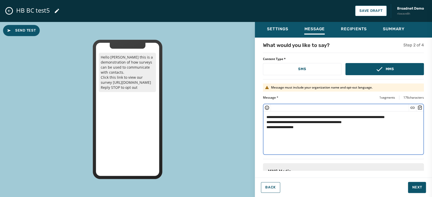
click at [300, 123] on textarea "**********" at bounding box center [341, 132] width 156 height 41
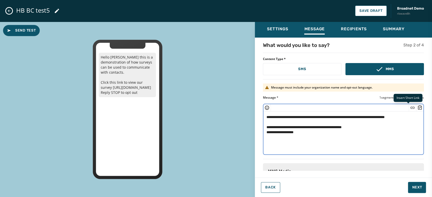
click at [410, 107] on icon "Insert Short Link" at bounding box center [412, 107] width 5 height 5
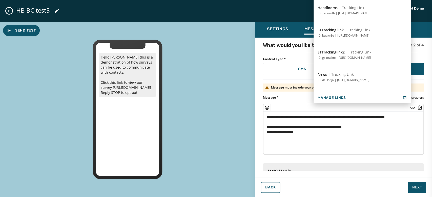
scroll to position [317, 0]
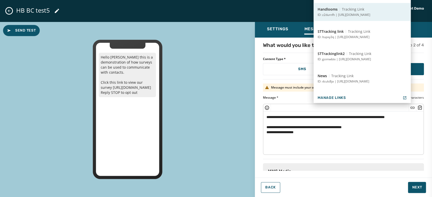
click at [367, 18] on button "Handlooms Tracking Link ID: z2durnfh | [URL][DOMAIN_NAME]" at bounding box center [361, 12] width 97 height 18
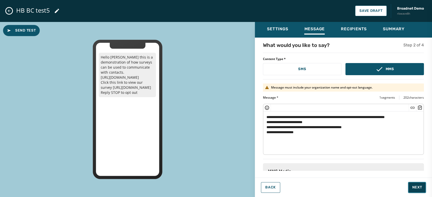
click at [418, 185] on button "Next" at bounding box center [417, 187] width 18 height 11
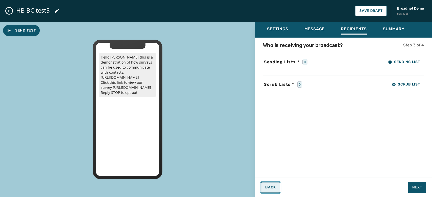
click at [269, 188] on span "Back" at bounding box center [270, 188] width 11 height 4
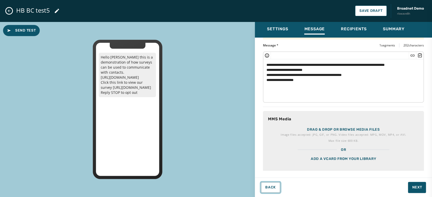
scroll to position [53, 0]
click at [358, 132] on p "Image files accepted: JPG, GIF, or PNG. Video files accepted: MPG, MOV, MP4, or…" at bounding box center [342, 134] width 125 height 5
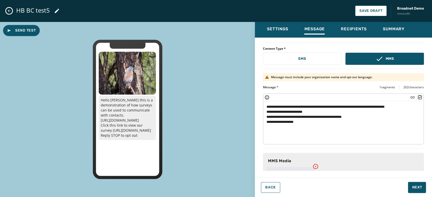
scroll to position [48, 0]
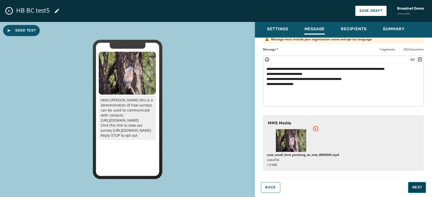
click at [418, 184] on button "Next" at bounding box center [417, 187] width 18 height 11
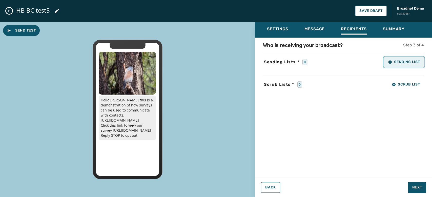
click at [405, 66] on button "Sending List" at bounding box center [403, 62] width 40 height 10
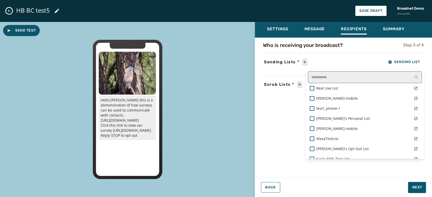
scroll to position [373, 0]
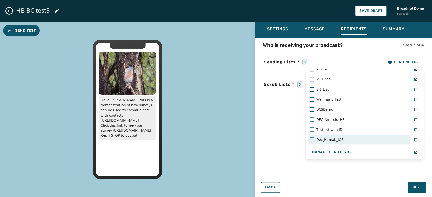
click at [358, 142] on div "Dec_Hemab_iOS" at bounding box center [358, 140] width 98 height 5
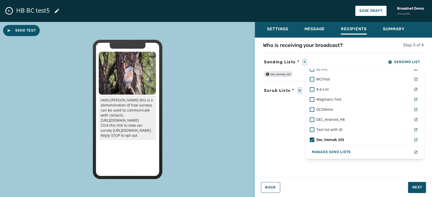
click at [414, 190] on div "Settings Message Recipients Summary Who is receiving your broadcast? Step 3 of …" at bounding box center [343, 108] width 177 height 172
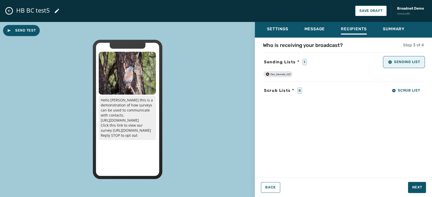
click at [392, 65] on button "Sending List" at bounding box center [403, 62] width 40 height 10
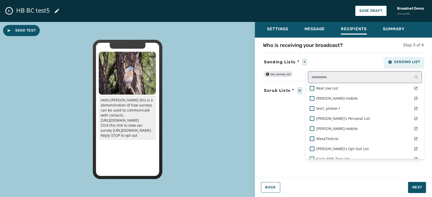
scroll to position [358, 0]
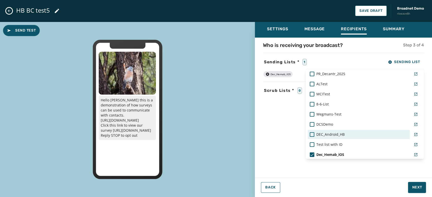
click at [318, 132] on span "DEC_Android_HB" at bounding box center [330, 134] width 28 height 5
click at [417, 189] on div "Settings Message Recipients Summary Who is receiving your broadcast? Step 3 of …" at bounding box center [343, 108] width 177 height 172
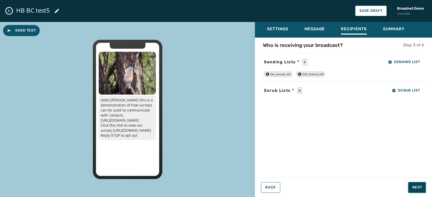
click at [417, 189] on span "Next" at bounding box center [417, 187] width 10 height 5
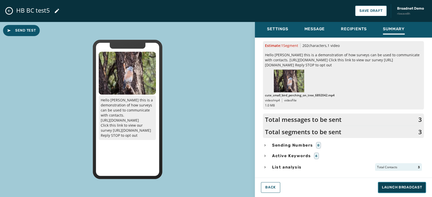
scroll to position [25, 0]
click at [398, 190] on span "Launch Broadcast" at bounding box center [401, 187] width 40 height 5
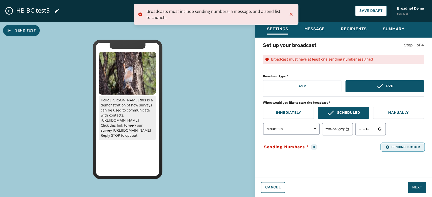
click at [392, 148] on span "Sending Number" at bounding box center [402, 147] width 34 height 4
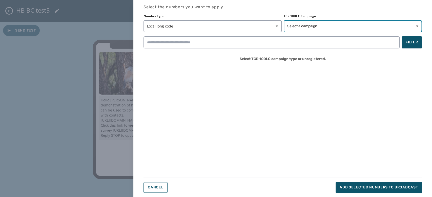
click at [335, 27] on span "Select a campaign" at bounding box center [352, 26] width 131 height 5
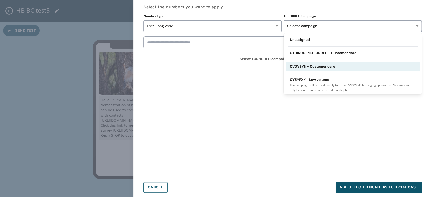
click at [328, 68] on span "CVDVSYN - Customer care" at bounding box center [311, 66] width 45 height 5
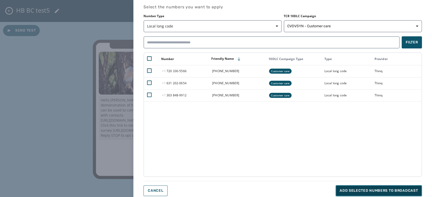
click at [372, 189] on span "Add selected numbers to broadcast" at bounding box center [378, 191] width 78 height 5
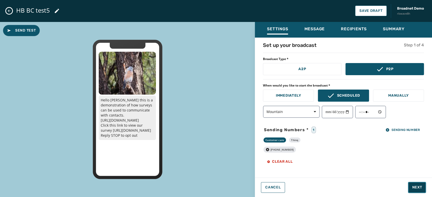
click at [421, 188] on span "Next" at bounding box center [417, 187] width 10 height 5
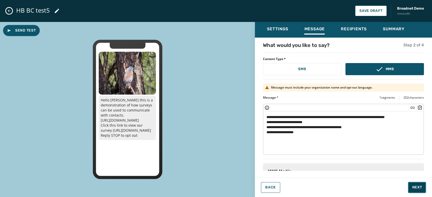
click at [421, 188] on span "Next" at bounding box center [417, 187] width 10 height 5
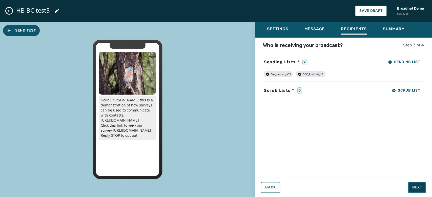
click at [421, 188] on span "Next" at bounding box center [417, 187] width 10 height 5
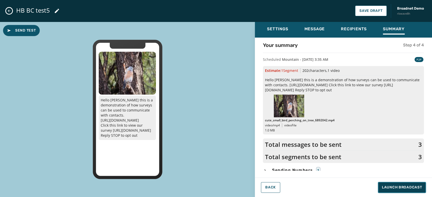
click at [421, 188] on span "Launch Broadcast" at bounding box center [401, 187] width 40 height 5
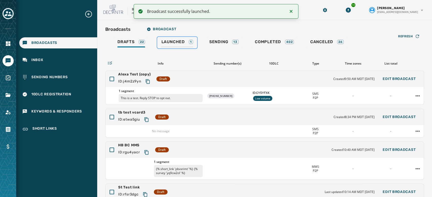
click at [178, 43] on span "Launched" at bounding box center [172, 41] width 23 height 5
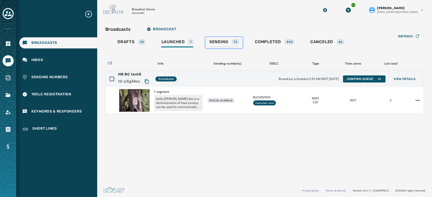
click at [221, 45] on div "Sending 13" at bounding box center [223, 43] width 29 height 8
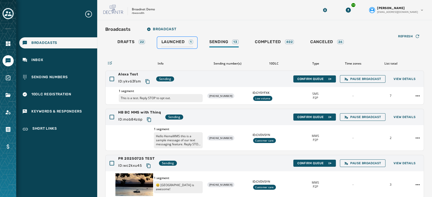
click at [181, 44] on span "Launched" at bounding box center [172, 41] width 23 height 5
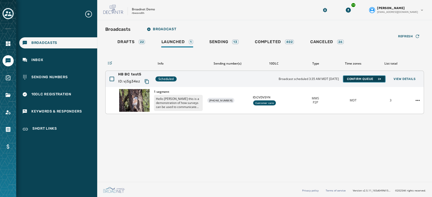
click at [356, 77] on span "Confirm Queue" at bounding box center [364, 79] width 34 height 4
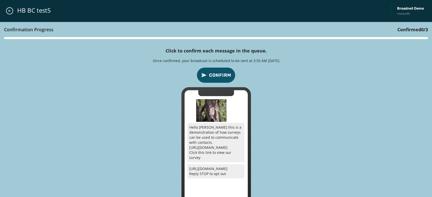
click at [225, 70] on button "Confirm" at bounding box center [215, 75] width 39 height 16
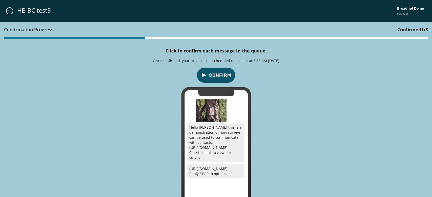
click at [225, 70] on button "Confirm" at bounding box center [215, 75] width 39 height 16
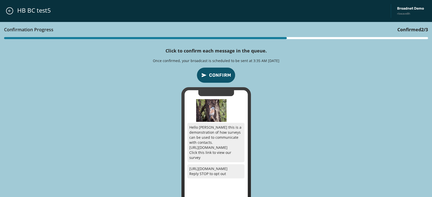
click at [225, 70] on button "Confirm" at bounding box center [215, 75] width 39 height 16
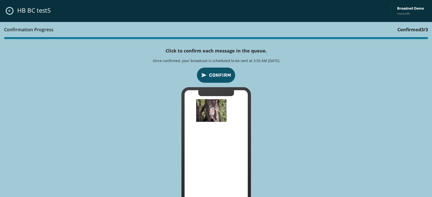
click at [6, 12] on button "Close admin drawer" at bounding box center [9, 10] width 7 height 7
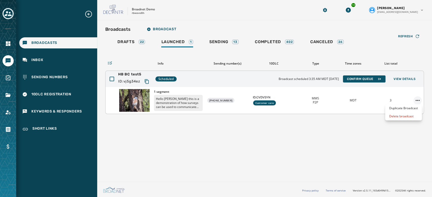
click at [416, 98] on html "Broadcasts Inbox Sending Numbers 10DLC Registration Keywords & Responders Short…" at bounding box center [216, 98] width 432 height 197
click at [9, 113] on html "Account Broadcasts Inbox Sending Numbers 10DLC Registration Keywords & Responde…" at bounding box center [216, 98] width 432 height 197
click at [11, 112] on icon "Navigate to Account" at bounding box center [8, 112] width 6 height 6
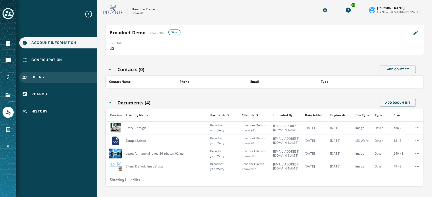
click at [35, 81] on div "Users" at bounding box center [58, 77] width 78 height 11
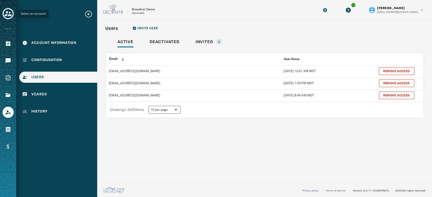
click at [11, 15] on icon "Toggle account select drawer" at bounding box center [8, 13] width 7 height 5
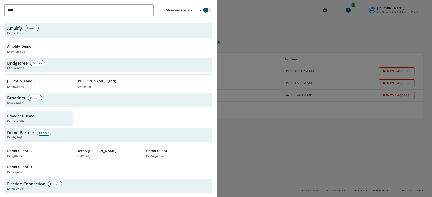
click at [247, 44] on div at bounding box center [216, 98] width 432 height 197
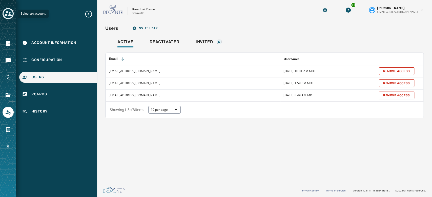
click at [9, 13] on icon "Toggle account select drawer" at bounding box center [8, 13] width 7 height 5
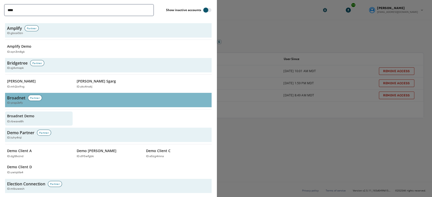
click at [17, 100] on h3 "Broadnet" at bounding box center [16, 98] width 18 height 6
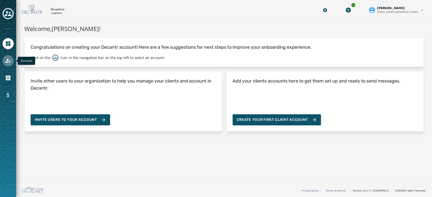
click at [9, 64] on link "Navigate to Account" at bounding box center [8, 60] width 11 height 11
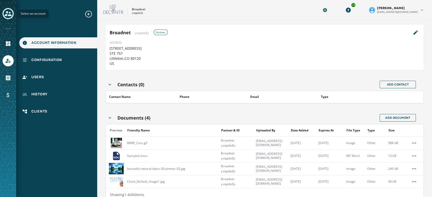
click at [7, 16] on icon "Toggle account select drawer" at bounding box center [8, 13] width 7 height 7
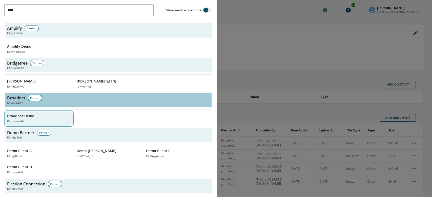
click at [24, 114] on p "Broadnet Demo" at bounding box center [20, 116] width 27 height 5
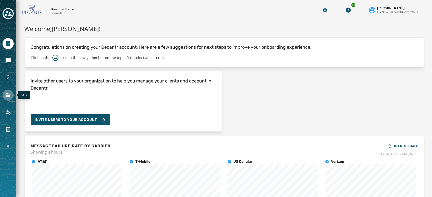
click at [9, 97] on icon "Navigate to Files" at bounding box center [8, 95] width 5 height 4
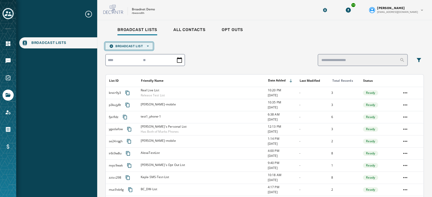
click at [148, 48] on button "Broadcast List Open options" at bounding box center [129, 46] width 48 height 8
click at [143, 53] on span "Upload List" at bounding box center [128, 54] width 39 height 4
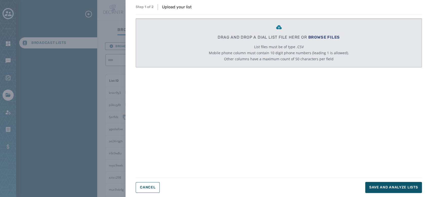
click at [314, 34] on p "DRAG AND DROP A DIAL LIST FILE HERE OR BROWSE FILES" at bounding box center [278, 37] width 122 height 6
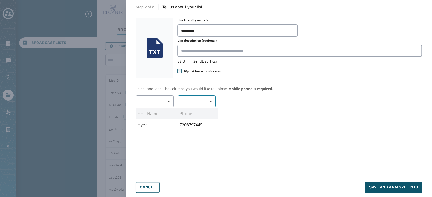
click at [191, 104] on button "button" at bounding box center [196, 102] width 38 height 12
click at [192, 113] on span "Mobile Phone" at bounding box center [195, 113] width 23 height 5
click at [154, 102] on button "button" at bounding box center [154, 102] width 38 height 12
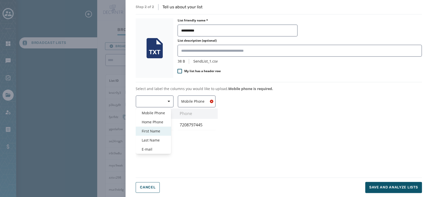
click at [154, 130] on span "First Name" at bounding box center [153, 131] width 23 height 5
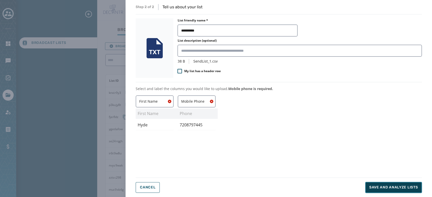
click at [380, 185] on span "Save and analyze lists" at bounding box center [393, 187] width 49 height 5
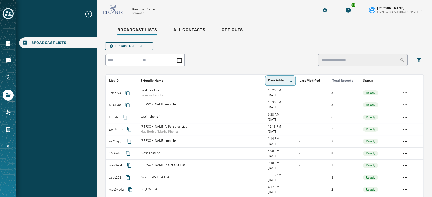
click at [280, 78] on button "Date Added" at bounding box center [280, 81] width 29 height 8
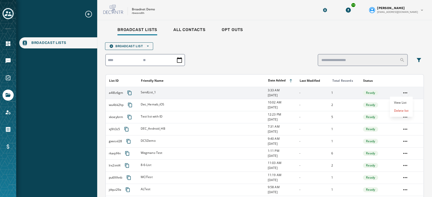
click at [398, 94] on html "Broadcast Lists Skip To Main Content Broadnet Demo rbwave8h 14 [PERSON_NAME] [E…" at bounding box center [216, 98] width 432 height 197
click at [400, 102] on div "View List" at bounding box center [400, 103] width 23 height 8
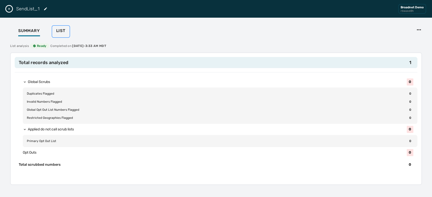
click at [61, 32] on span "List" at bounding box center [60, 30] width 9 height 5
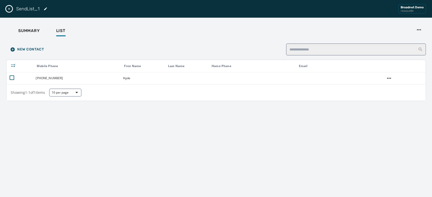
click at [46, 9] on icon "Edit List" at bounding box center [45, 8] width 3 height 3
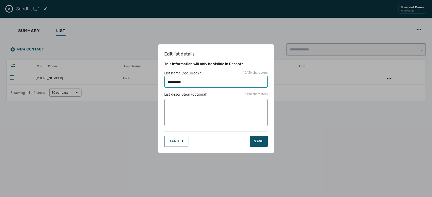
click at [188, 84] on input "List name (required) * 10 / 50 characters" at bounding box center [215, 82] width 103 height 12
click at [259, 142] on div "Save" at bounding box center [259, 141] width 10 height 5
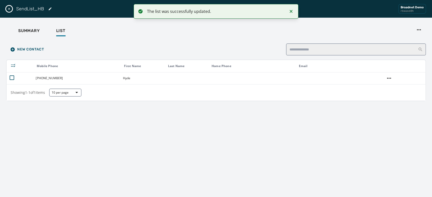
click at [10, 9] on icon "Close drawer" at bounding box center [9, 9] width 4 height 4
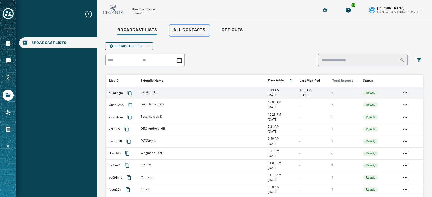
click at [196, 33] on div "All Contacts" at bounding box center [189, 31] width 32 height 8
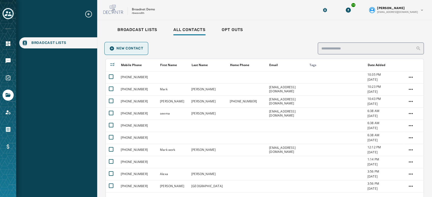
click at [127, 49] on span "New Contact" at bounding box center [126, 48] width 34 height 5
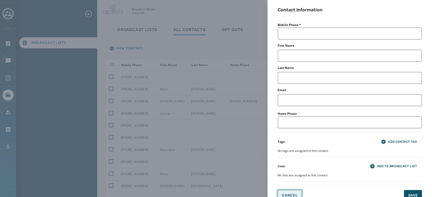
click at [286, 195] on span "Cancel" at bounding box center [289, 196] width 15 height 4
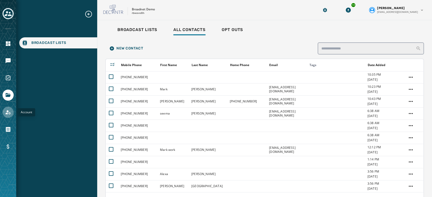
click at [7, 112] on icon "Navigate to Account" at bounding box center [8, 112] width 6 height 6
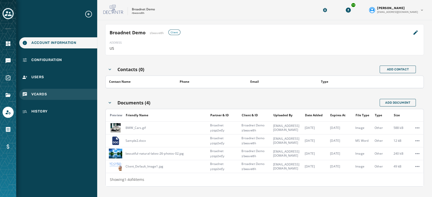
click at [47, 95] on span "vCards" at bounding box center [38, 94] width 15 height 5
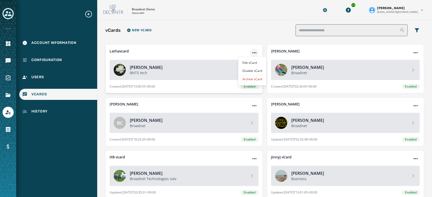
click at [251, 53] on html "Account Information Configuration Users vCards History Skip To Main Content Bro…" at bounding box center [216, 98] width 432 height 197
click at [253, 63] on div "Edit vCard" at bounding box center [252, 63] width 28 height 8
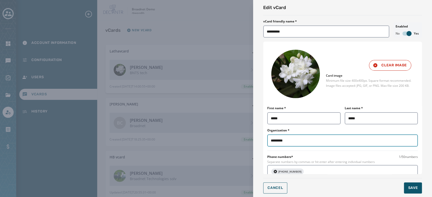
click at [295, 140] on input "*********" at bounding box center [342, 141] width 150 height 12
click at [413, 191] on button "Save" at bounding box center [412, 188] width 18 height 11
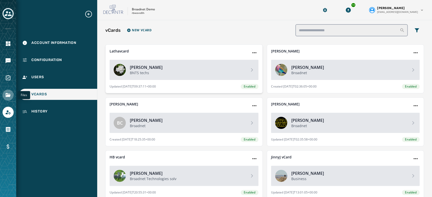
click at [12, 92] on link "Navigate to Files" at bounding box center [8, 95] width 11 height 11
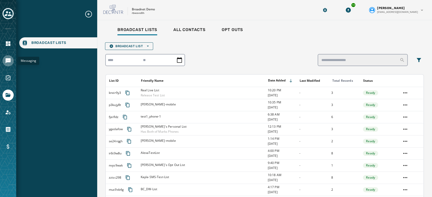
click at [8, 62] on icon "Navigate to Messaging" at bounding box center [8, 61] width 6 height 6
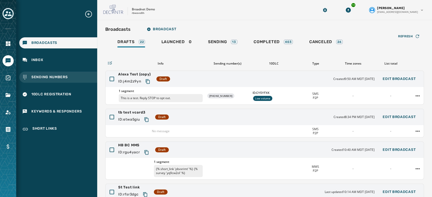
click at [90, 80] on div "Sending Numbers" at bounding box center [58, 77] width 78 height 11
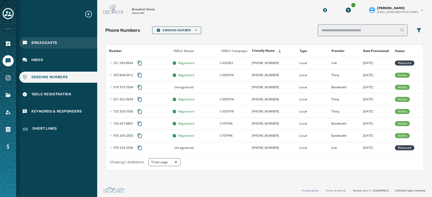
click at [50, 42] on span "Broadcasts" at bounding box center [44, 42] width 26 height 5
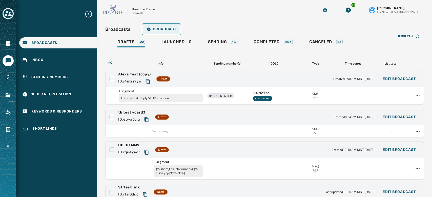
click at [162, 26] on button "Broadcast" at bounding box center [161, 29] width 37 height 10
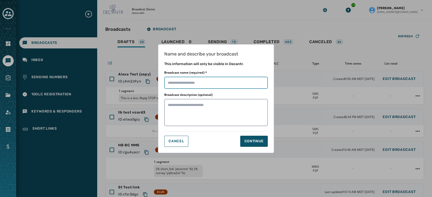
click at [199, 79] on input "Broadcast name (required) *" at bounding box center [215, 83] width 103 height 12
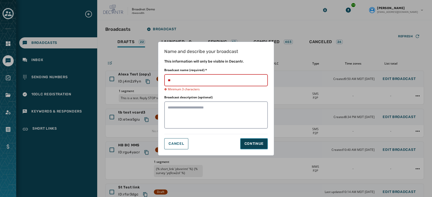
click at [255, 143] on div "Continue" at bounding box center [253, 144] width 19 height 5
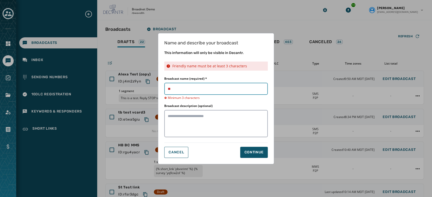
click at [210, 89] on input "Broadcast name (required) *" at bounding box center [215, 89] width 103 height 12
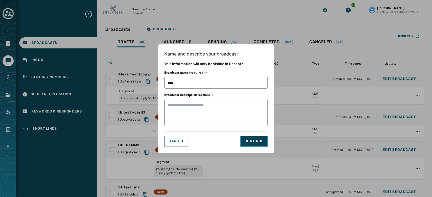
click at [258, 140] on div "Continue" at bounding box center [253, 141] width 19 height 5
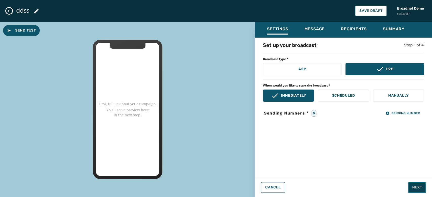
click at [415, 192] on button "Next" at bounding box center [417, 187] width 18 height 11
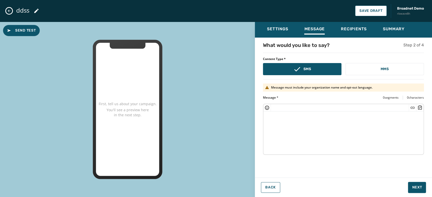
click at [10, 13] on button "Close admin drawer" at bounding box center [9, 11] width 6 height 6
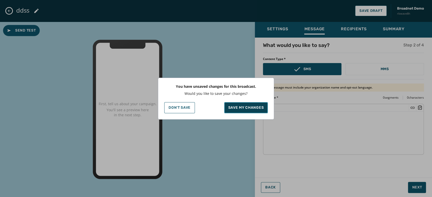
click at [233, 105] on p "Save my changes" at bounding box center [246, 107] width 36 height 5
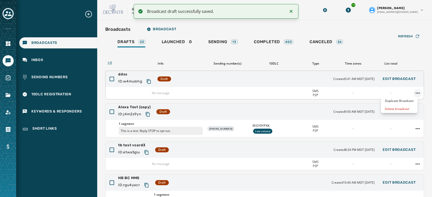
click at [413, 93] on html "Broadcast draft successfully saved. Broadcasts Inbox Sending Numbers 10DLC Regi…" at bounding box center [216, 98] width 432 height 197
click at [399, 108] on div "Delete broadcast" at bounding box center [398, 109] width 37 height 8
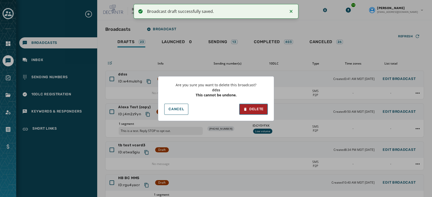
click at [253, 109] on div "Delete" at bounding box center [253, 109] width 20 height 5
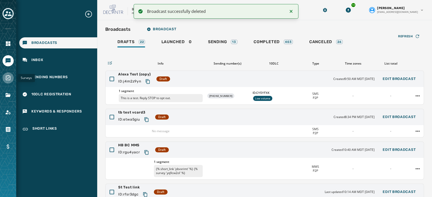
click at [7, 82] on link "Navigate to Surveys" at bounding box center [8, 78] width 11 height 11
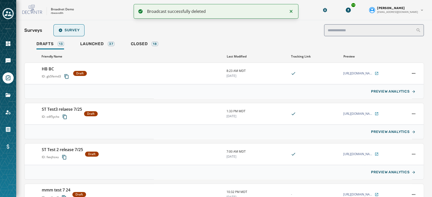
click at [70, 29] on span "Survey" at bounding box center [68, 30] width 21 height 4
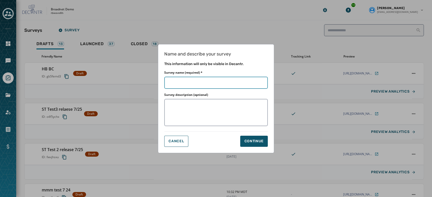
click at [186, 85] on input "Survey name (required) *" at bounding box center [215, 83] width 103 height 12
click at [256, 144] on button "Continue" at bounding box center [254, 141] width 28 height 11
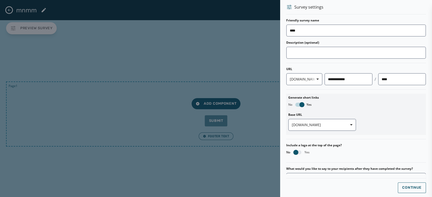
click at [278, 177] on div at bounding box center [216, 98] width 432 height 197
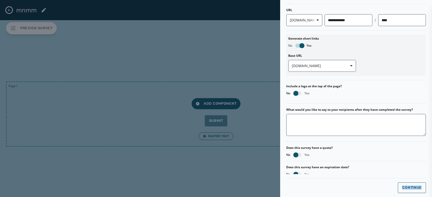
scroll to position [61, 0]
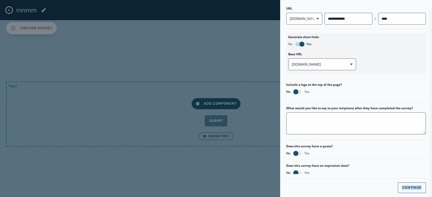
drag, startPoint x: 426, startPoint y: 179, endPoint x: 422, endPoint y: 197, distance: 17.7
click at [422, 197] on div "**********" at bounding box center [356, 98] width 152 height 197
click at [404, 191] on button "Continue" at bounding box center [411, 188] width 28 height 11
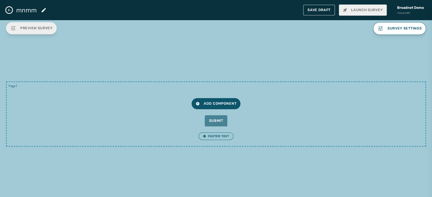
click at [7, 10] on button "Close admin drawer" at bounding box center [9, 10] width 6 height 6
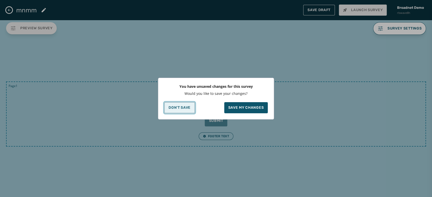
click at [180, 109] on p "Don't Save" at bounding box center [179, 108] width 22 height 4
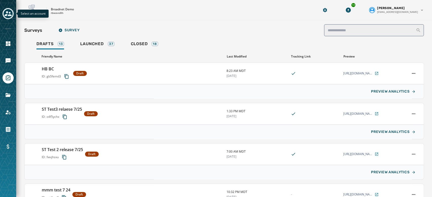
click at [10, 15] on icon "Toggle account select drawer" at bounding box center [8, 13] width 7 height 5
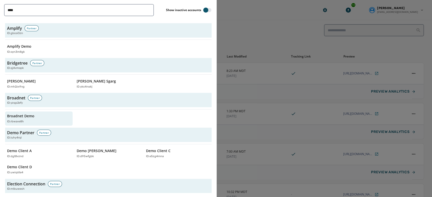
click at [244, 25] on div at bounding box center [216, 98] width 432 height 197
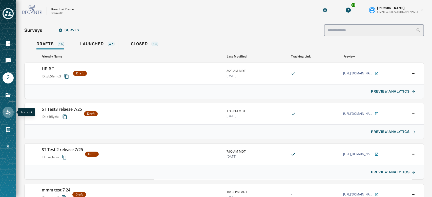
click at [6, 112] on icon "Navigate to Account" at bounding box center [8, 112] width 6 height 6
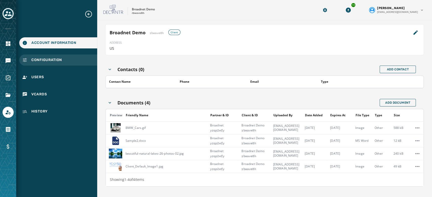
click at [58, 61] on span "Configuration" at bounding box center [46, 60] width 31 height 5
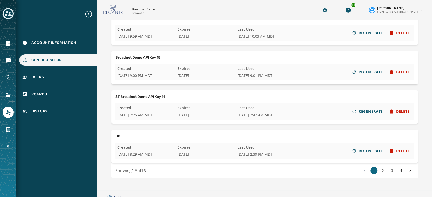
scroll to position [112, 0]
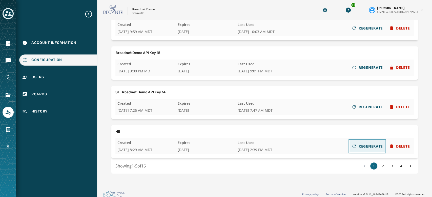
click at [364, 147] on span "REGENERATE" at bounding box center [370, 146] width 24 height 5
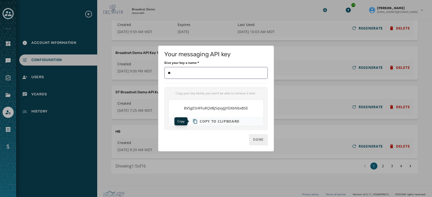
click at [237, 121] on span "Copy to clipboard" at bounding box center [219, 121] width 40 height 5
click at [187, 129] on div "Copy your key below, you won’t be able to retrieve it later. BVSgESHFFuRQVBjSqv…" at bounding box center [215, 108] width 103 height 43
click at [242, 112] on div "BVSgESHFFuRQVBjSqvyJjJYDXbNbxBSE Copy to clipboard" at bounding box center [215, 113] width 95 height 27
click at [241, 108] on span "BVSgESHFFuRQVBjSqvyJjJYDXbNbxBSE" at bounding box center [216, 108] width 64 height 5
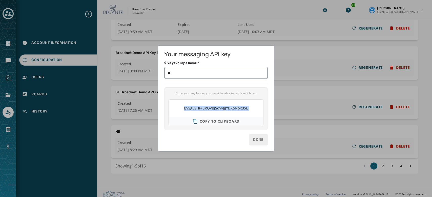
click at [241, 108] on span "BVSgESHFFuRQVBjSqvyJjJYDXbNbxBSE" at bounding box center [216, 108] width 64 height 5
copy div "BVSgESHFFuRQVBjSqvyJjJYDXbNbxBSE"
click at [224, 72] on input "Give your key a name *" at bounding box center [215, 73] width 103 height 12
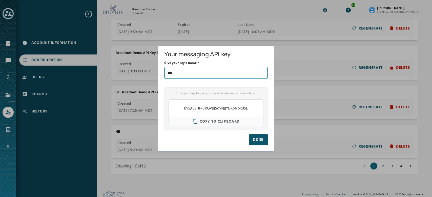
paste input "**********"
click at [260, 140] on div "Done" at bounding box center [258, 140] width 11 height 5
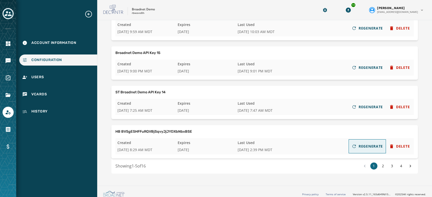
click at [371, 145] on span "REGENERATE" at bounding box center [370, 146] width 24 height 5
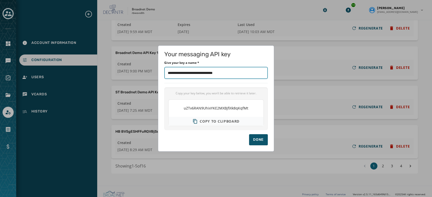
drag, startPoint x: 245, startPoint y: 75, endPoint x: 174, endPoint y: 74, distance: 70.8
click at [174, 74] on input "Give your key a name *" at bounding box center [215, 73] width 103 height 12
click at [168, 115] on div "uZTv6RAN9UhixYKE2MXBjfiXk8qKqfMt Copy to clipboard" at bounding box center [215, 113] width 95 height 27
click at [256, 140] on div "Done" at bounding box center [258, 140] width 11 height 5
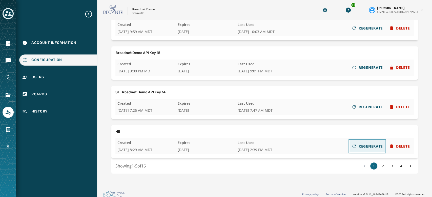
click at [361, 148] on span "REGENERATE" at bounding box center [370, 146] width 24 height 5
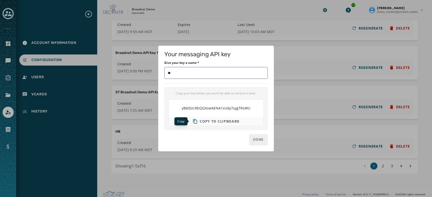
click at [211, 123] on span "Copy to clipboard" at bounding box center [219, 121] width 40 height 5
click at [145, 64] on div "Your messaging API key Give your key a name * Copy your key below, you won’t be…" at bounding box center [216, 98] width 432 height 197
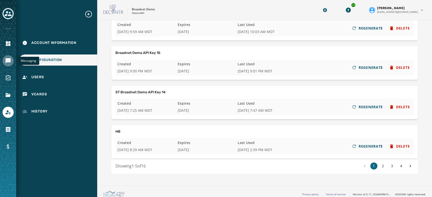
click at [9, 59] on icon "Navigate to Messaging" at bounding box center [8, 60] width 5 height 5
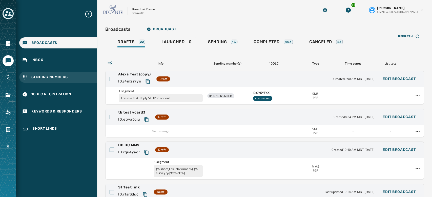
click at [49, 78] on span "Sending Numbers" at bounding box center [49, 77] width 36 height 5
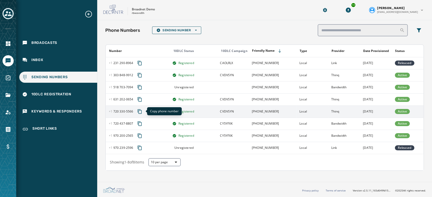
click at [140, 111] on icon "Copy phone number to clipboard" at bounding box center [139, 111] width 5 height 5
click at [7, 114] on icon "Navigate to Account" at bounding box center [8, 112] width 5 height 4
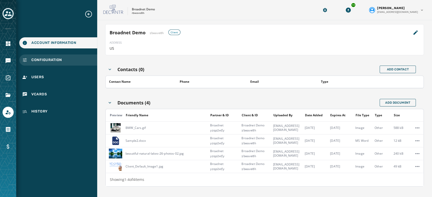
click at [58, 59] on span "Configuration" at bounding box center [46, 60] width 31 height 5
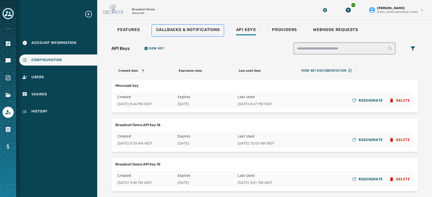
click at [174, 32] on span "Callbacks & Notifications" at bounding box center [188, 29] width 64 height 5
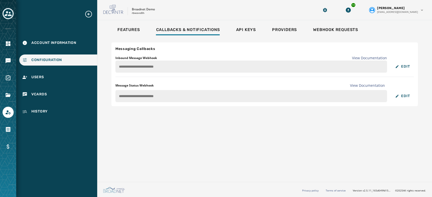
click at [115, 65] on div "**********" at bounding box center [264, 74] width 306 height 64
click at [12, 59] on link "Navigate to Messaging" at bounding box center [8, 60] width 11 height 11
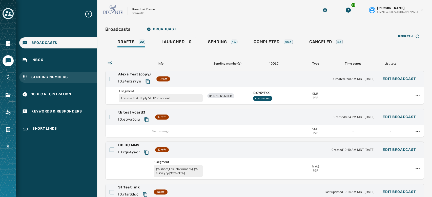
click at [37, 77] on span "Sending Numbers" at bounding box center [49, 77] width 36 height 5
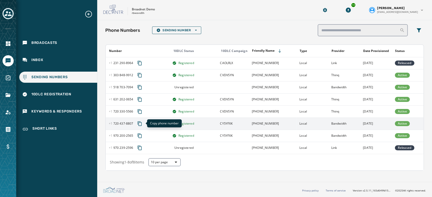
click at [138, 123] on icon "Copy phone number to clipboard" at bounding box center [139, 123] width 5 height 5
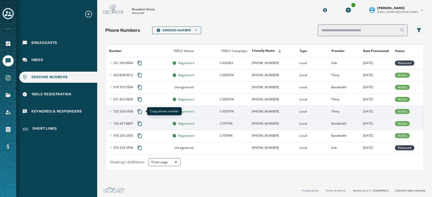
click at [141, 112] on icon "Copy phone number to clipboard" at bounding box center [140, 111] width 4 height 5
click at [141, 122] on icon "Copy phone number to clipboard" at bounding box center [140, 124] width 4 height 5
click at [140, 124] on icon "Copy phone number to clipboard" at bounding box center [139, 123] width 5 height 5
